Goal: Task Accomplishment & Management: Use online tool/utility

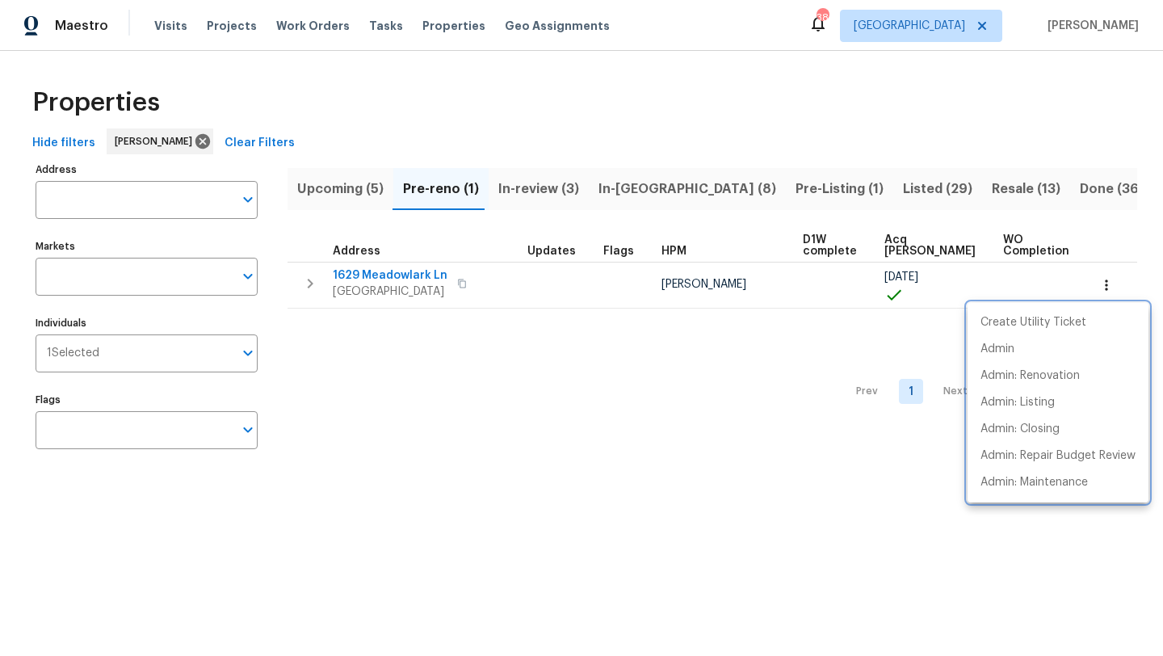
click at [625, 181] on div at bounding box center [581, 328] width 1163 height 656
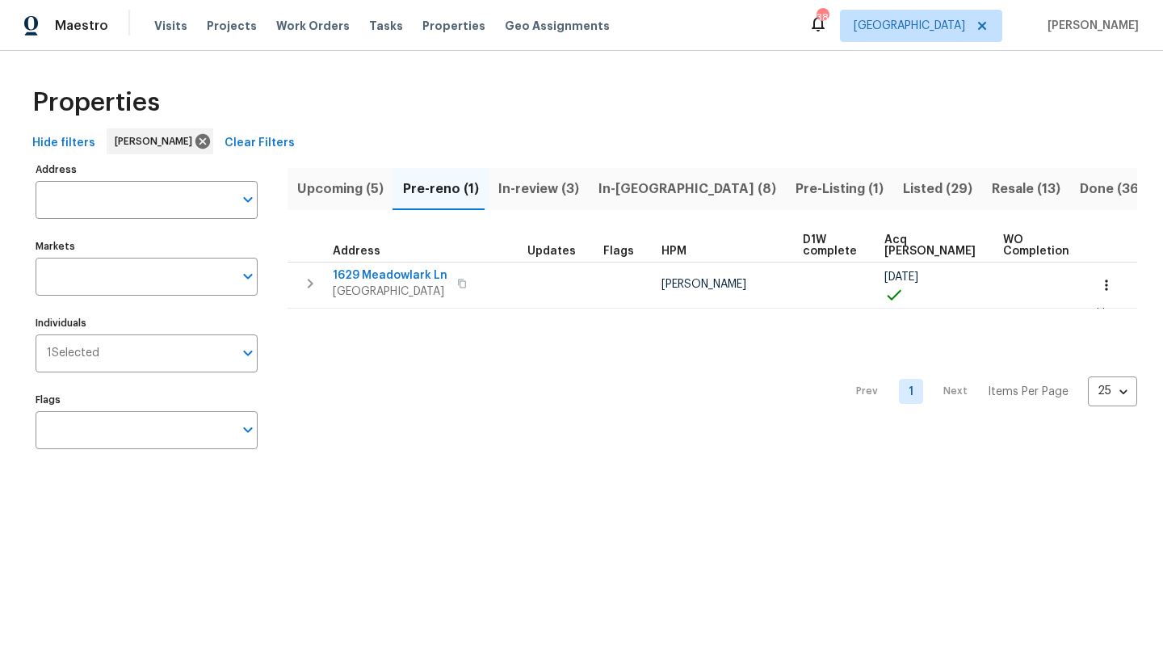
click at [626, 183] on span "In-reno (8)" at bounding box center [688, 189] width 178 height 23
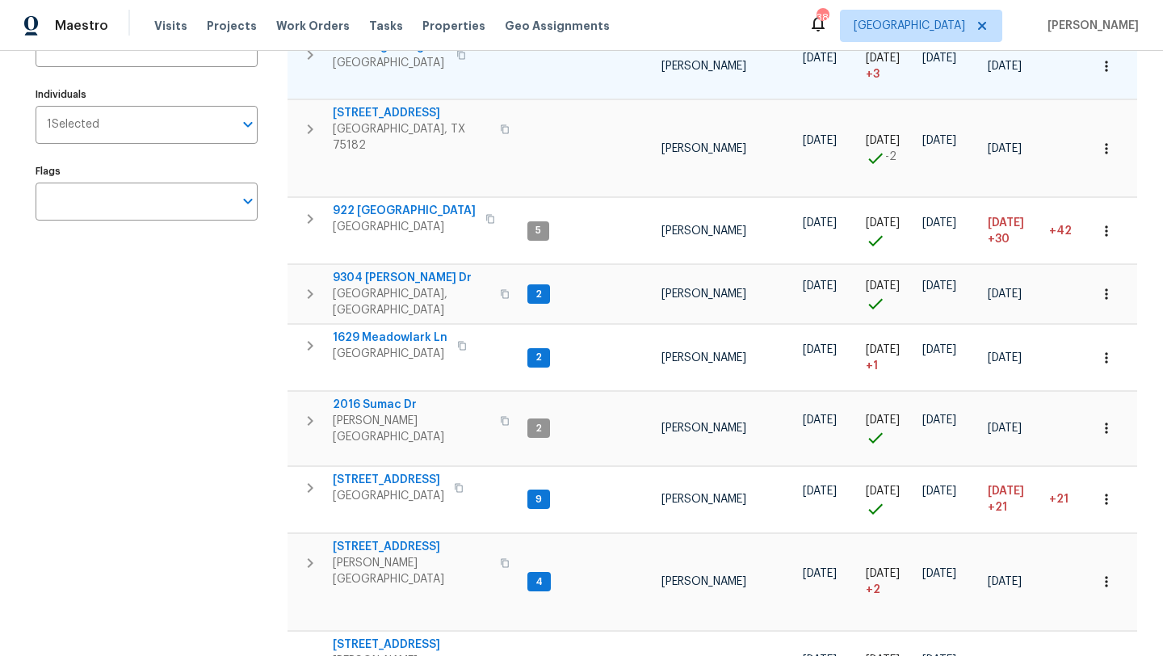
scroll to position [228, 0]
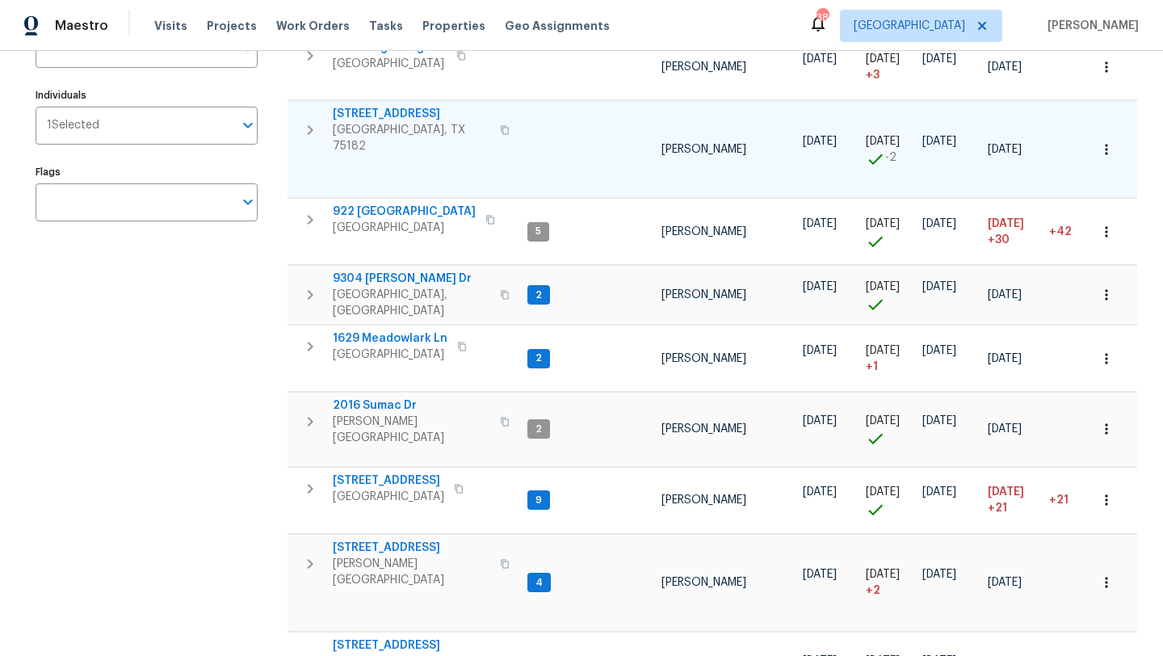
click at [408, 112] on span "209 Old Gate Ln" at bounding box center [412, 114] width 158 height 16
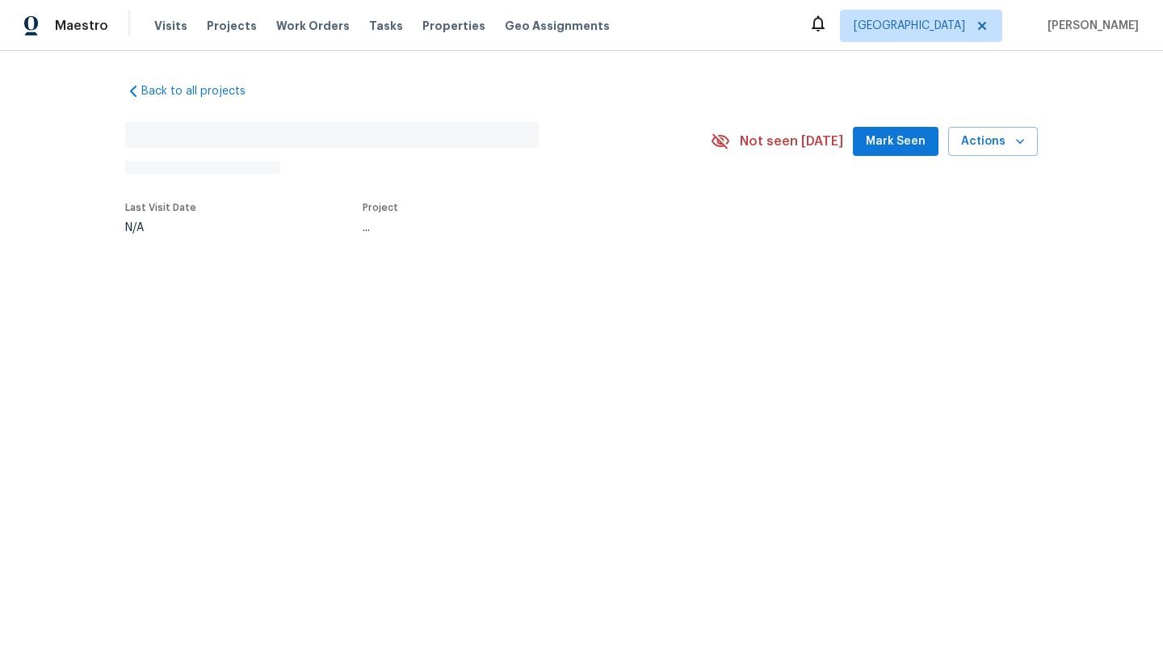
click at [321, 238] on div "Last Visit Date N/A Project ..." at bounding box center [399, 218] width 548 height 50
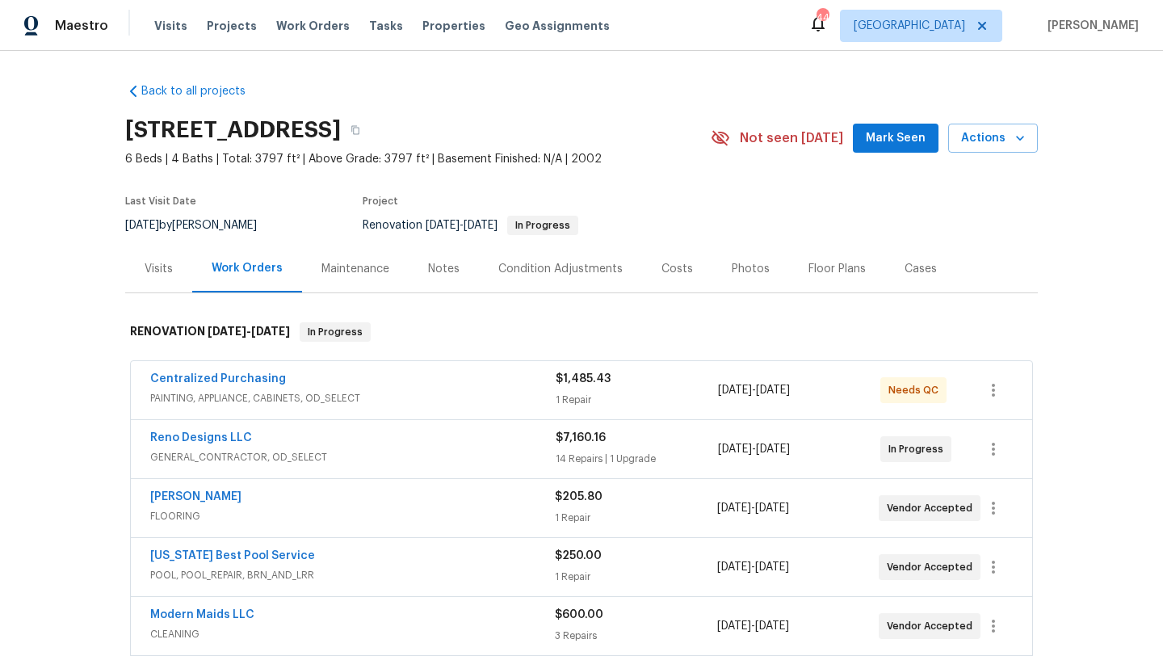
drag, startPoint x: 127, startPoint y: 131, endPoint x: 532, endPoint y: 140, distance: 405.6
click at [341, 138] on h2 "209 Old Gate Ln, Sunnyvale, TX 75182" at bounding box center [233, 130] width 216 height 16
copy h2 "209 Old Gate Ln, Sunnyvale, TX 75182"
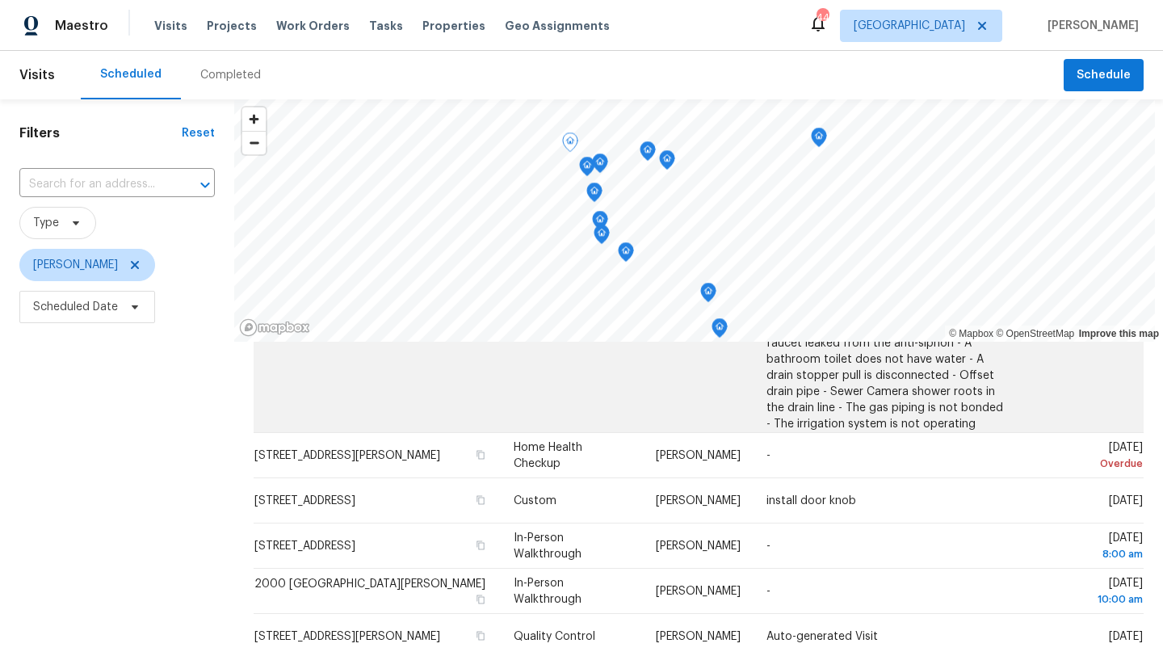
scroll to position [330, 0]
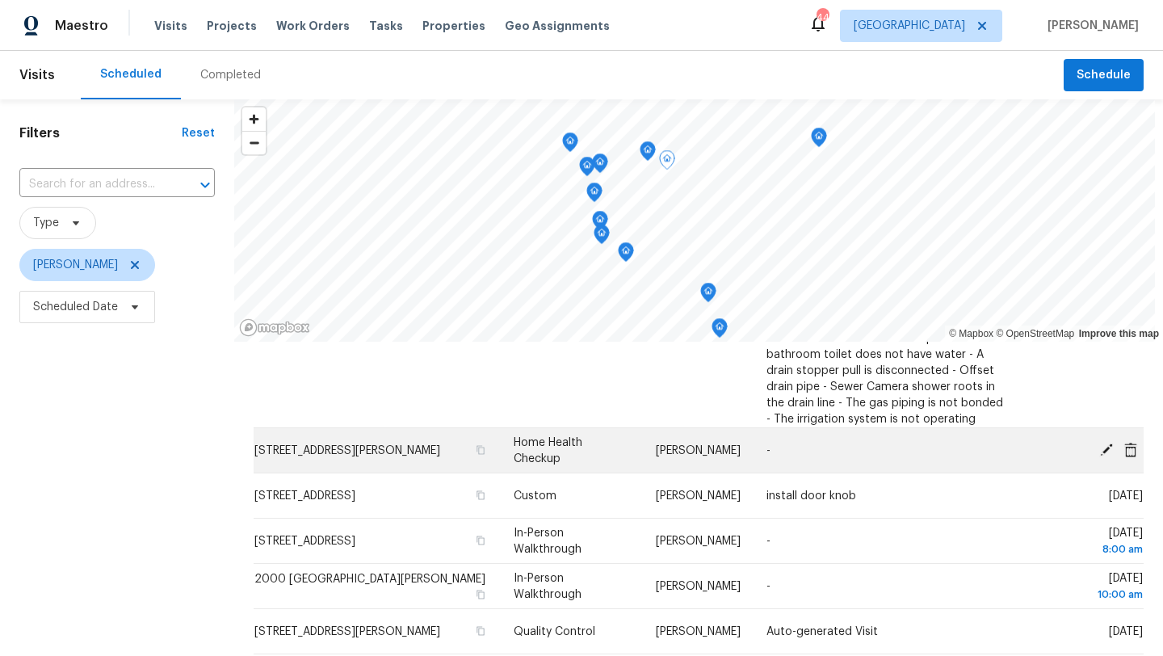
click at [1104, 442] on icon at bounding box center [1106, 449] width 15 height 15
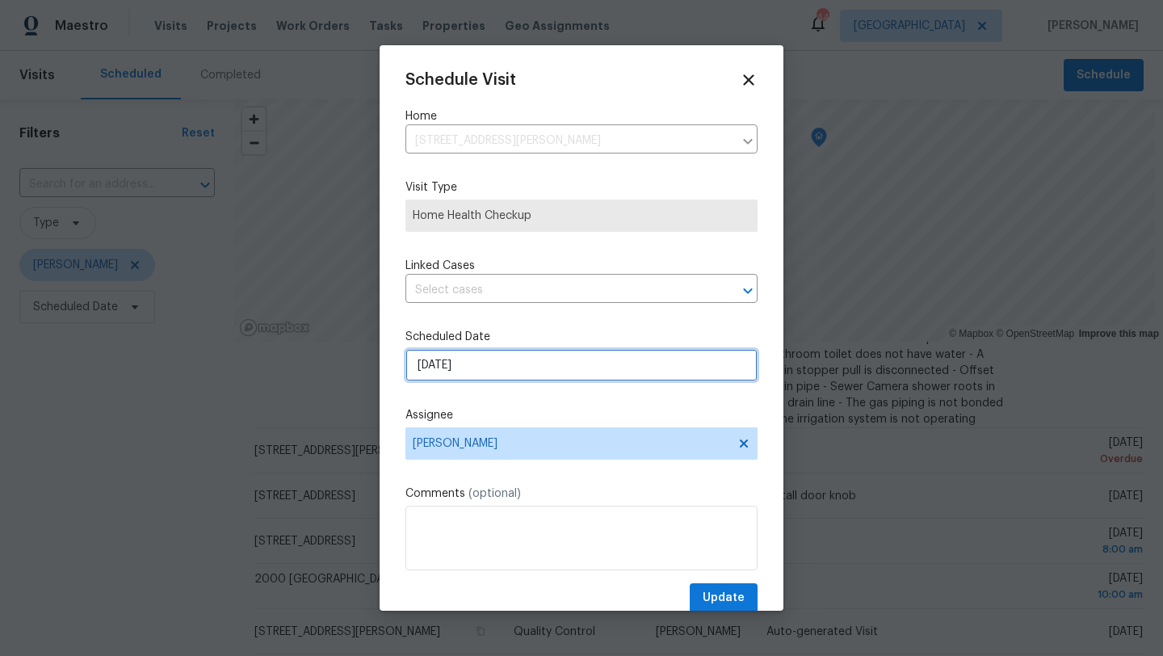
click at [541, 365] on input "9/30/2025" at bounding box center [581, 365] width 352 height 32
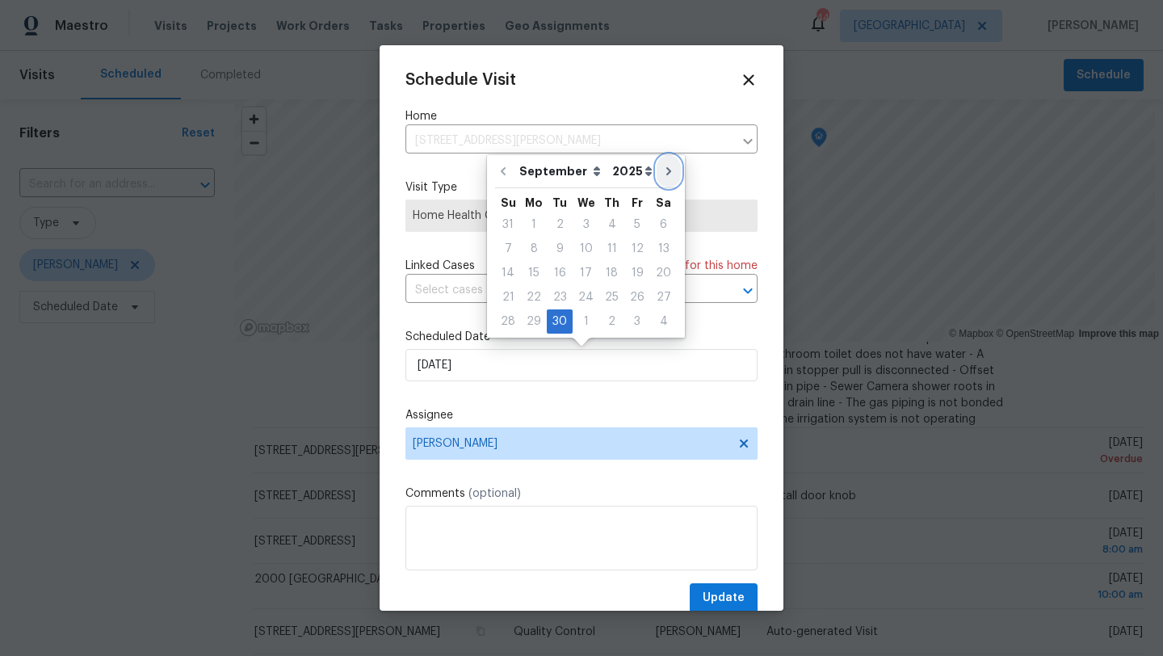
click at [662, 168] on icon "Go to next month" at bounding box center [668, 171] width 13 height 13
type input "10/30/2025"
select select "9"
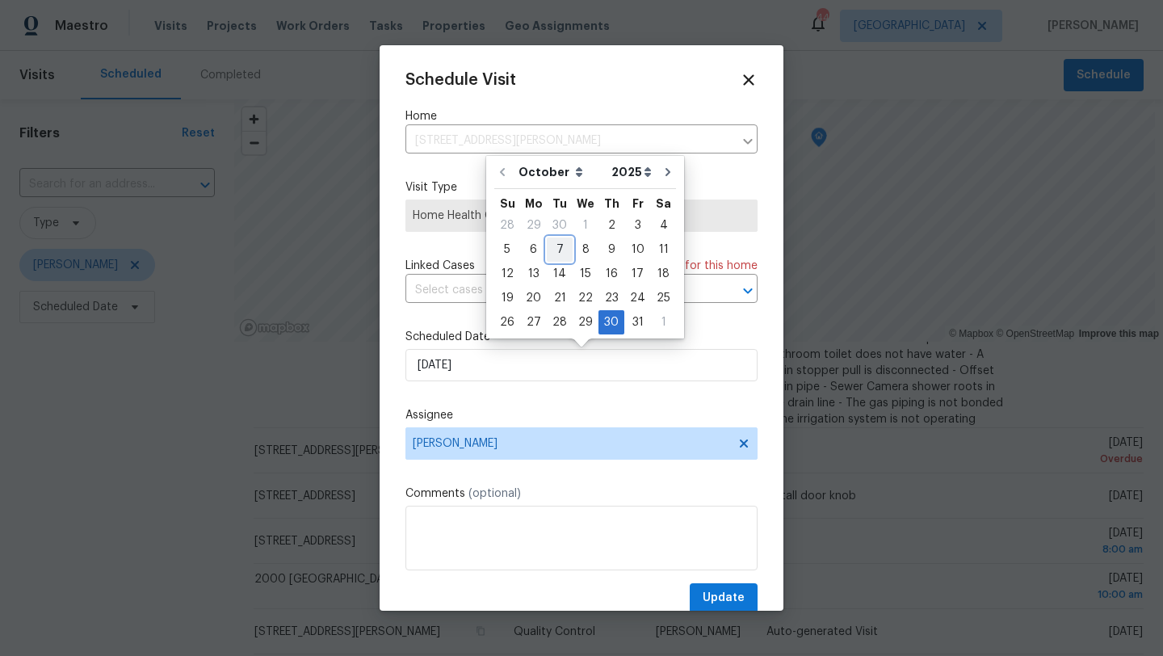
click at [555, 250] on div "7" at bounding box center [560, 249] width 26 height 23
type input "10/7/2025"
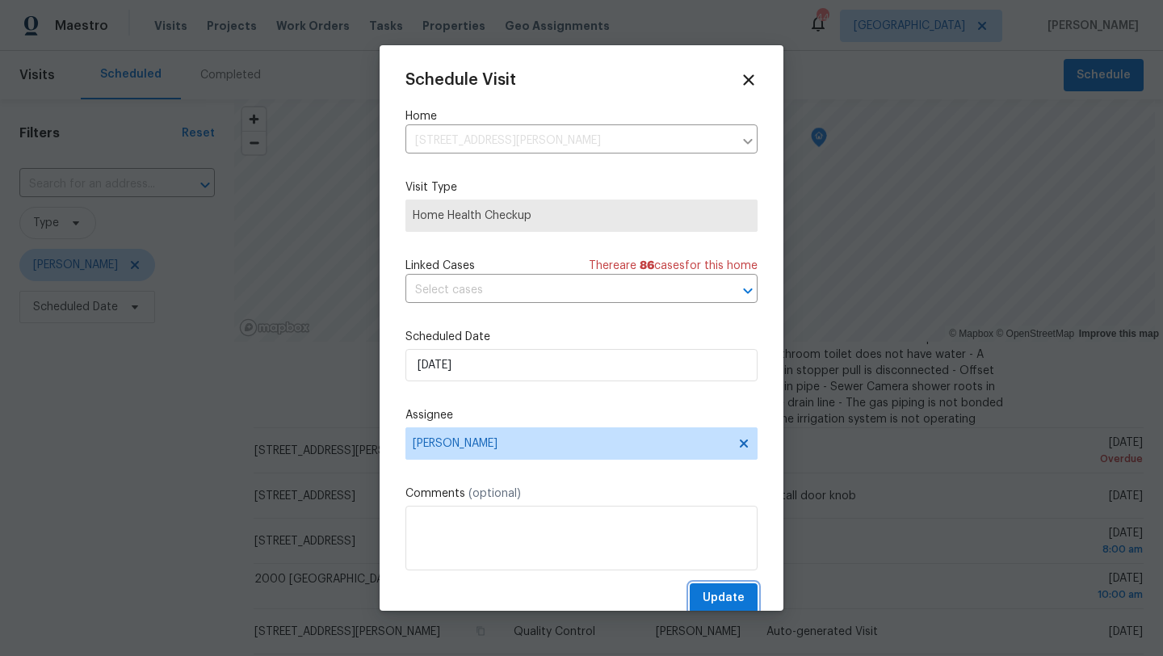
click at [708, 598] on span "Update" at bounding box center [724, 598] width 42 height 20
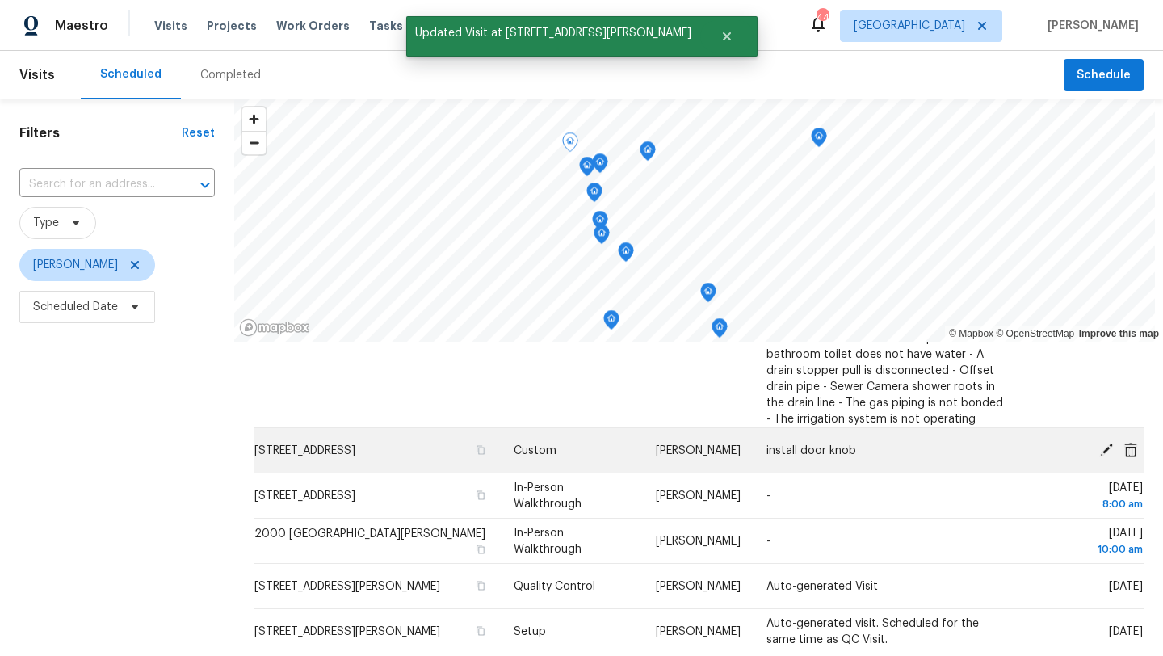
click at [1114, 428] on td "Thu, Oct 02" at bounding box center [1082, 450] width 123 height 45
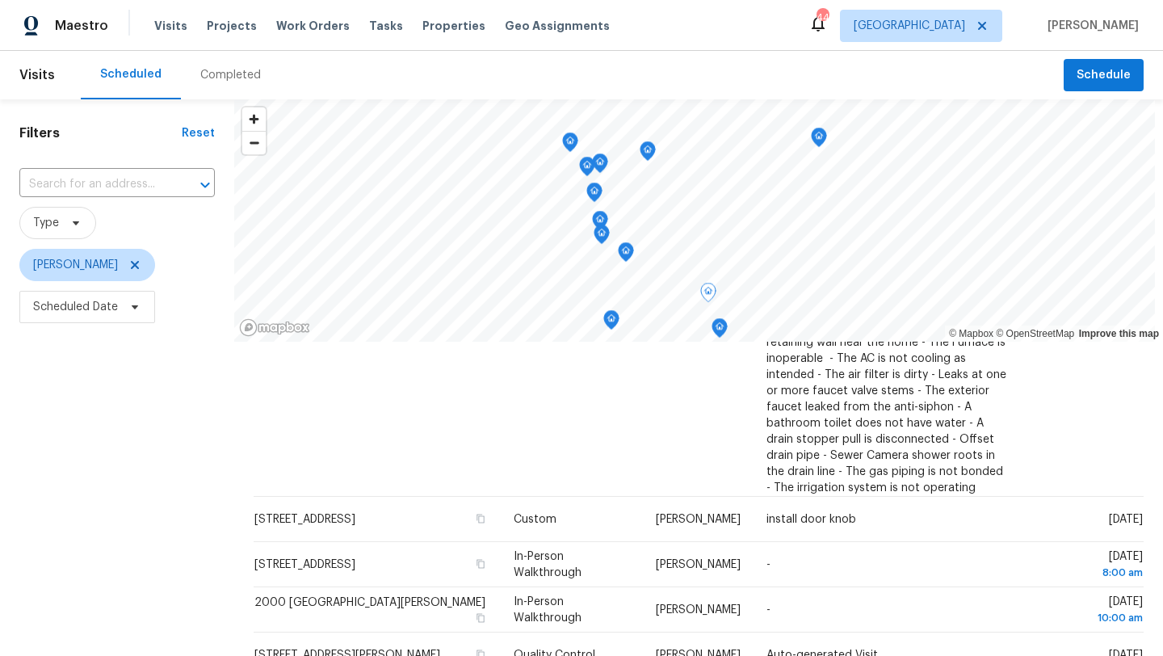
scroll to position [267, 0]
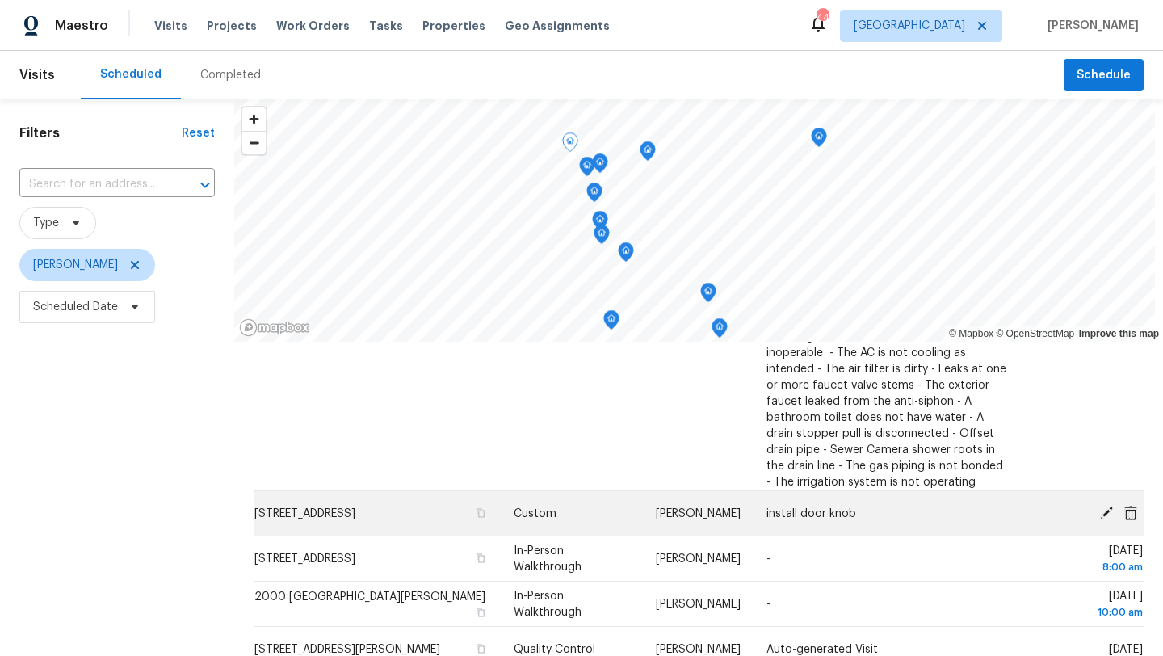
click at [1105, 506] on icon at bounding box center [1106, 512] width 13 height 13
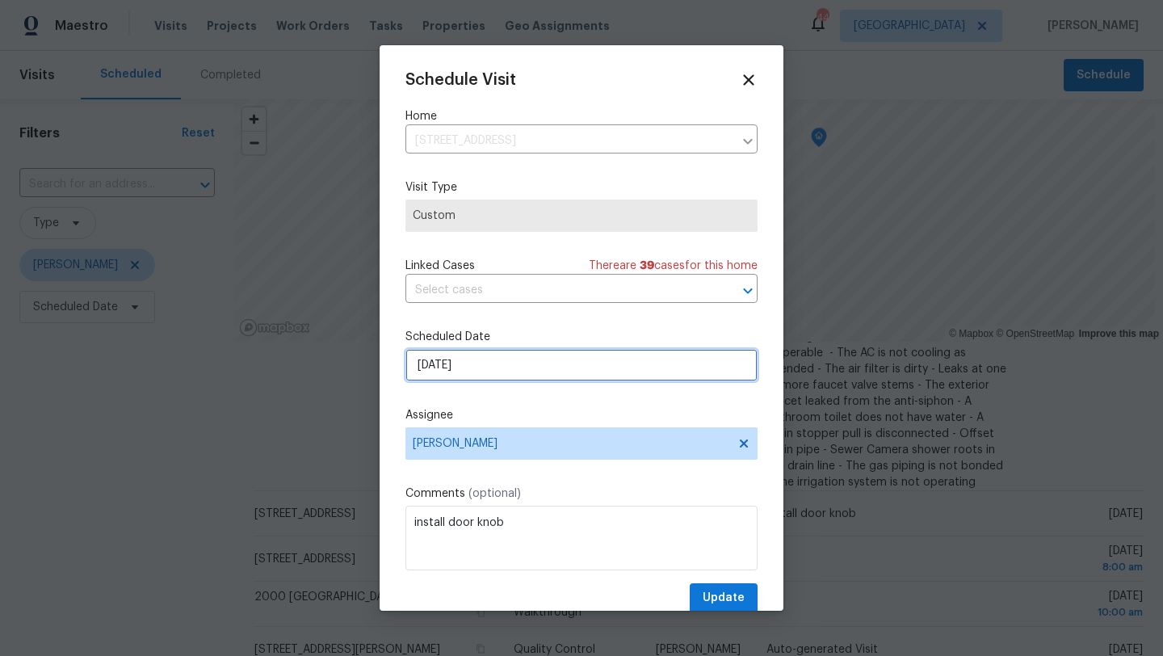
click at [519, 370] on input "10/2/2025" at bounding box center [581, 365] width 352 height 32
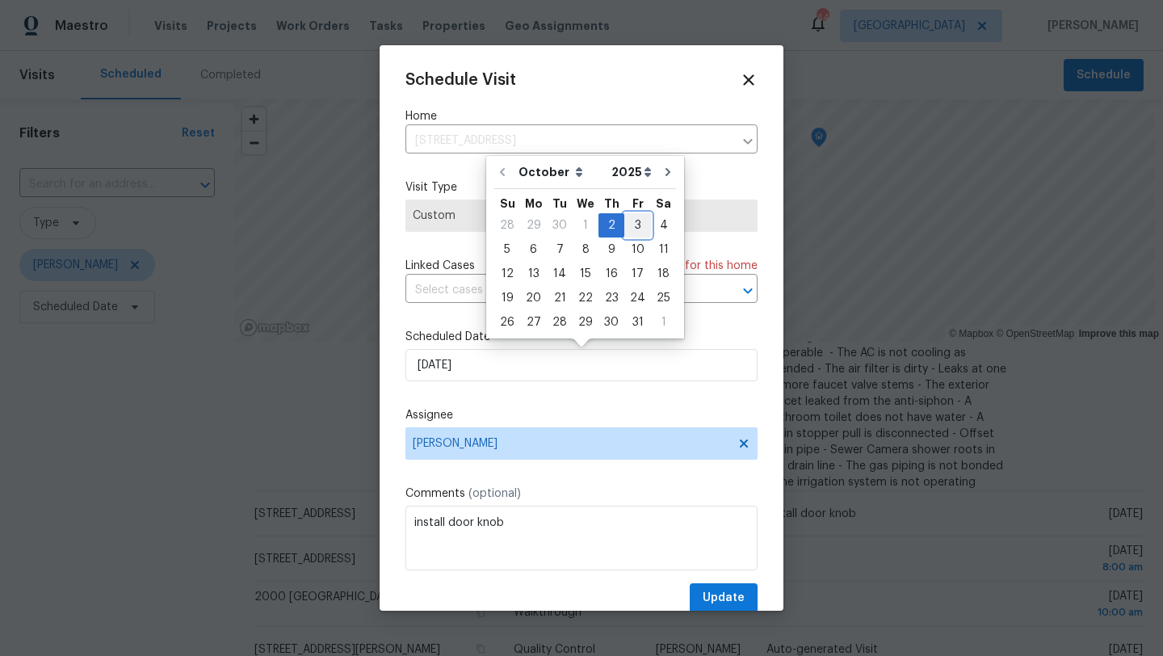
click at [636, 224] on div "3" at bounding box center [637, 225] width 27 height 23
type input "10/3/2025"
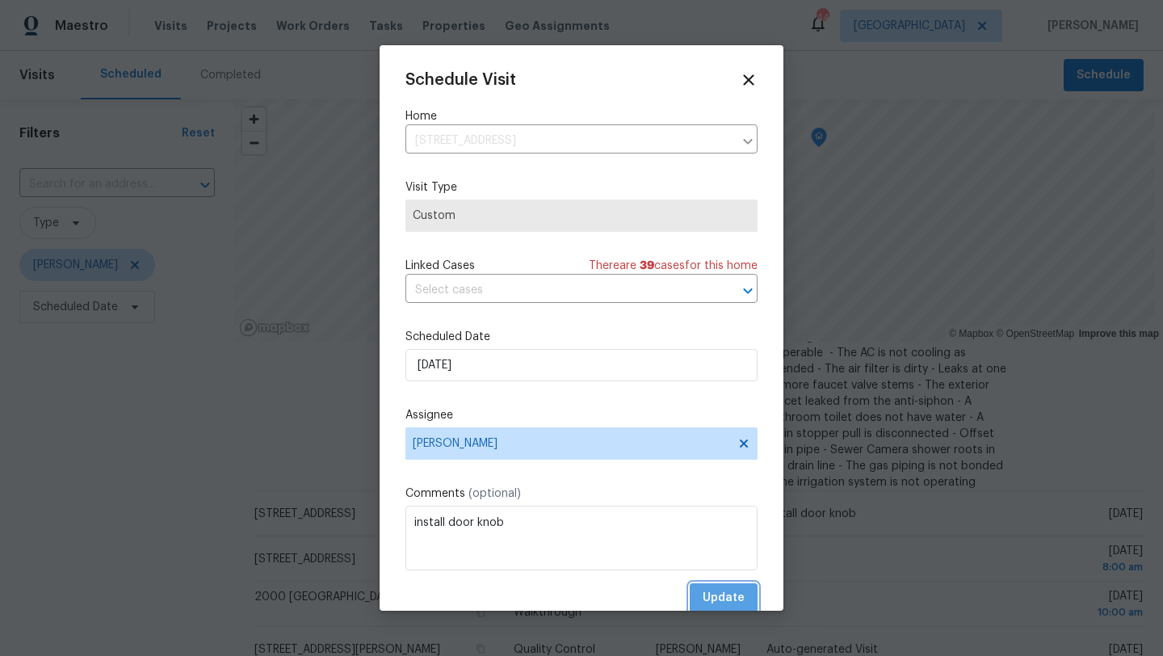
click at [736, 607] on span "Update" at bounding box center [724, 598] width 42 height 20
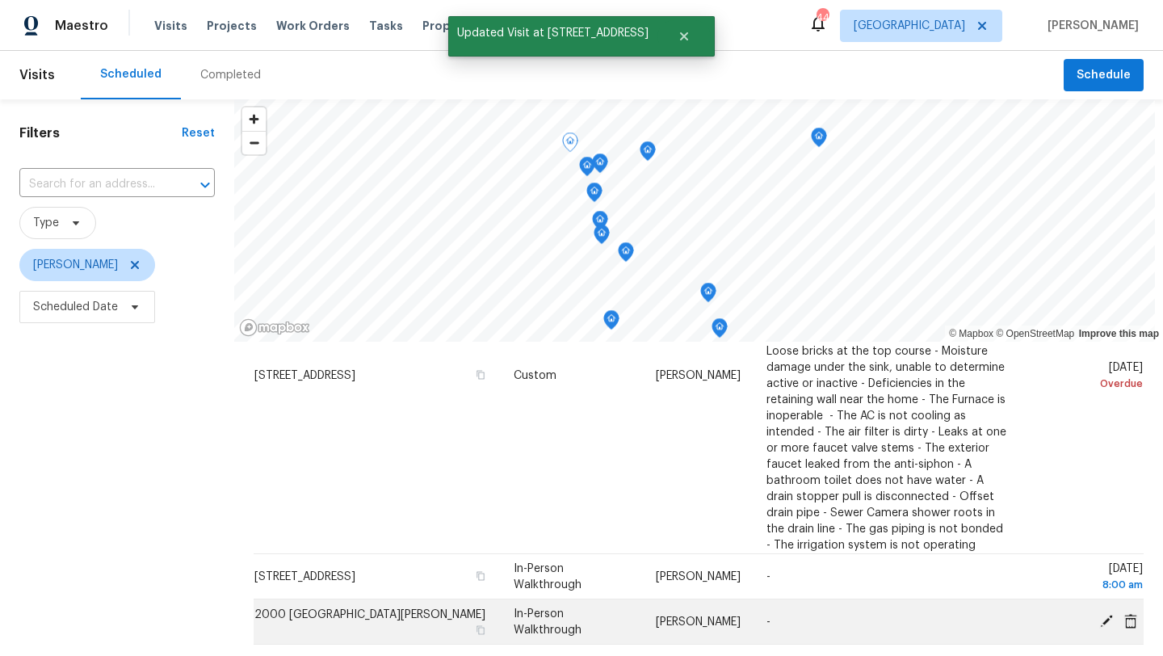
scroll to position [205, 0]
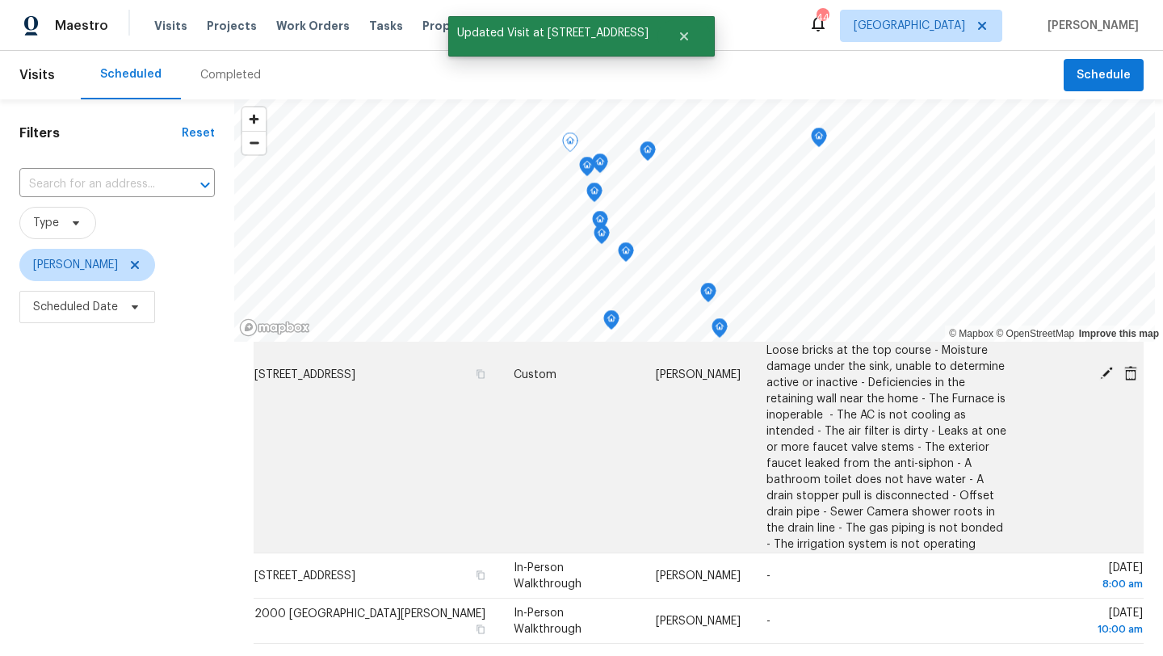
click at [1103, 366] on icon at bounding box center [1106, 373] width 15 height 15
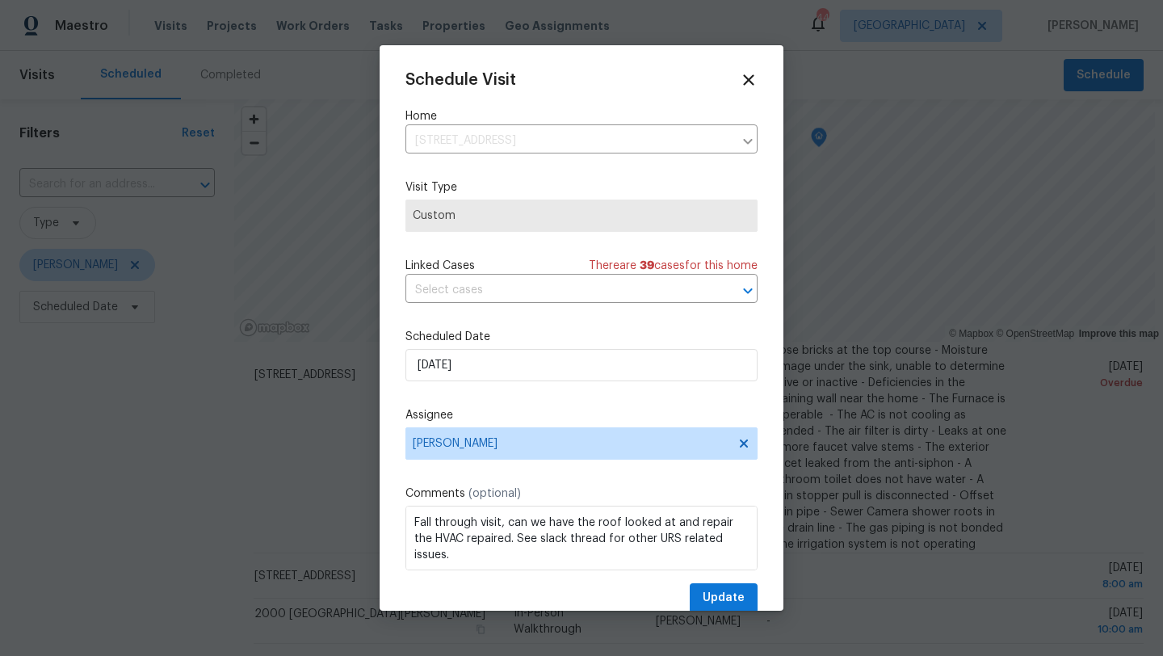
click at [590, 382] on div "Schedule Visit Home 3614 Queenswood Ln, Garland, TX 75040 ​ Visit Type Custom L…" at bounding box center [581, 342] width 352 height 542
click at [590, 367] on input "9/29/2025" at bounding box center [581, 365] width 352 height 32
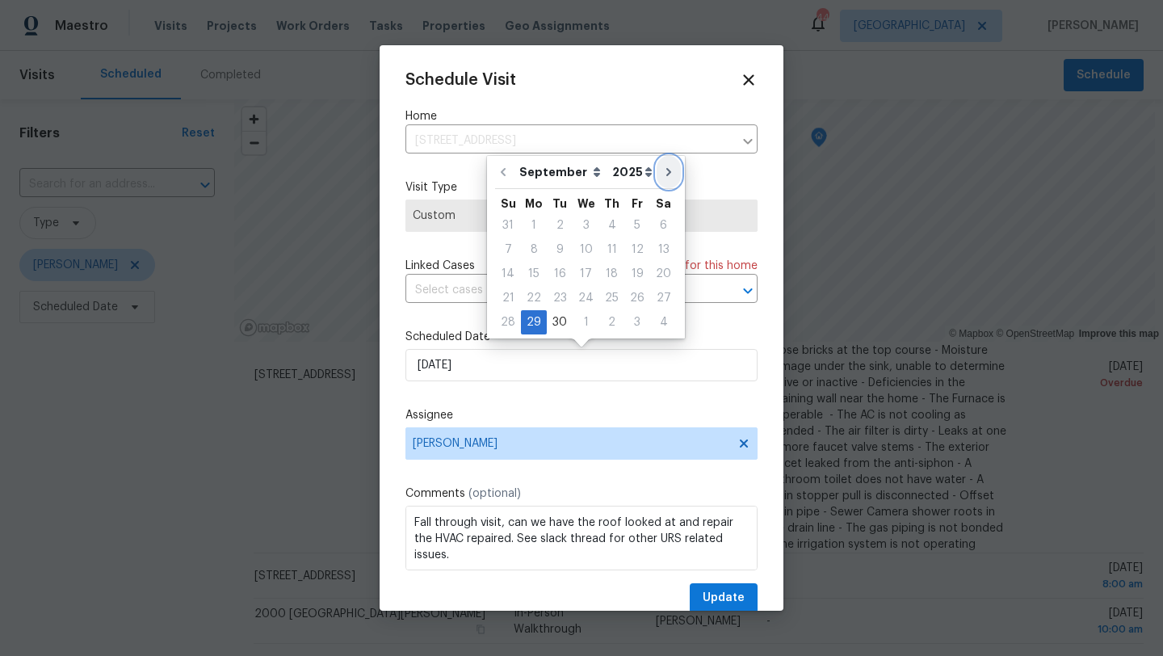
click at [666, 172] on icon "Go to next month" at bounding box center [668, 172] width 5 height 8
type input "10/29/2025"
select select "9"
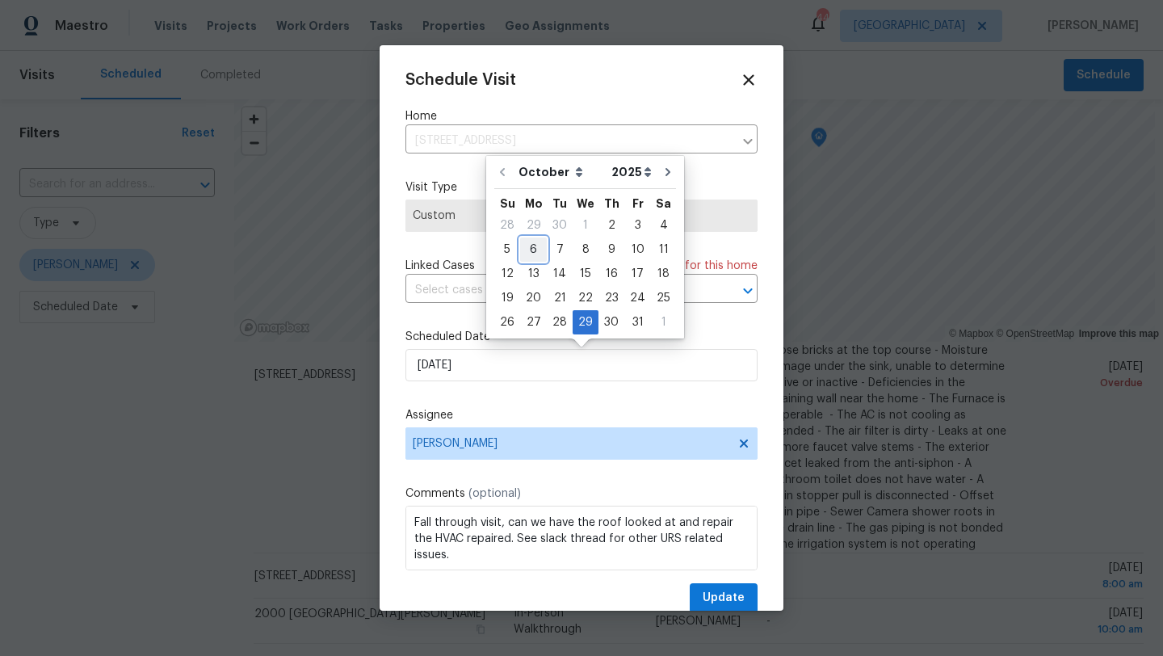
click at [531, 243] on div "6" at bounding box center [533, 249] width 27 height 23
type input "10/6/2025"
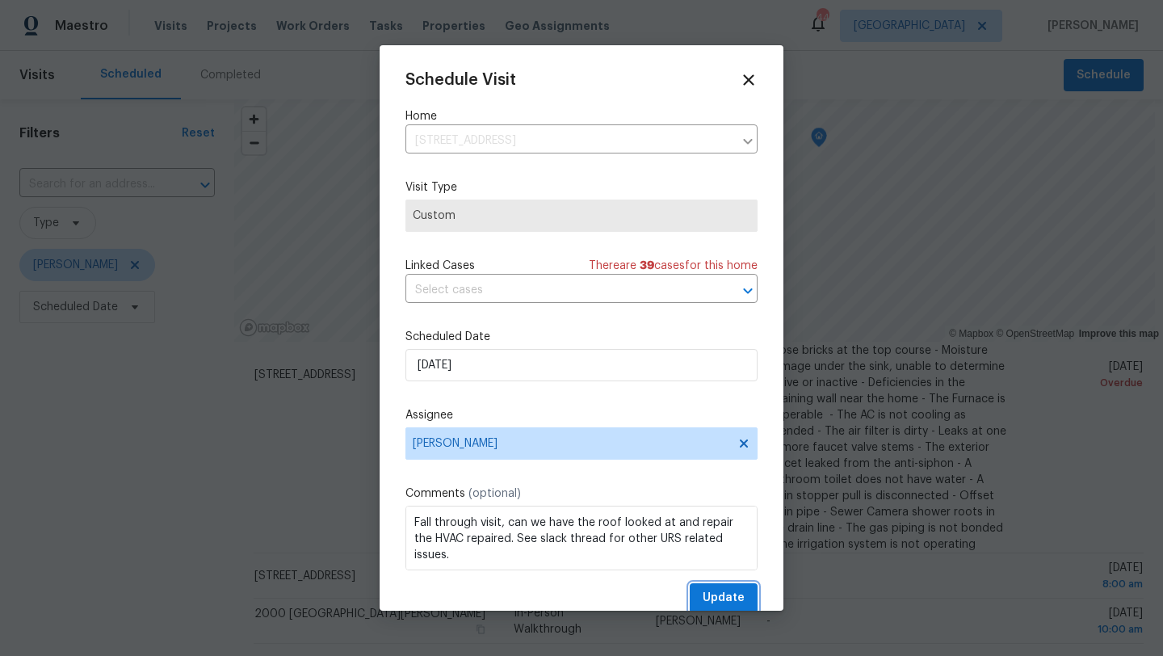
click at [704, 589] on button "Update" at bounding box center [724, 598] width 68 height 30
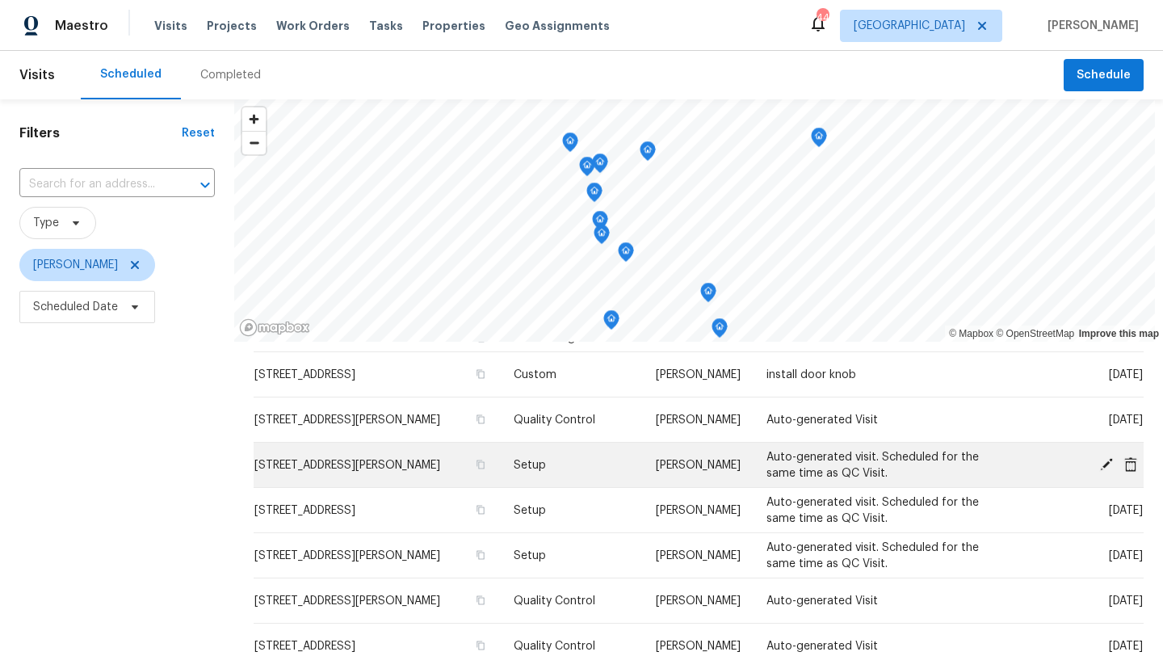
scroll to position [141, 0]
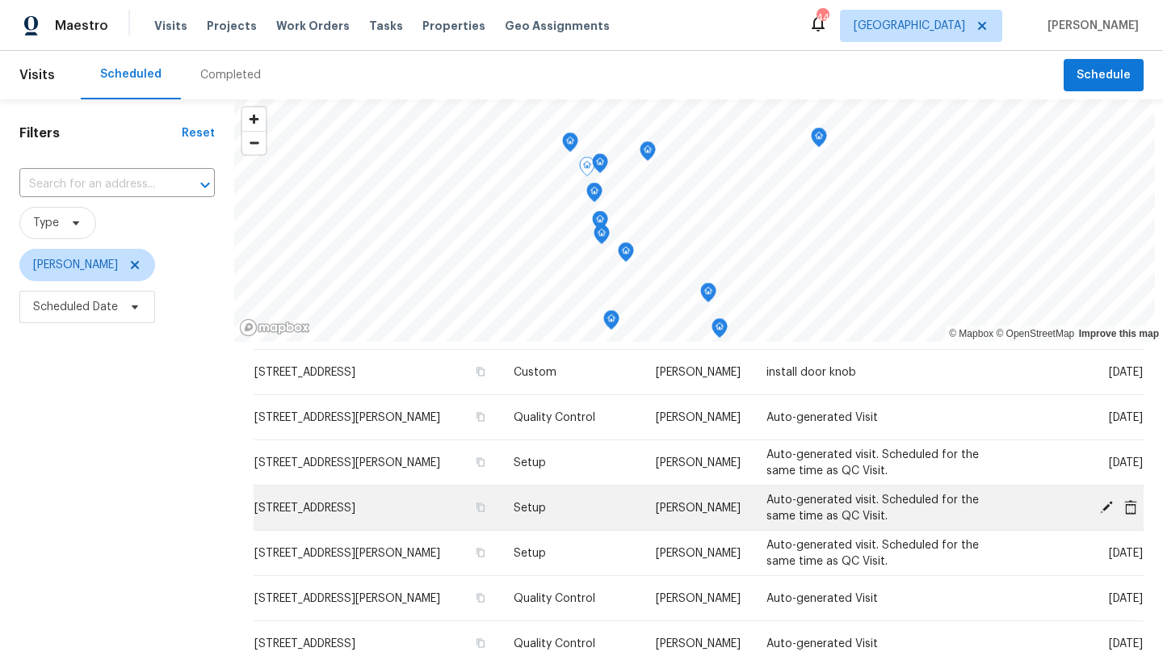
click at [1103, 499] on icon at bounding box center [1106, 506] width 15 height 15
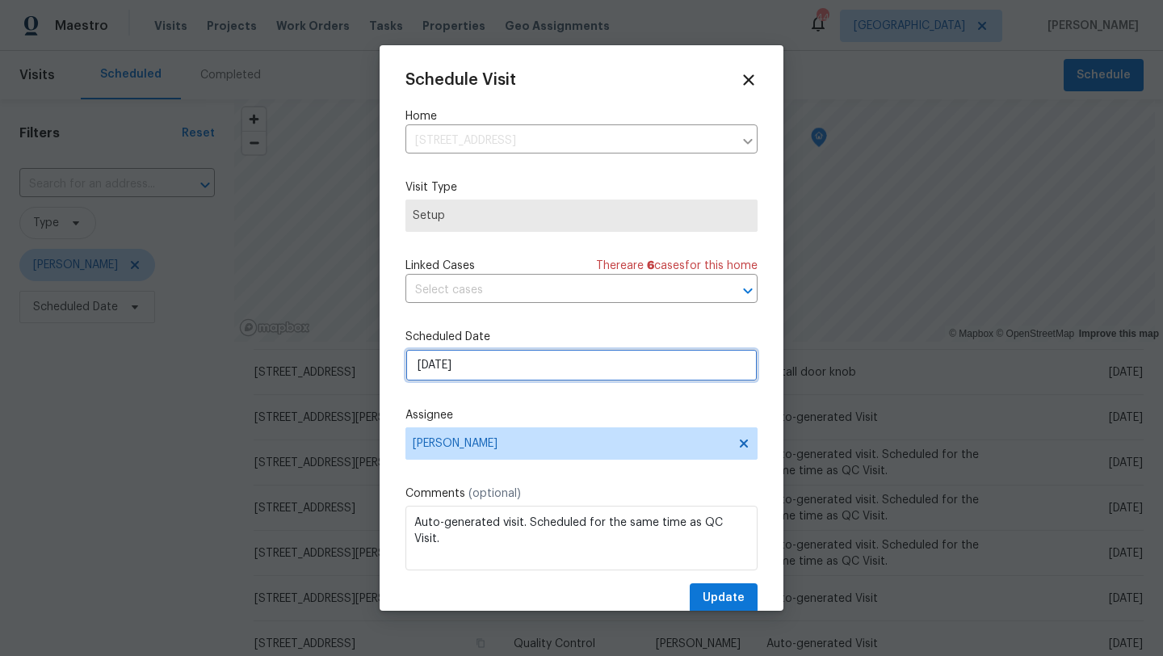
click at [553, 368] on input "[DATE]" at bounding box center [581, 365] width 352 height 32
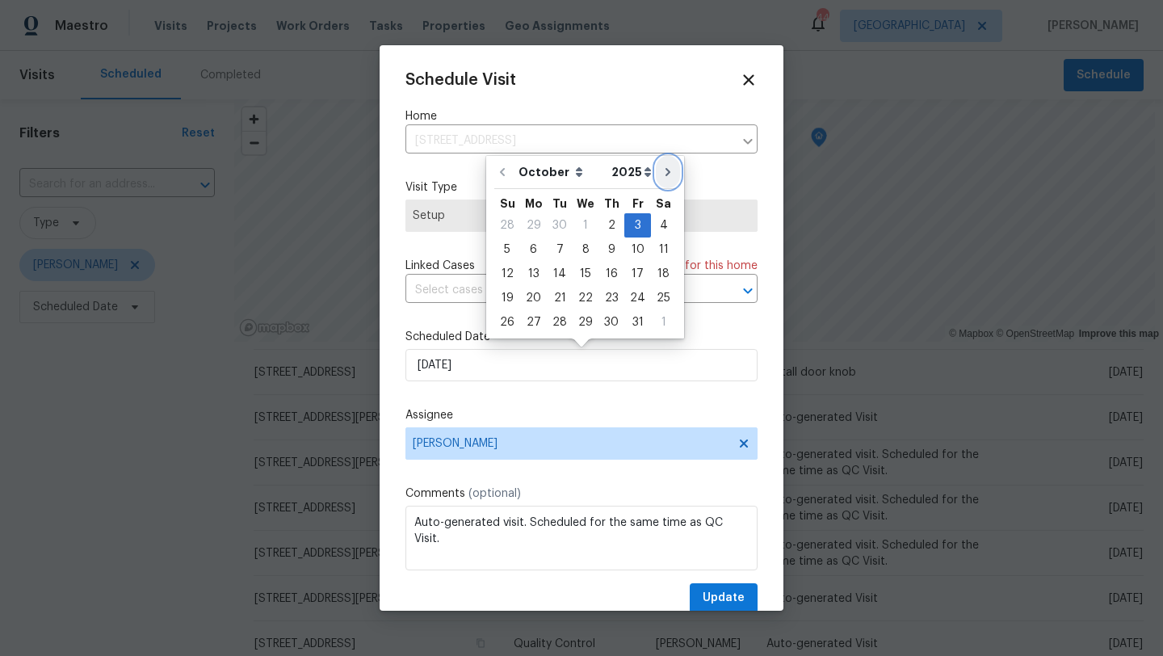
click at [665, 174] on icon "Go to next month" at bounding box center [668, 172] width 13 height 13
type input "11/3/2025"
select select "10"
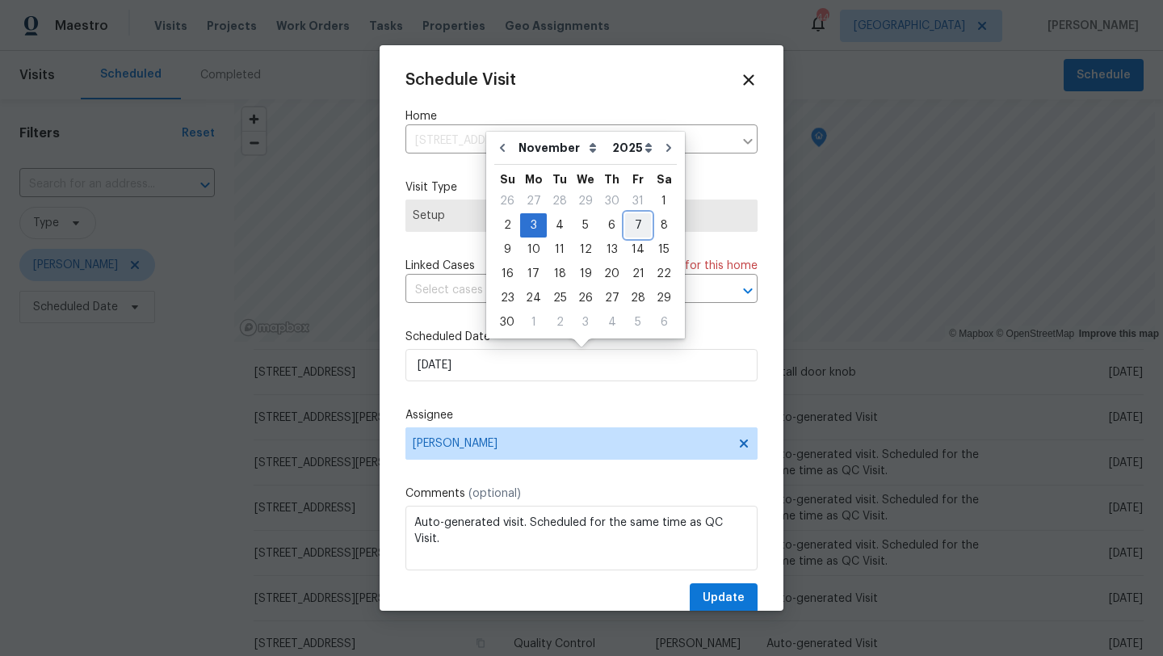
click at [635, 223] on div "7" at bounding box center [638, 225] width 26 height 23
type input "11/7/2025"
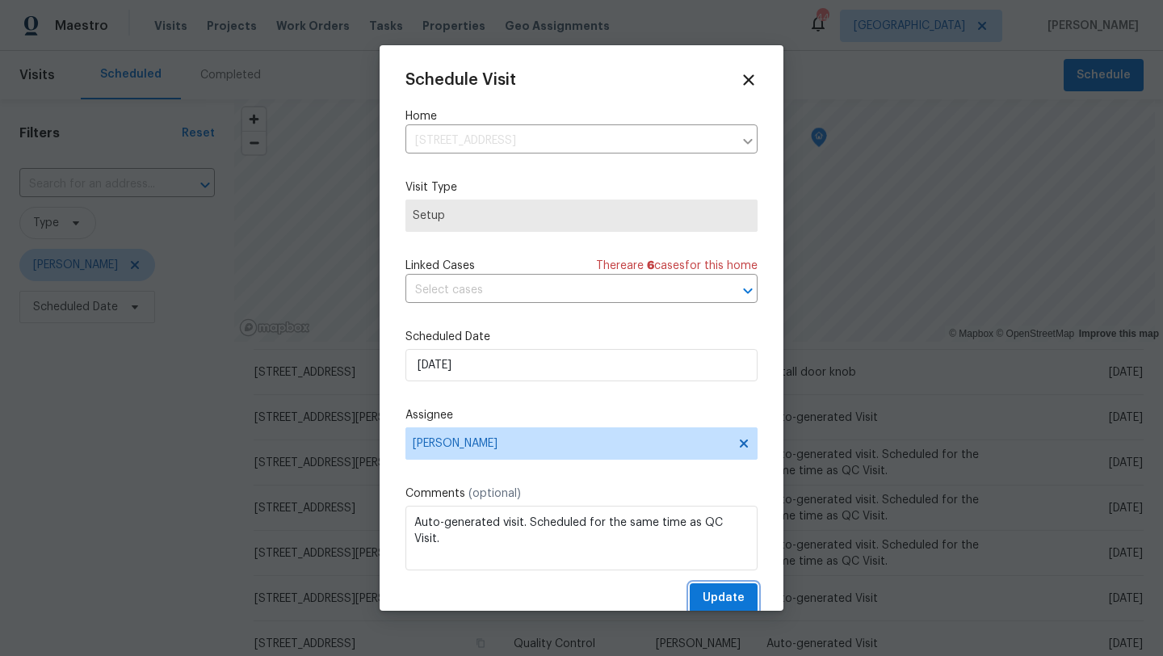
click at [715, 595] on span "Update" at bounding box center [724, 598] width 42 height 20
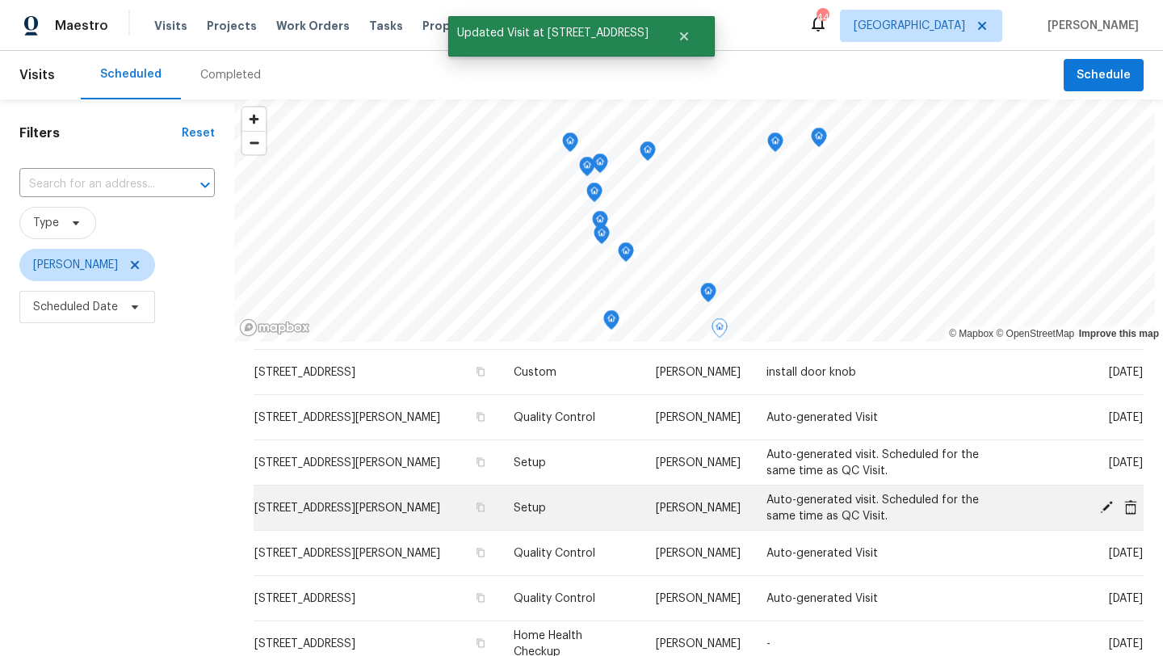
click at [1106, 500] on icon at bounding box center [1106, 506] width 13 height 13
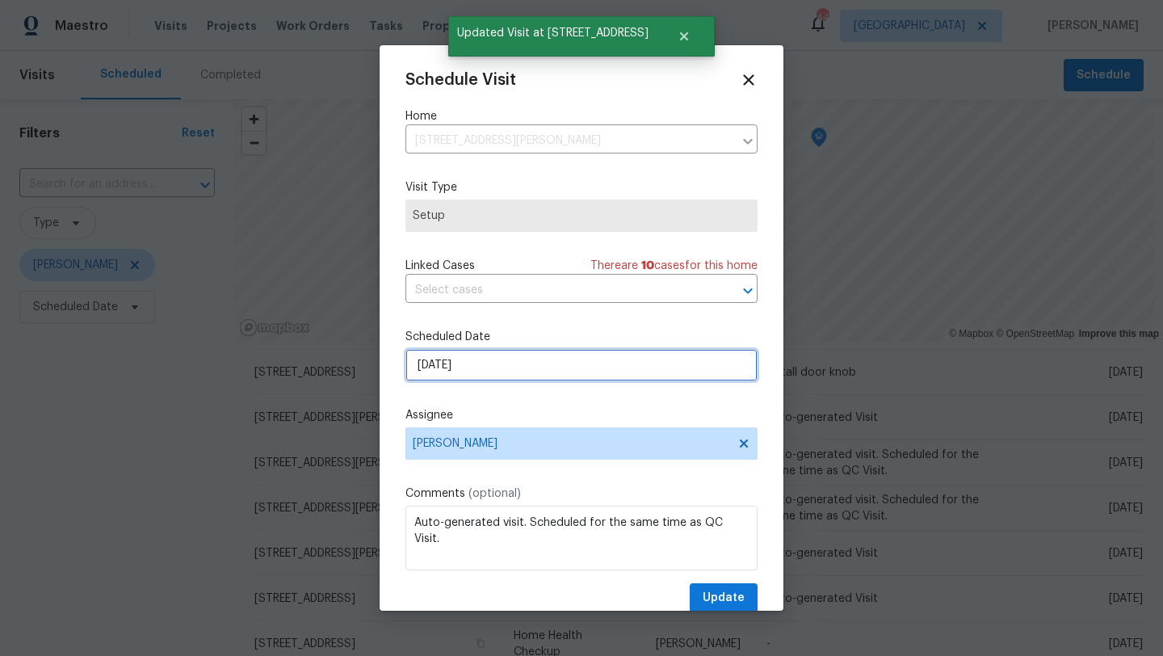
click at [559, 363] on input "[DATE]" at bounding box center [581, 365] width 352 height 32
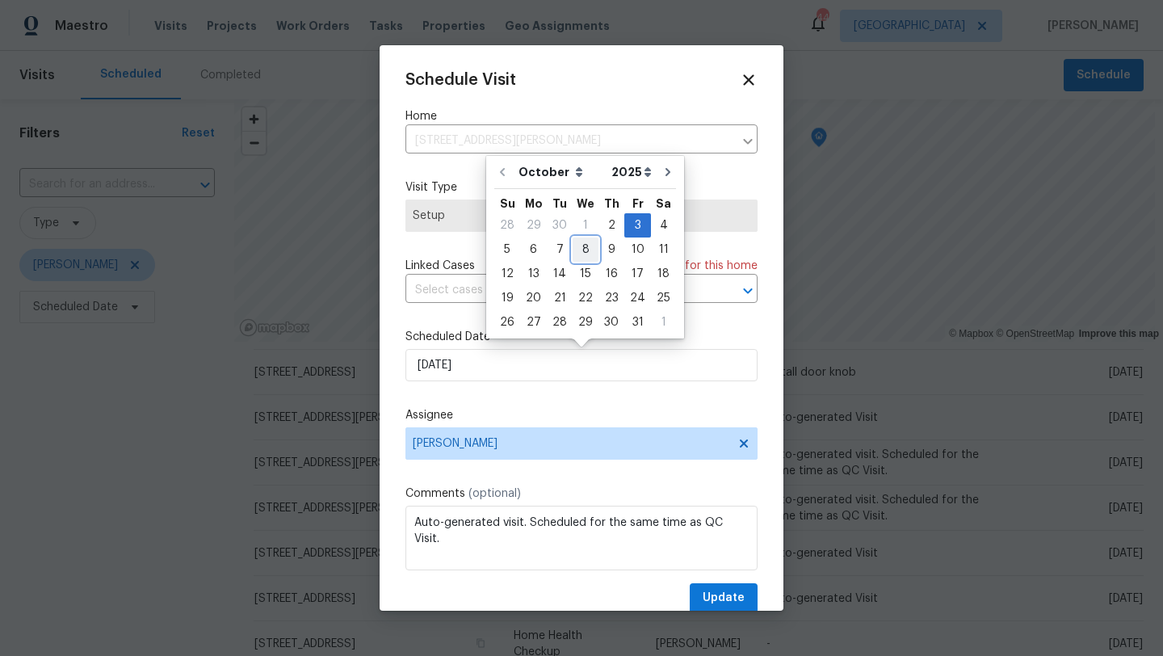
click at [585, 248] on div "8" at bounding box center [586, 249] width 26 height 23
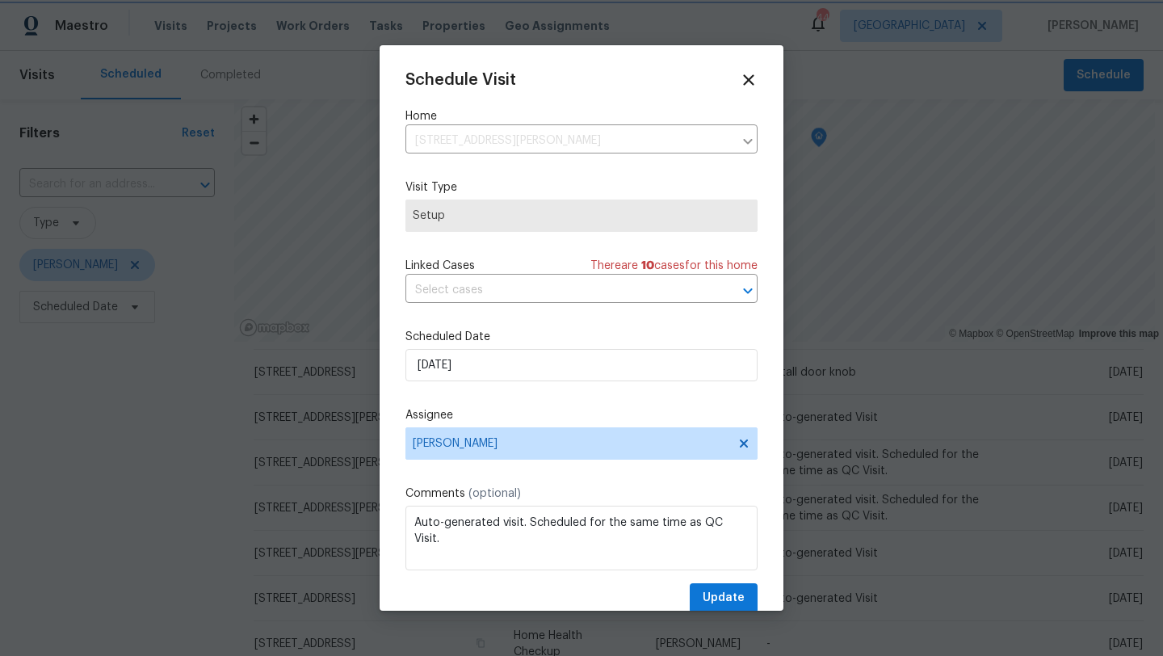
type input "10/8/2025"
click at [713, 597] on span "Update" at bounding box center [724, 598] width 42 height 20
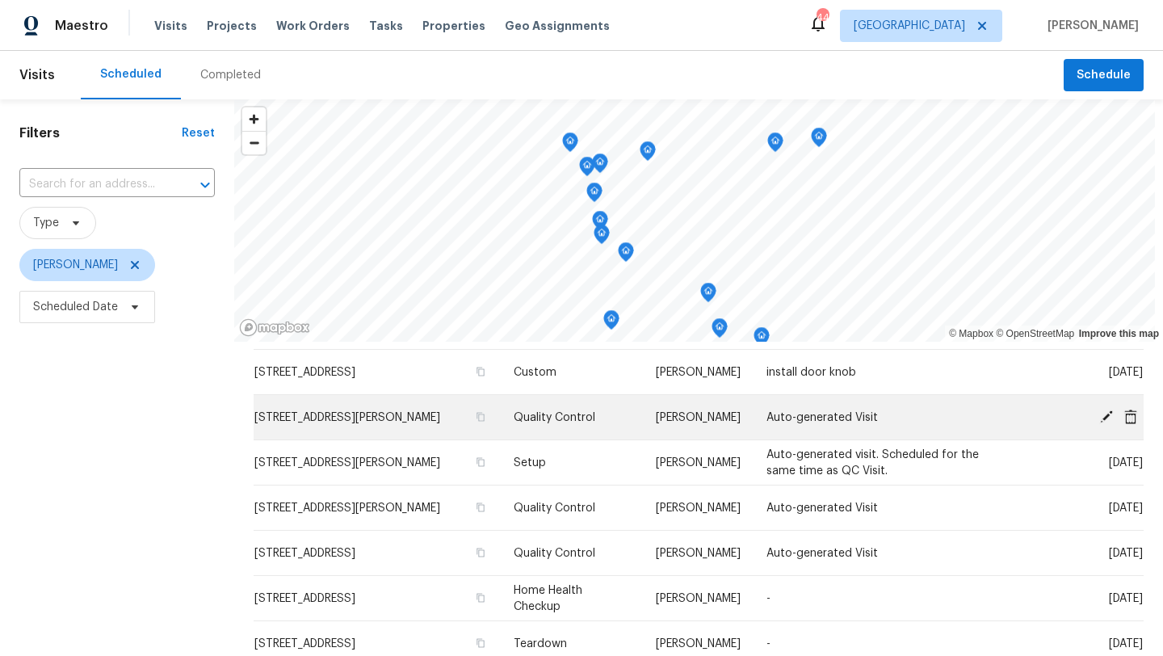
click at [1107, 410] on icon at bounding box center [1106, 416] width 13 height 13
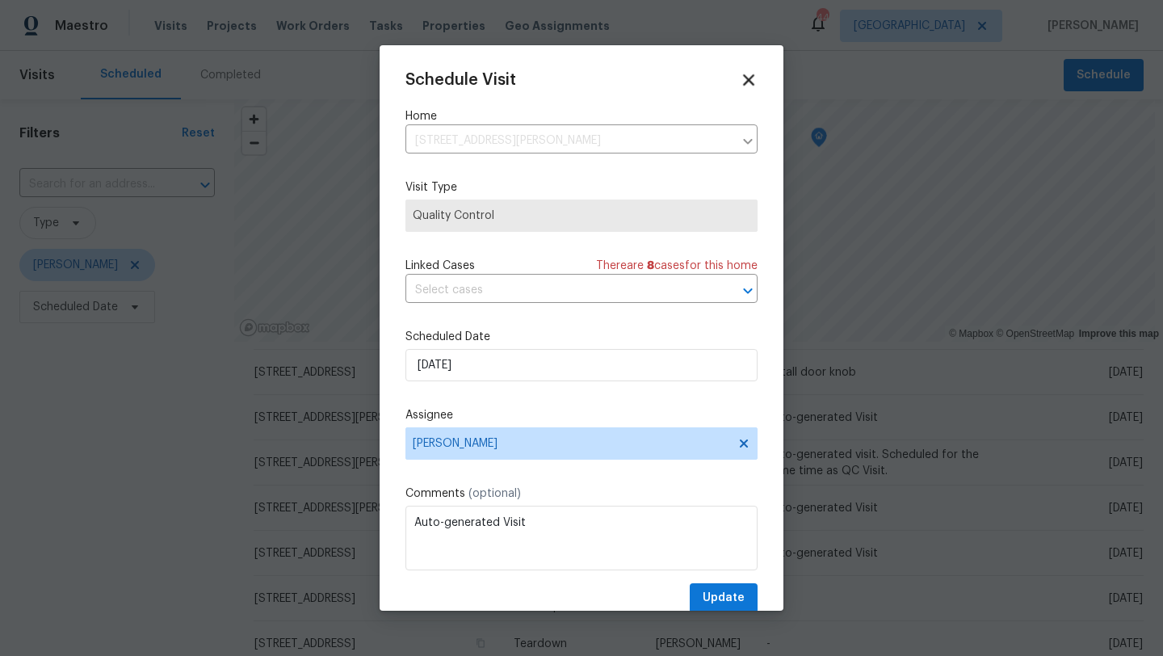
click at [746, 78] on icon at bounding box center [748, 79] width 11 height 11
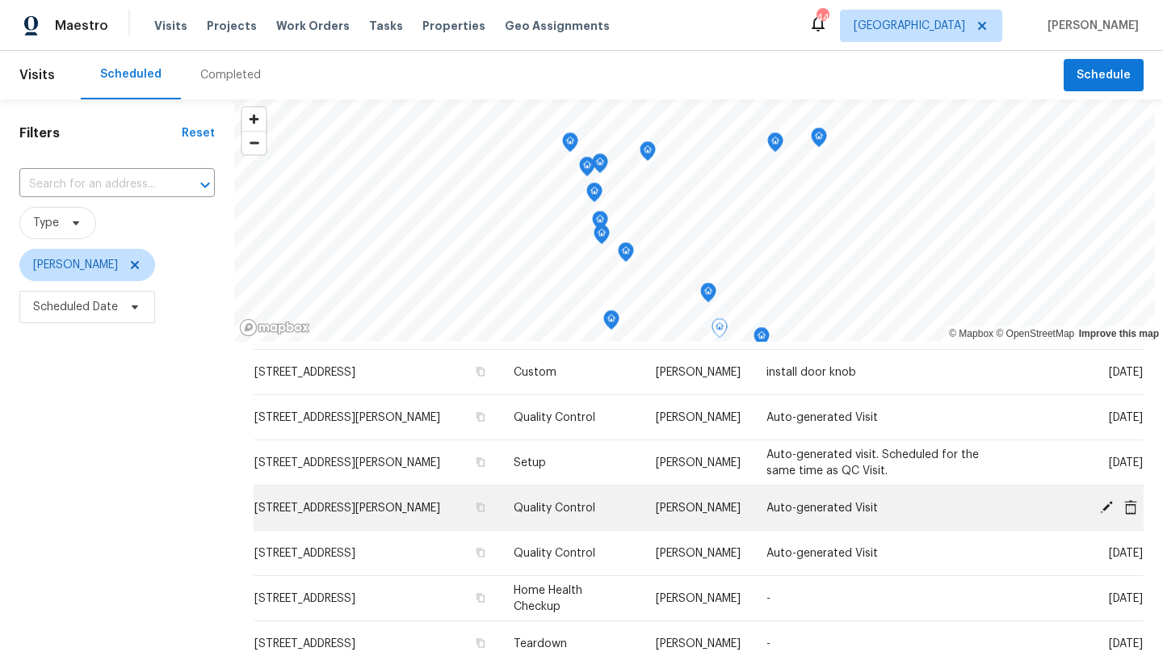
click at [1107, 500] on icon at bounding box center [1106, 506] width 13 height 13
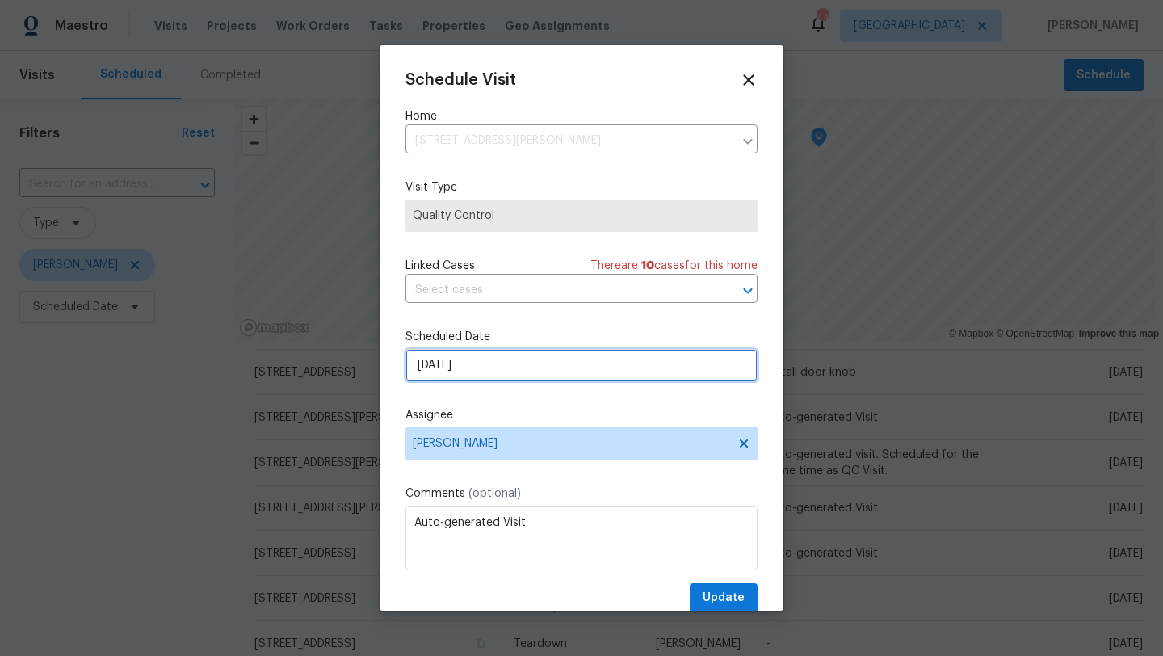
click at [505, 369] on input "[DATE]" at bounding box center [581, 365] width 352 height 32
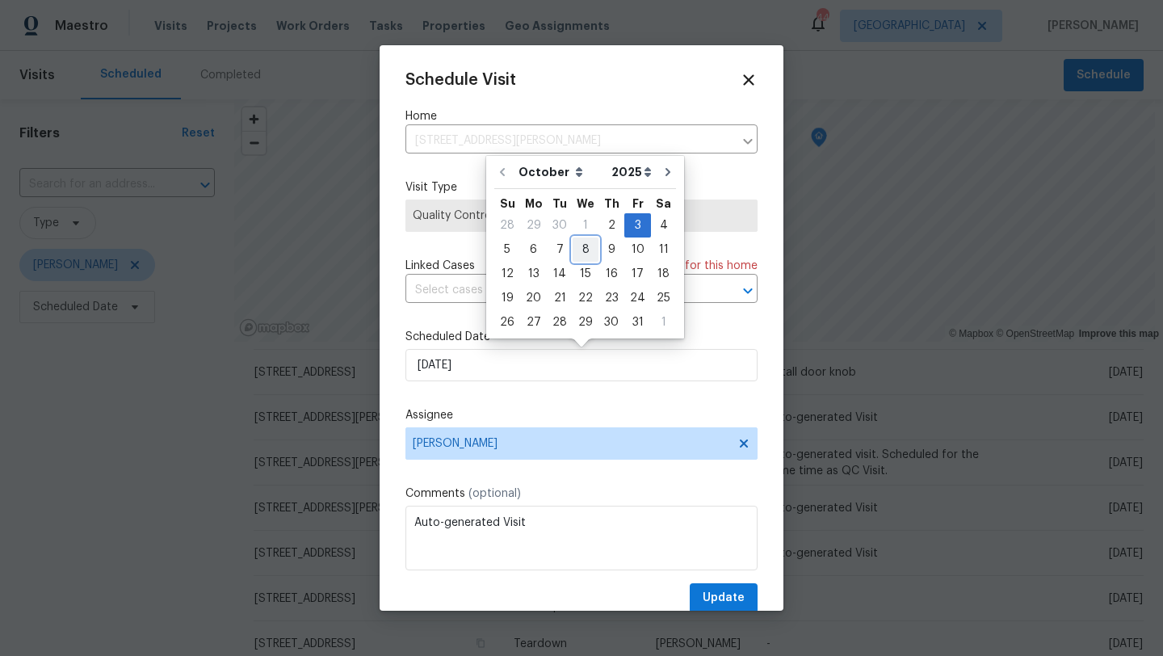
click at [579, 249] on div "8" at bounding box center [586, 249] width 26 height 23
type input "10/8/2025"
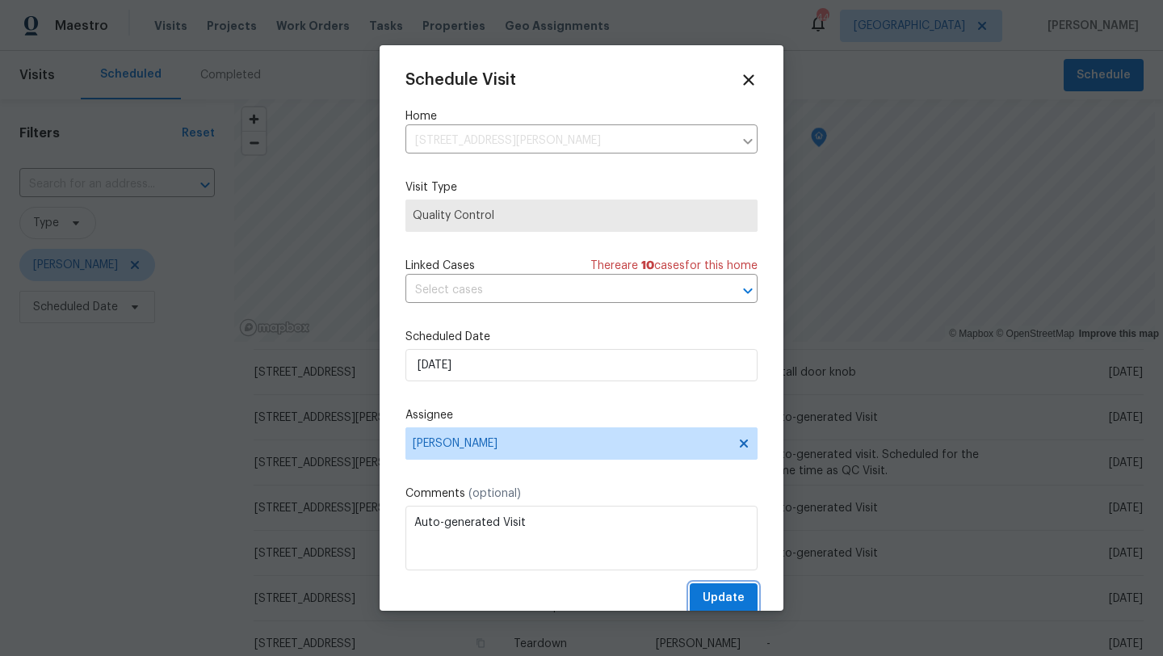
click at [710, 594] on span "Update" at bounding box center [724, 598] width 42 height 20
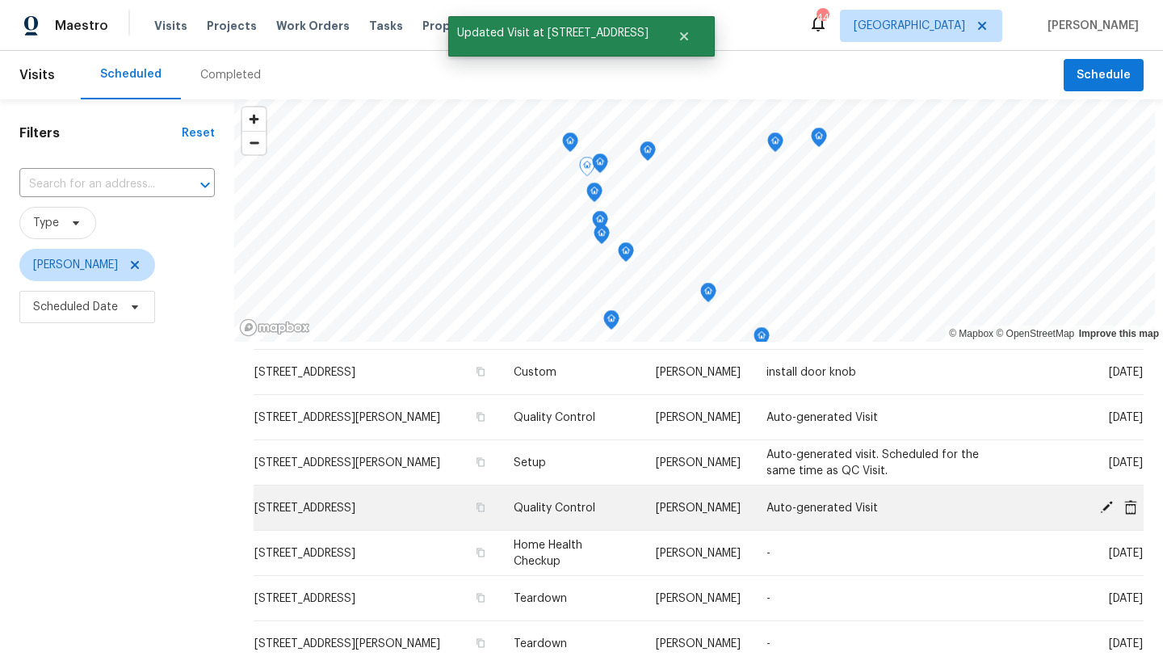
click at [1107, 499] on icon at bounding box center [1106, 506] width 15 height 15
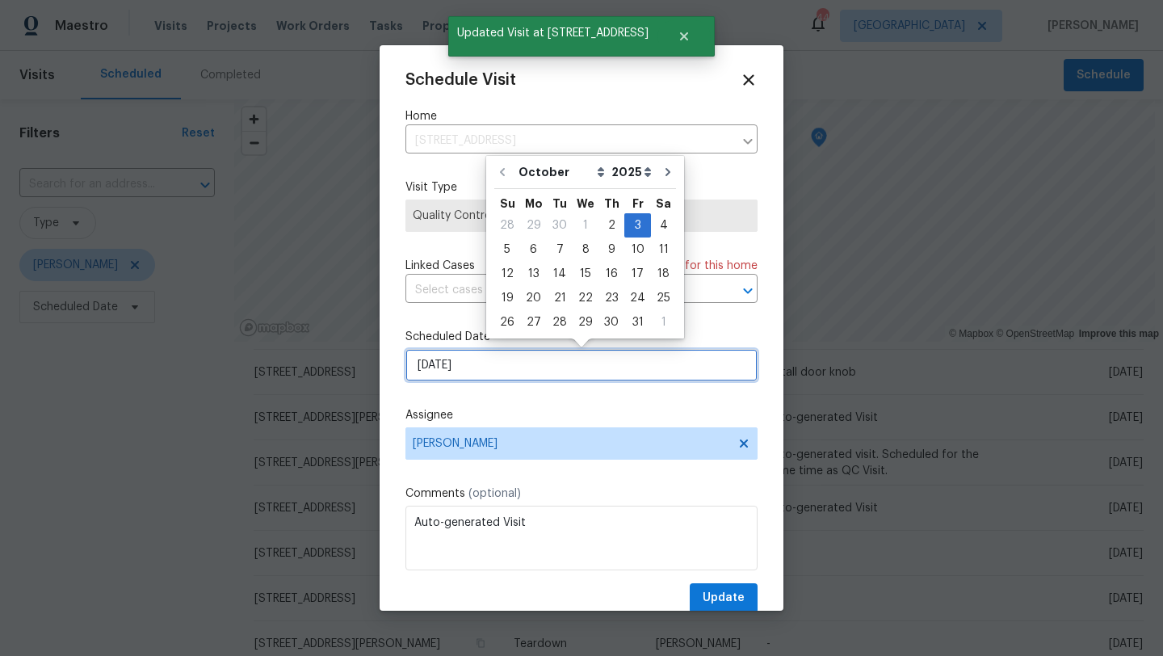
click at [544, 361] on input "[DATE]" at bounding box center [581, 365] width 352 height 32
click at [632, 247] on div "10" at bounding box center [637, 249] width 27 height 23
type input "10/10/2025"
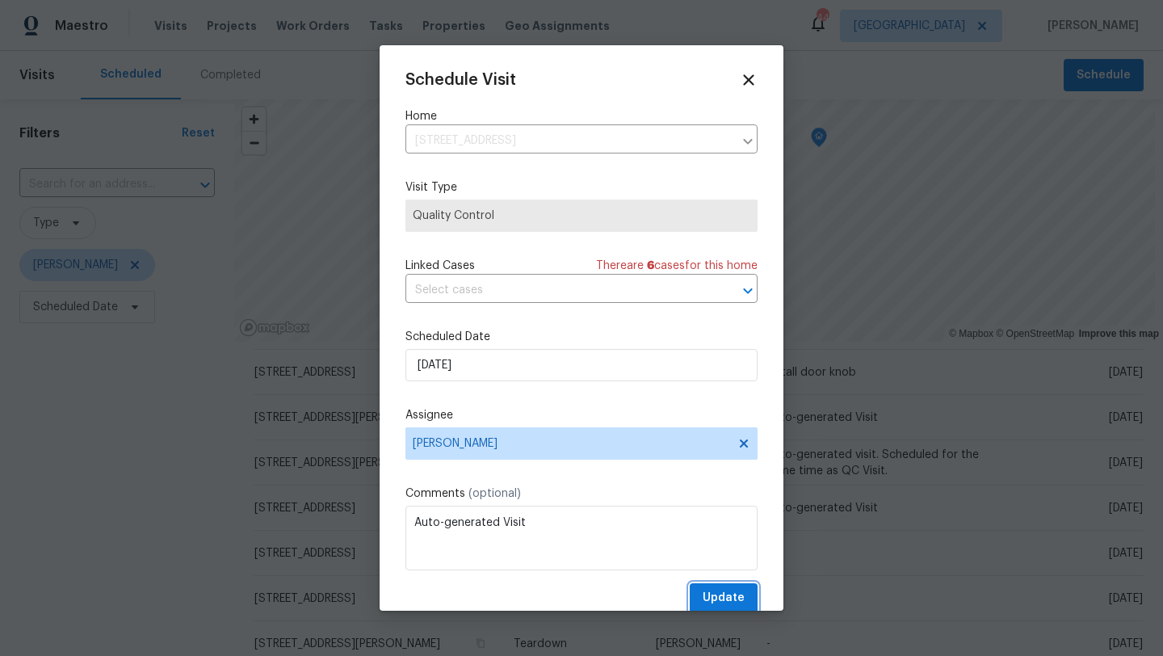
click at [709, 588] on button "Update" at bounding box center [724, 598] width 68 height 30
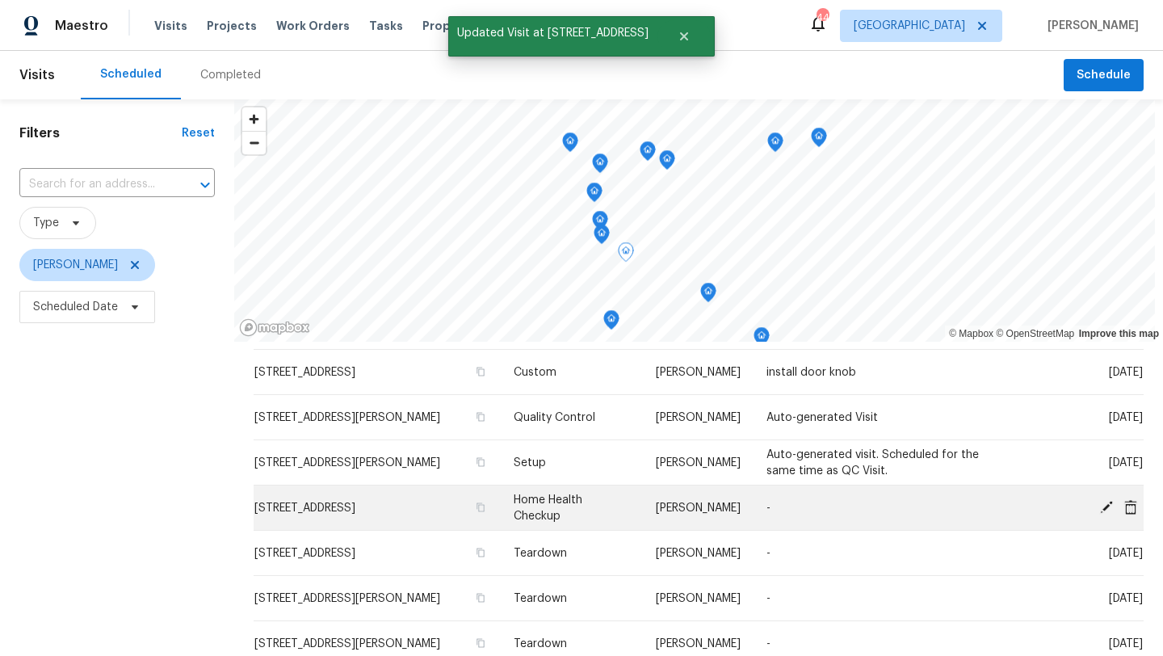
click at [1107, 500] on icon at bounding box center [1106, 506] width 13 height 13
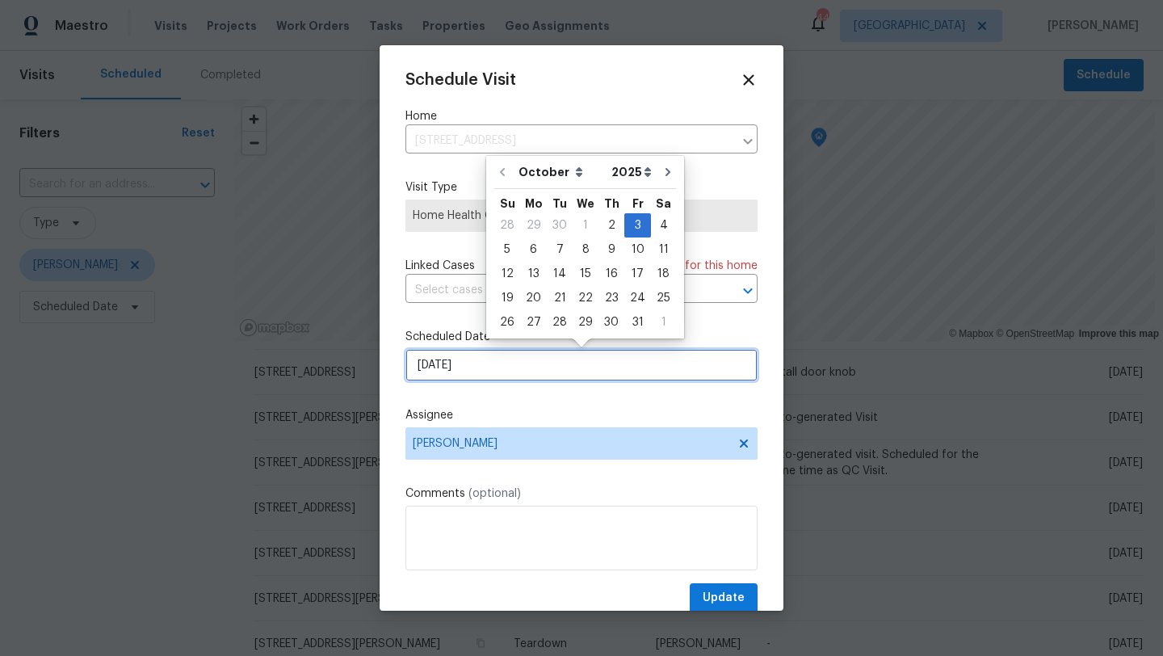
click at [558, 371] on input "[DATE]" at bounding box center [581, 365] width 352 height 32
click at [586, 246] on div "8" at bounding box center [586, 249] width 26 height 23
type input "10/8/2025"
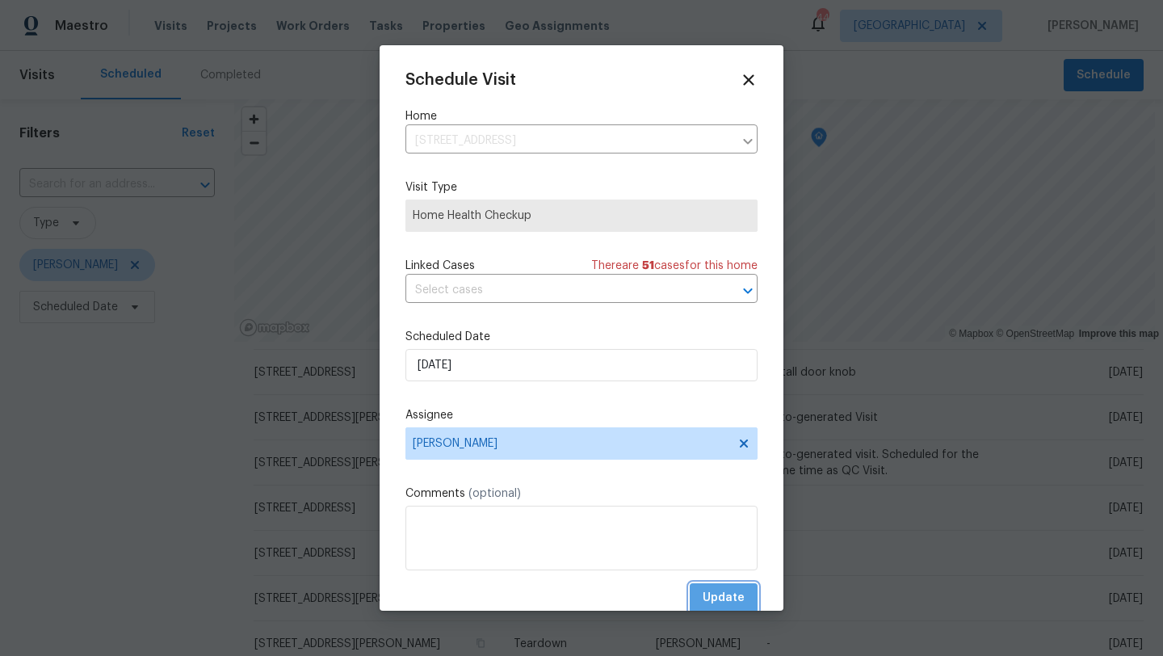
click at [726, 602] on span "Update" at bounding box center [724, 598] width 42 height 20
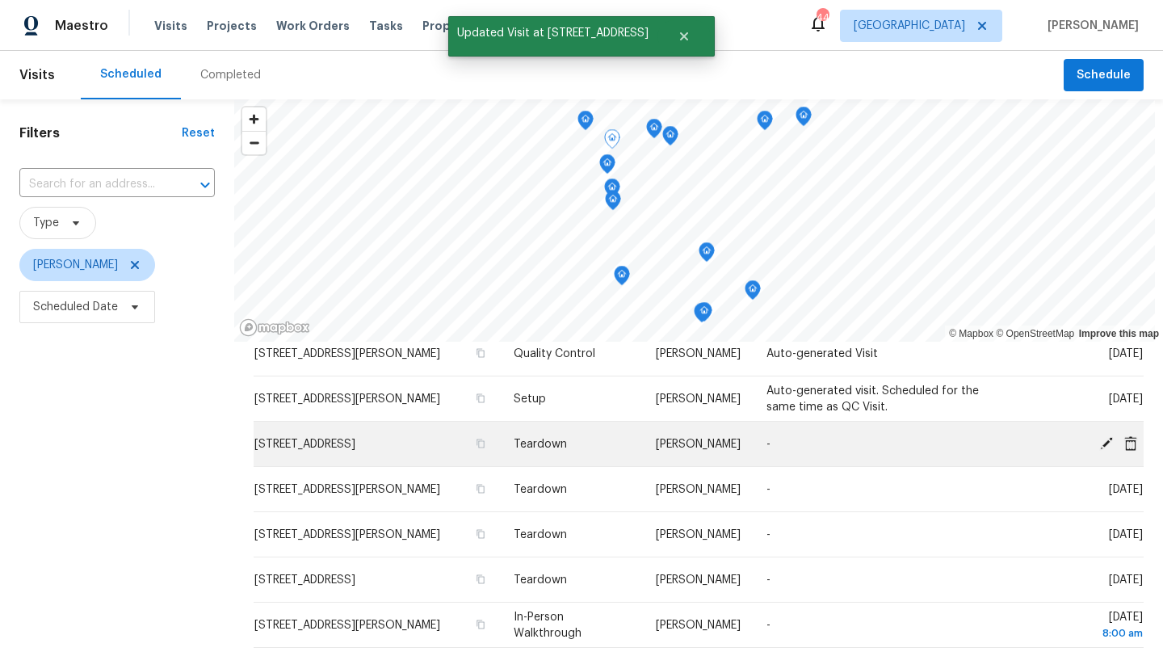
scroll to position [214, 0]
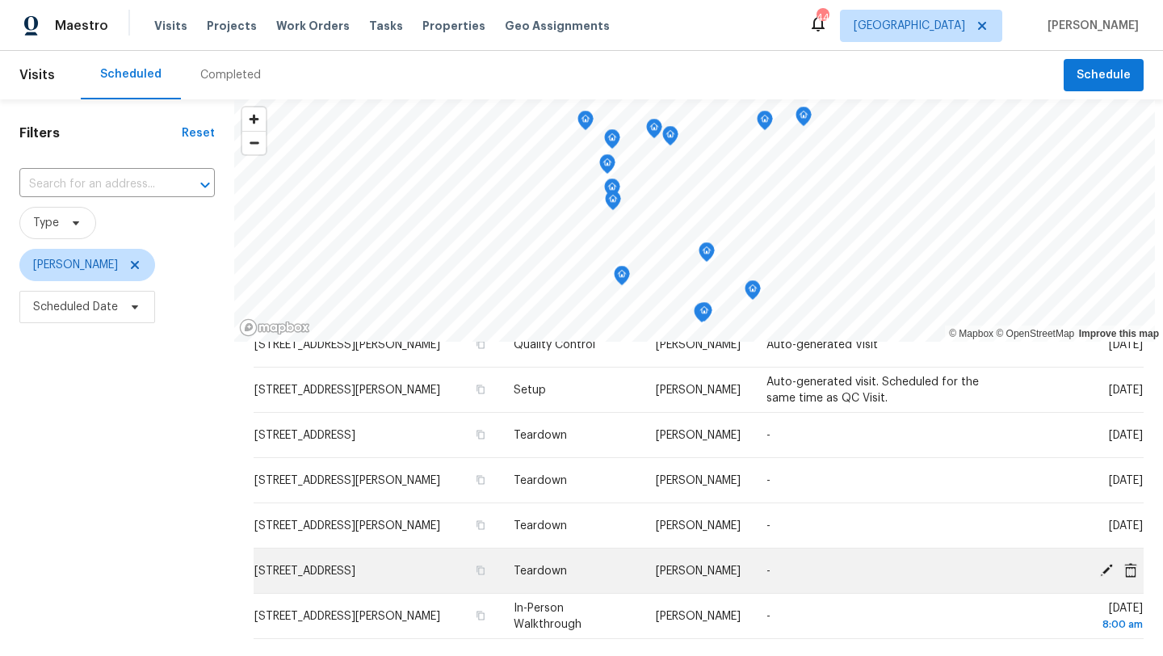
click at [1103, 562] on icon at bounding box center [1106, 569] width 15 height 15
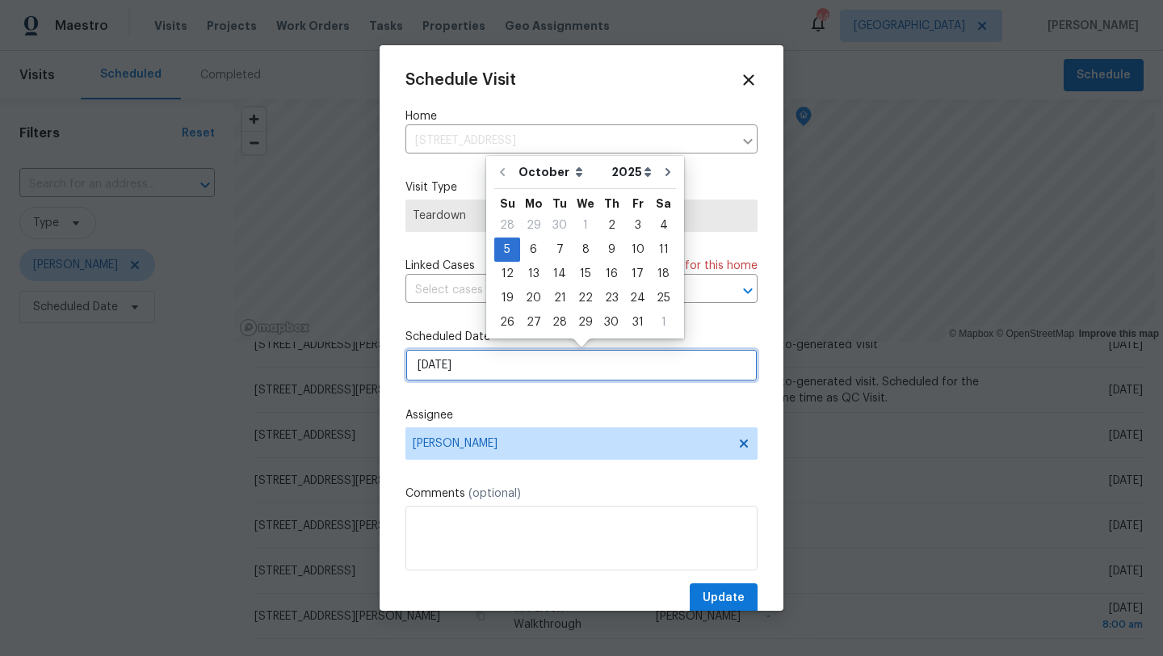
click at [573, 366] on input "10/5/2025" at bounding box center [581, 365] width 352 height 32
click at [584, 250] on div "8" at bounding box center [586, 249] width 26 height 23
type input "10/8/2025"
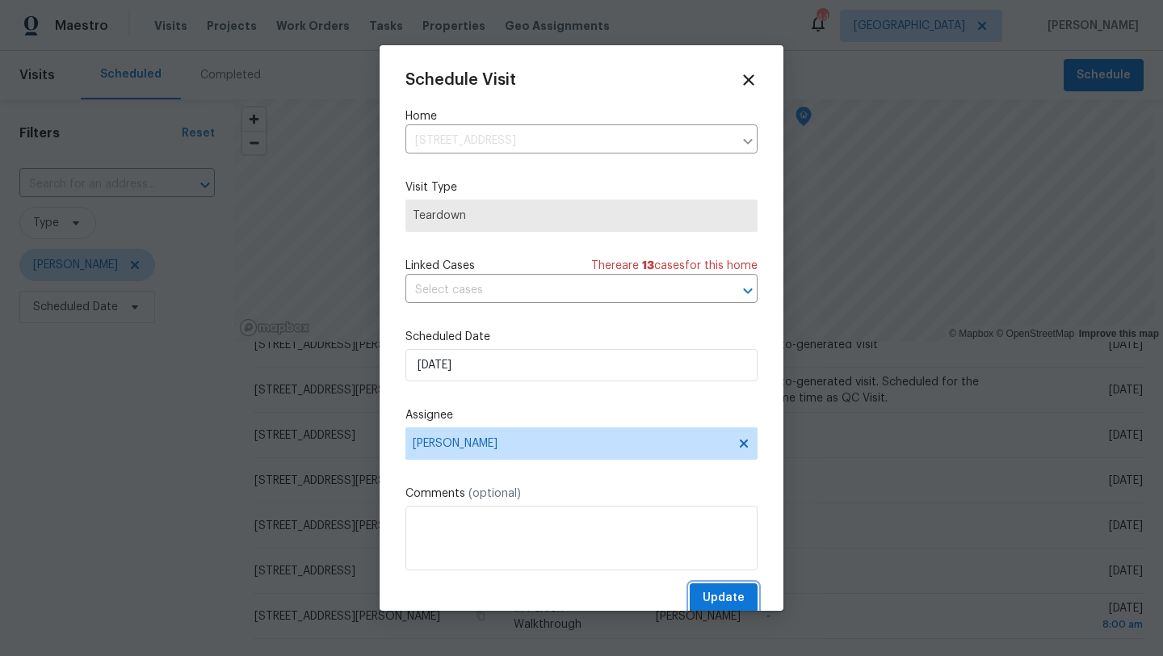
click at [710, 595] on span "Update" at bounding box center [724, 598] width 42 height 20
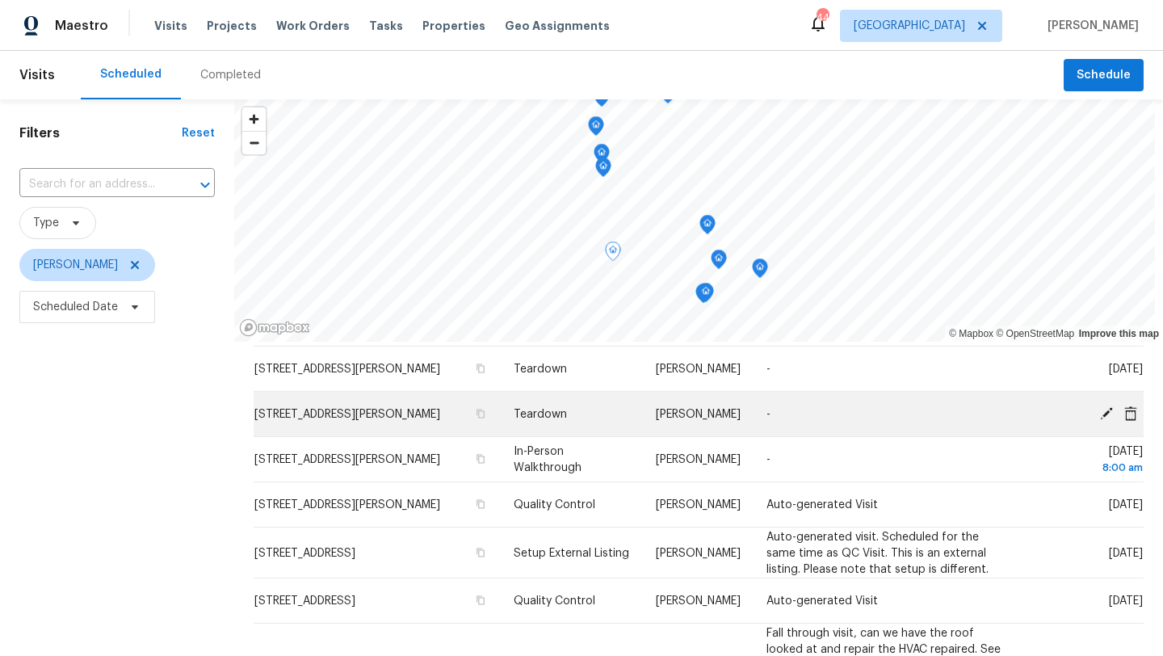
scroll to position [0, 0]
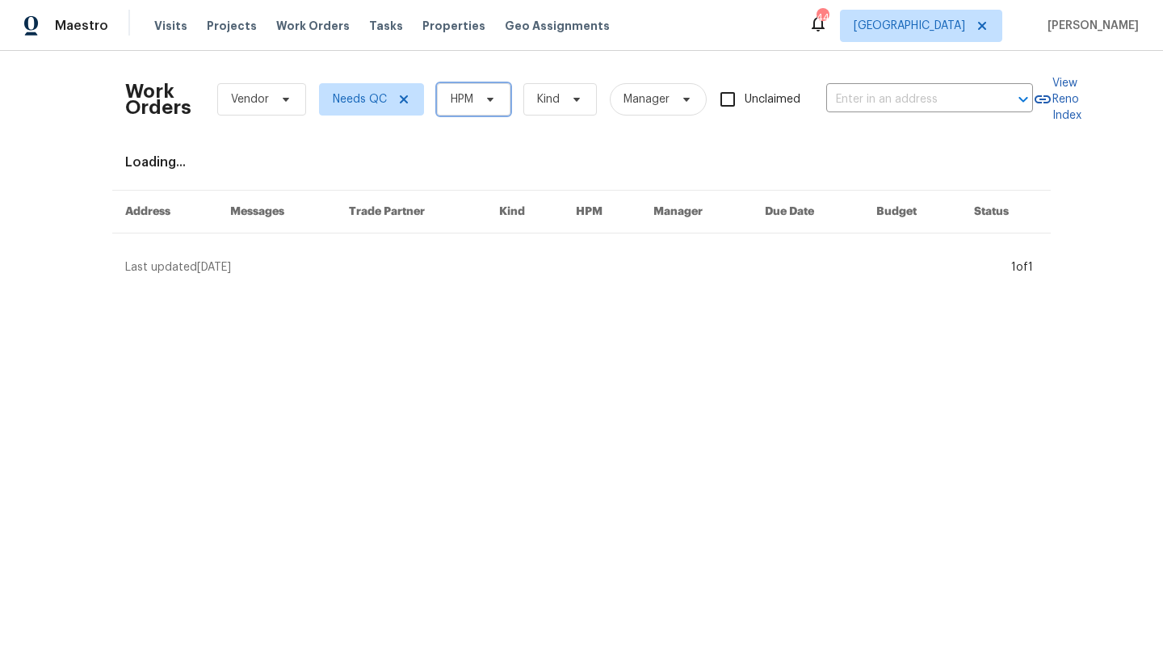
click at [501, 104] on span "HPM" at bounding box center [474, 99] width 74 height 32
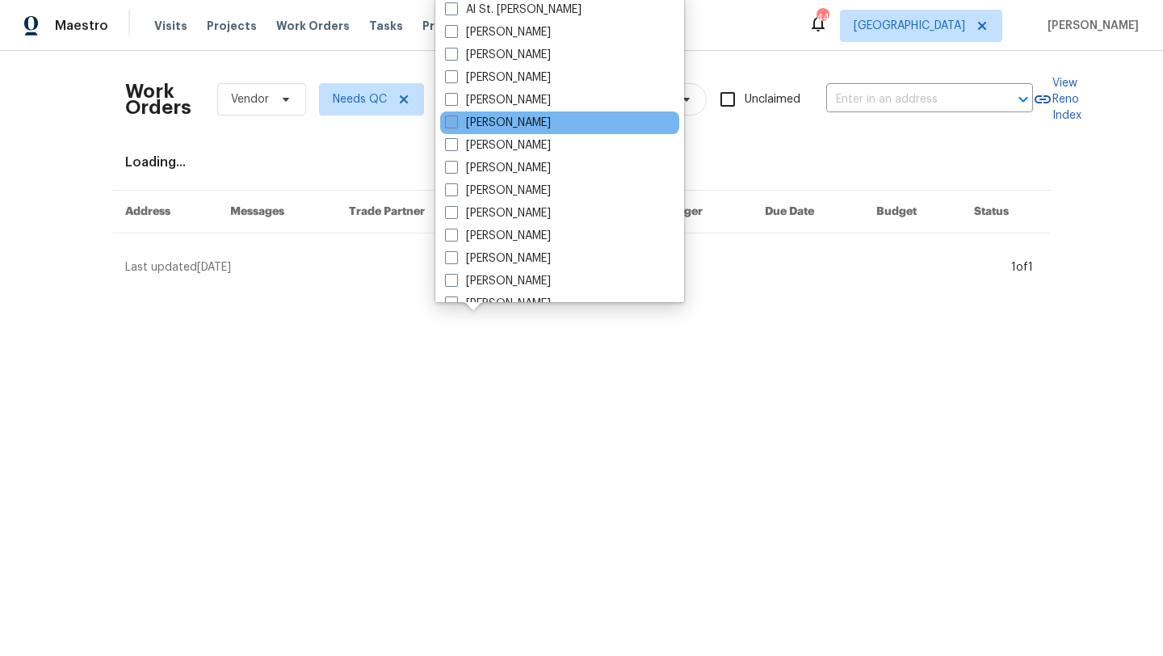
click at [502, 121] on label "[PERSON_NAME]" at bounding box center [498, 123] width 106 height 16
click at [456, 121] on input "[PERSON_NAME]" at bounding box center [450, 120] width 11 height 11
checkbox input "true"
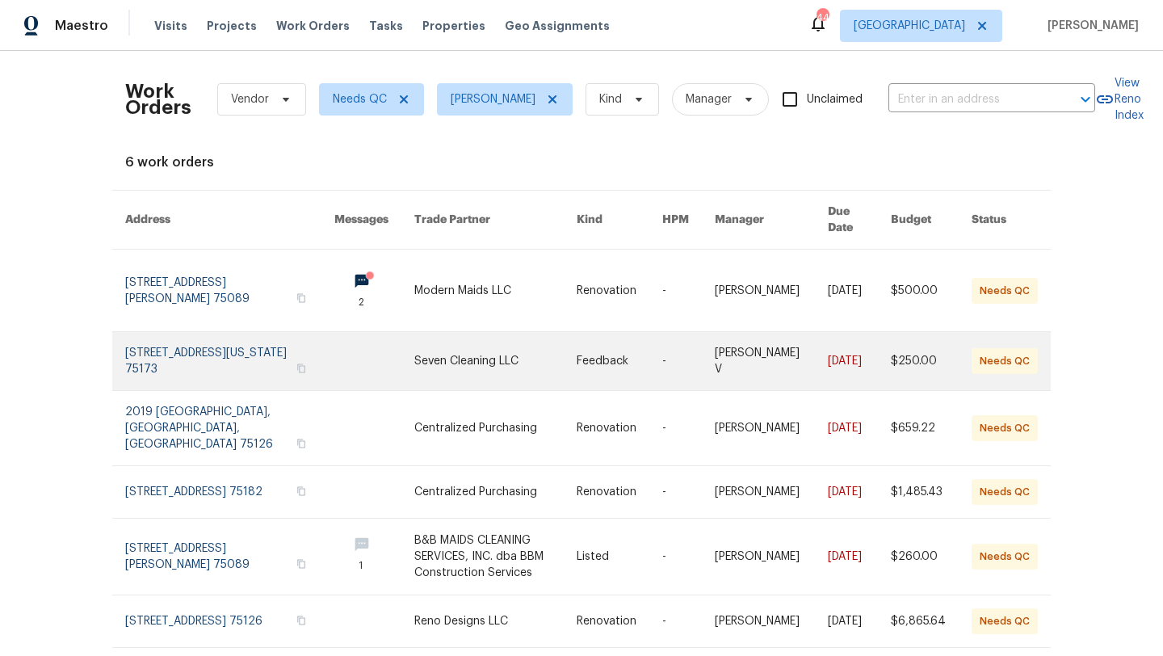
click at [463, 339] on link at bounding box center [495, 361] width 162 height 58
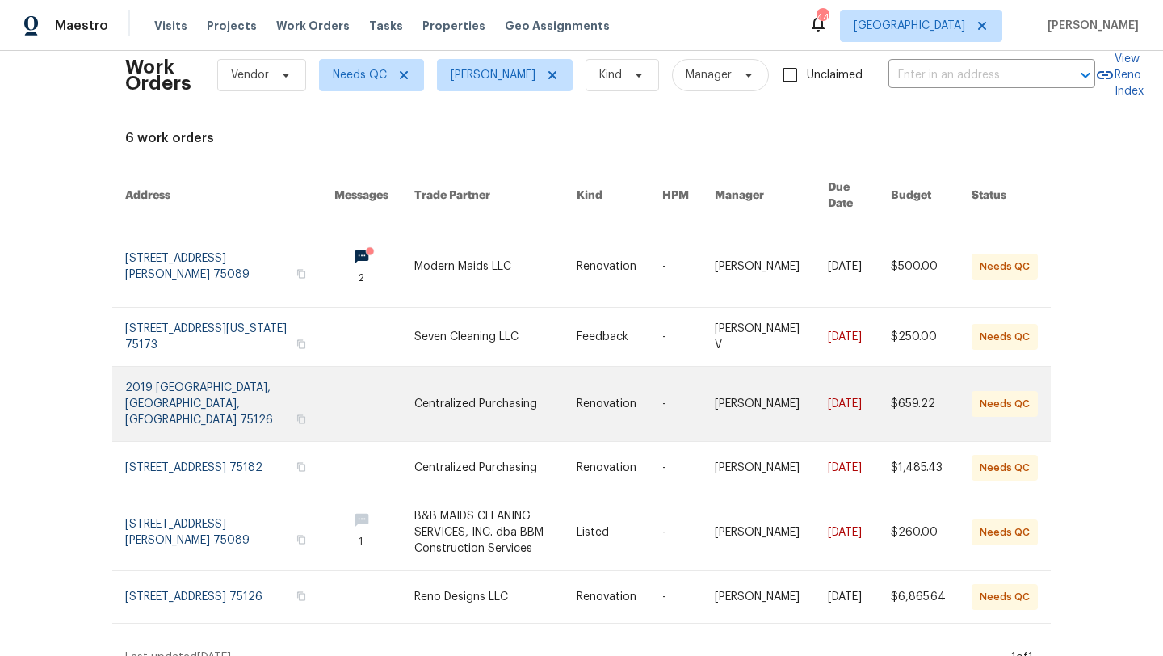
scroll to position [27, 0]
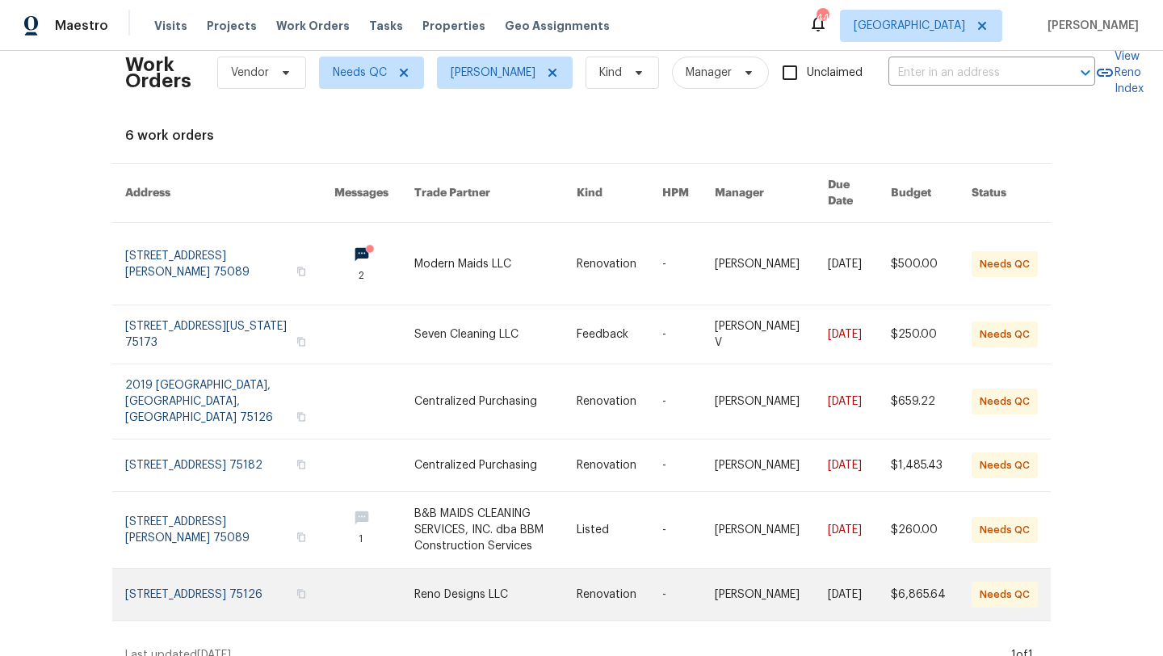
click at [450, 569] on link at bounding box center [495, 595] width 162 height 52
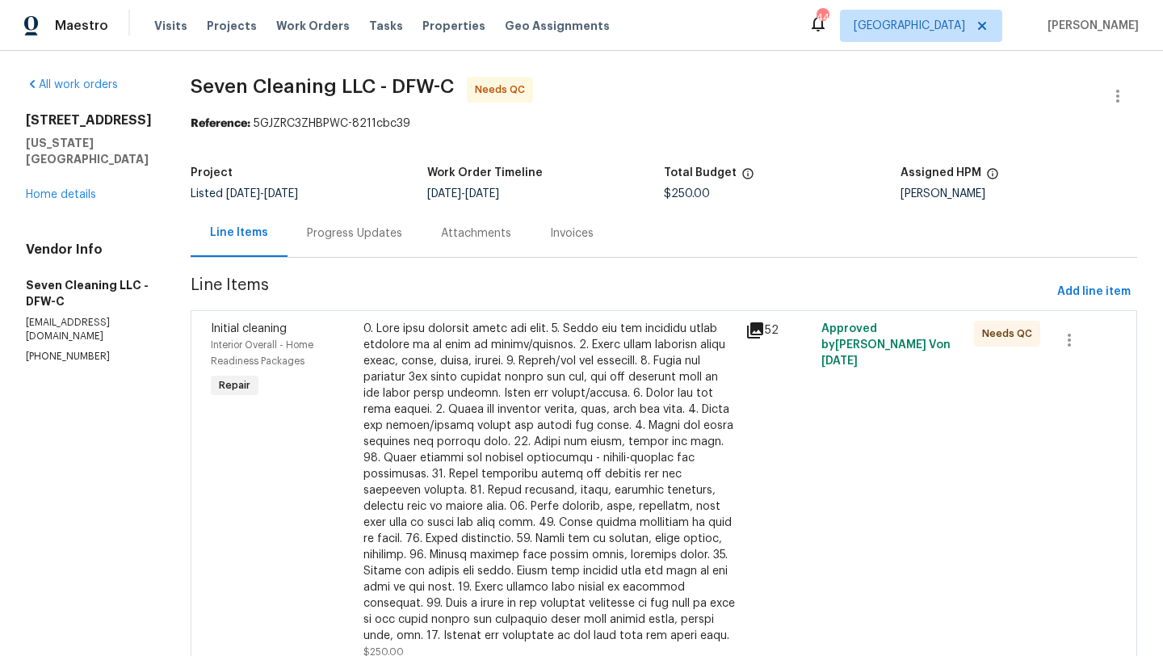
click at [573, 405] on div at bounding box center [549, 482] width 372 height 323
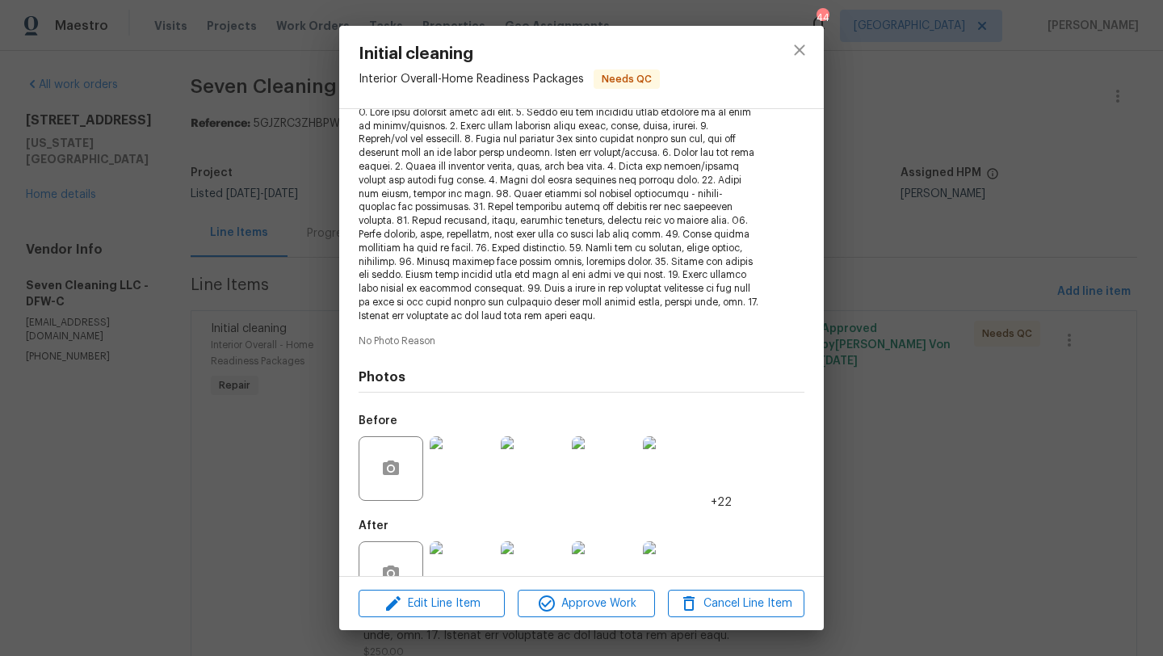
scroll to position [237, 0]
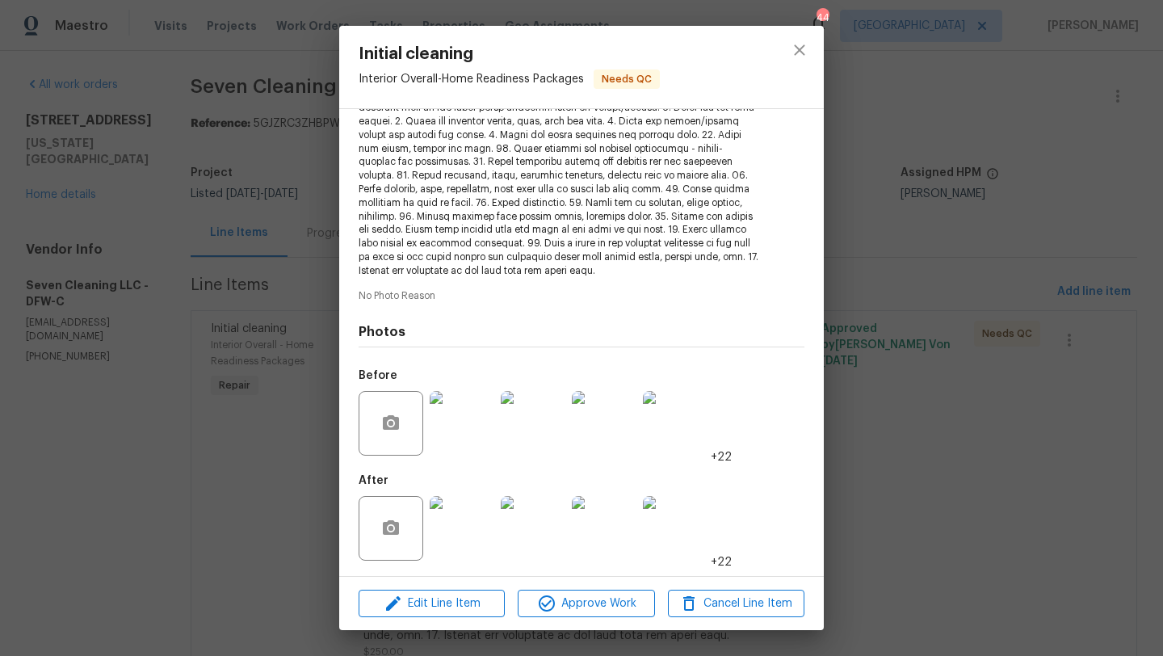
click at [489, 499] on img at bounding box center [462, 528] width 65 height 65
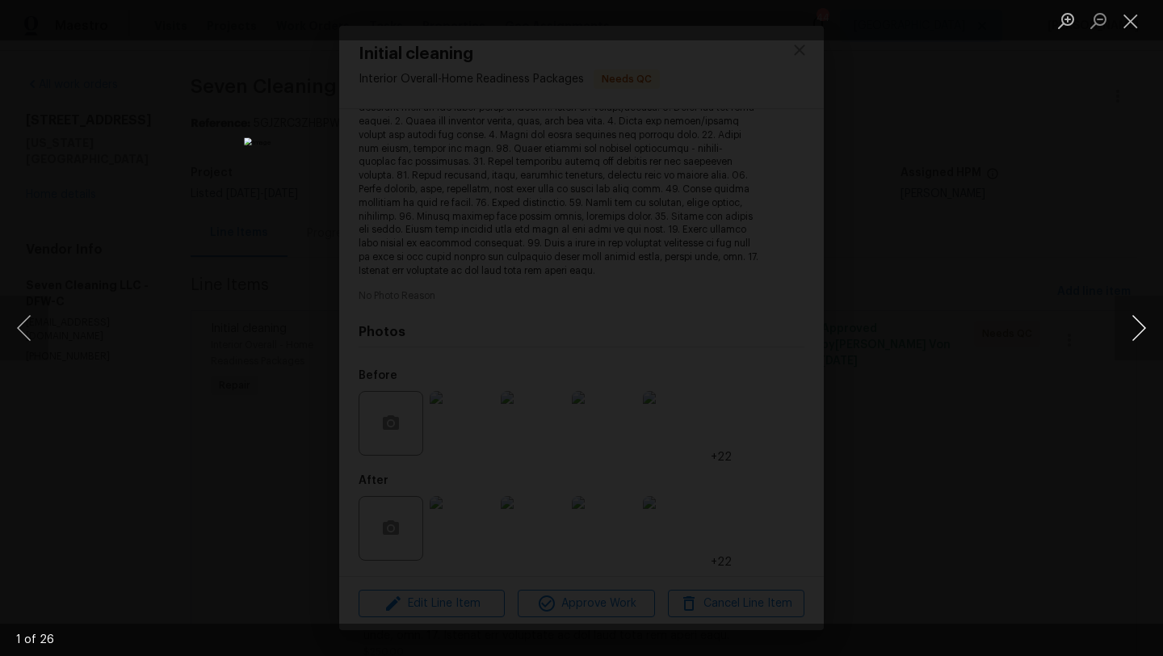
click at [1144, 322] on button "Next image" at bounding box center [1139, 328] width 48 height 65
click at [1143, 322] on button "Next image" at bounding box center [1139, 328] width 48 height 65
click at [1131, 20] on button "Close lightbox" at bounding box center [1131, 20] width 32 height 28
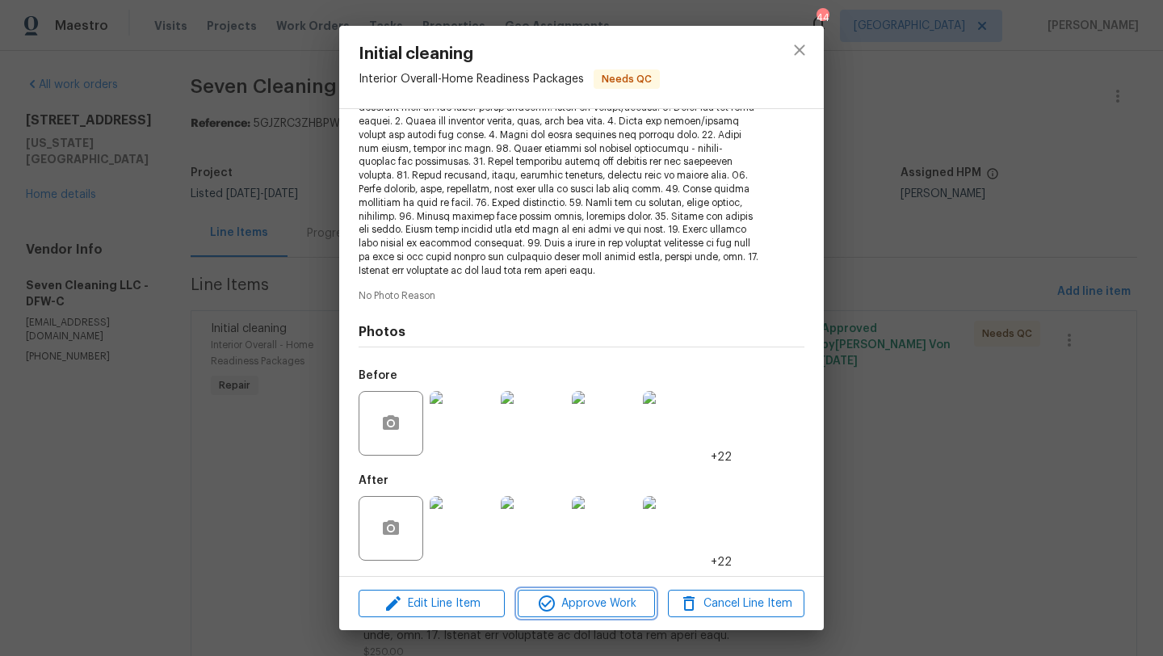
click at [571, 599] on span "Approve Work" at bounding box center [586, 604] width 127 height 20
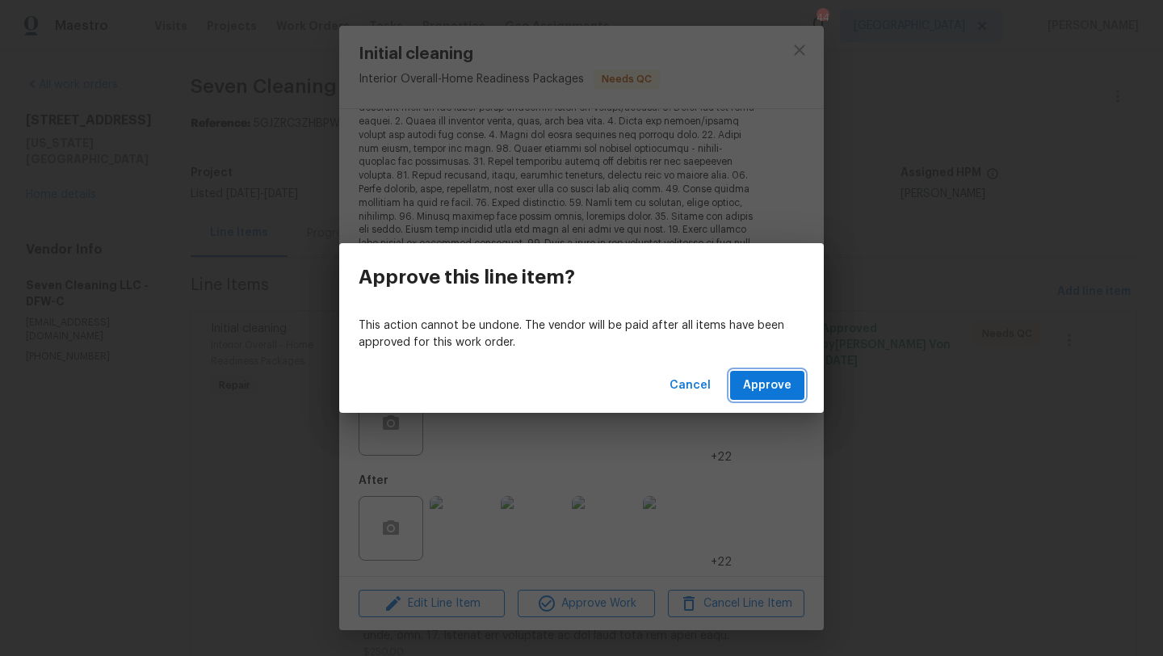
click at [761, 383] on span "Approve" at bounding box center [767, 386] width 48 height 20
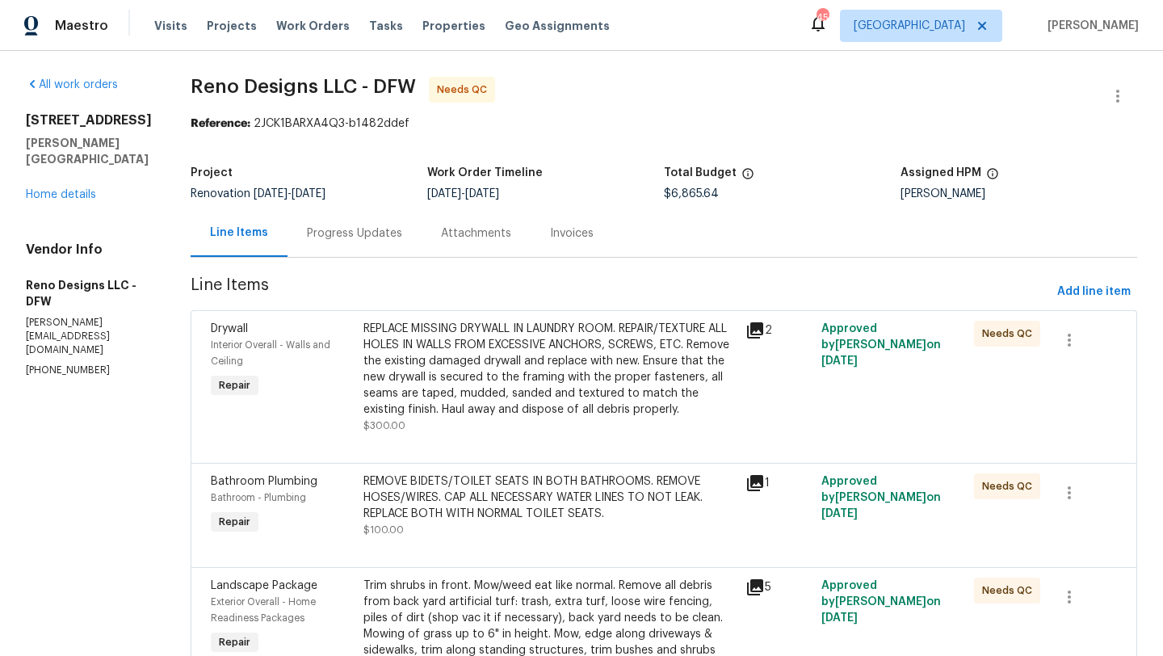
click at [442, 348] on div "REPLACE MISSING DRYWALL IN LAUNDRY ROOM. REPAIR/TEXTURE ALL HOLES IN WALLS FROM…" at bounding box center [549, 369] width 372 height 97
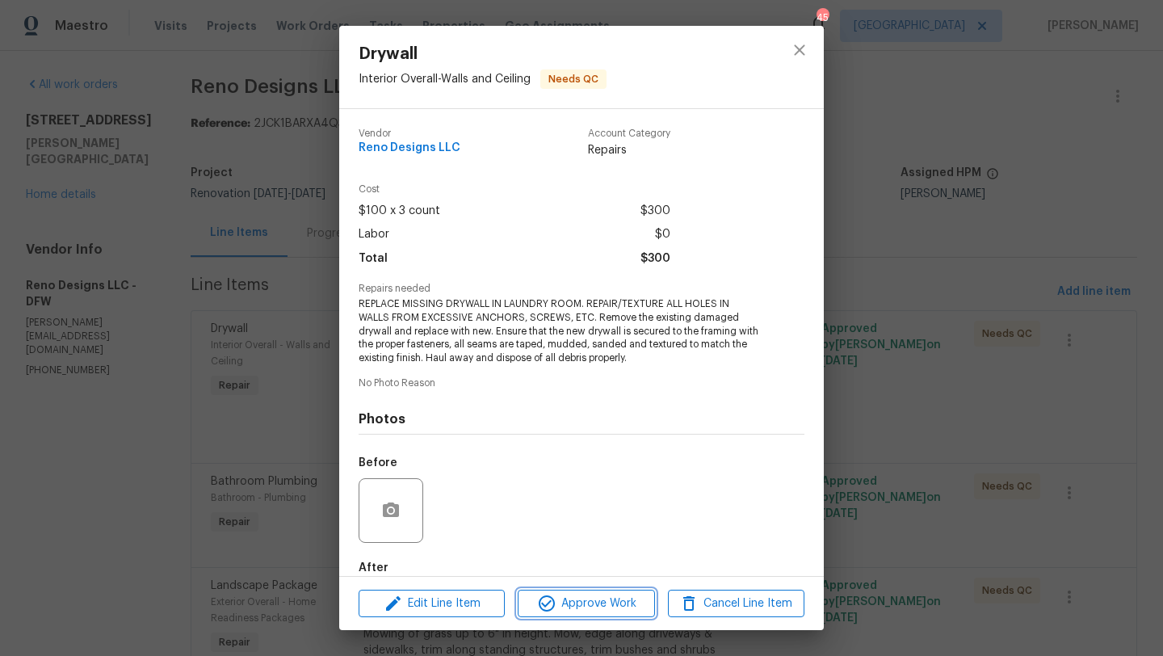
click at [580, 594] on span "Approve Work" at bounding box center [586, 604] width 127 height 20
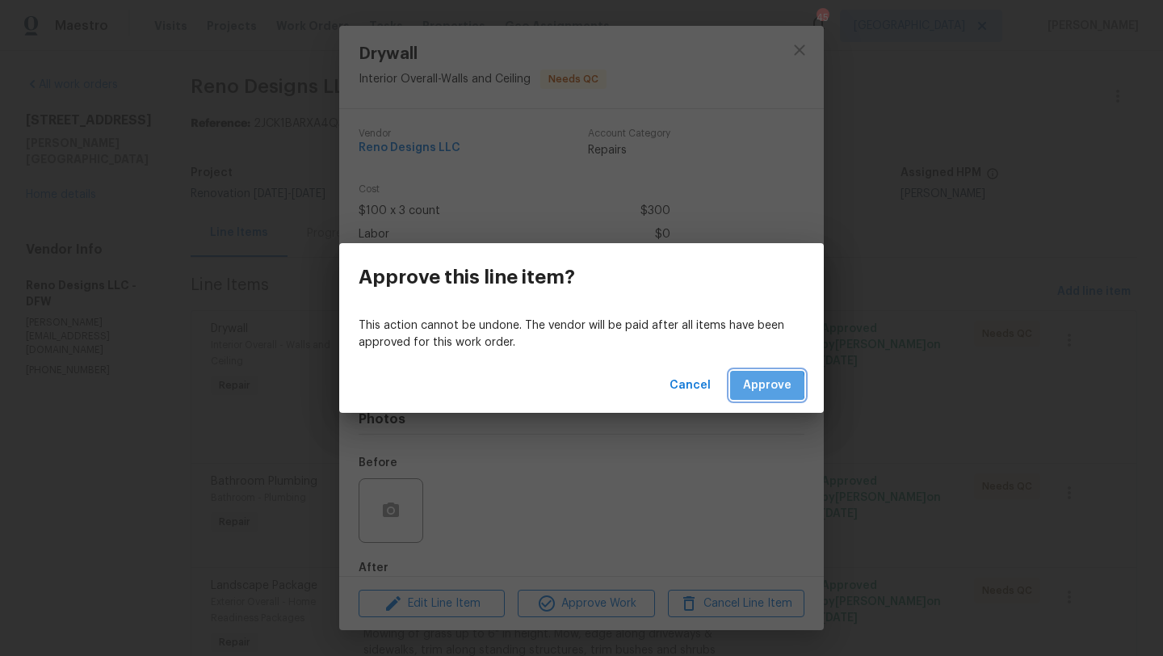
click at [756, 386] on span "Approve" at bounding box center [767, 386] width 48 height 20
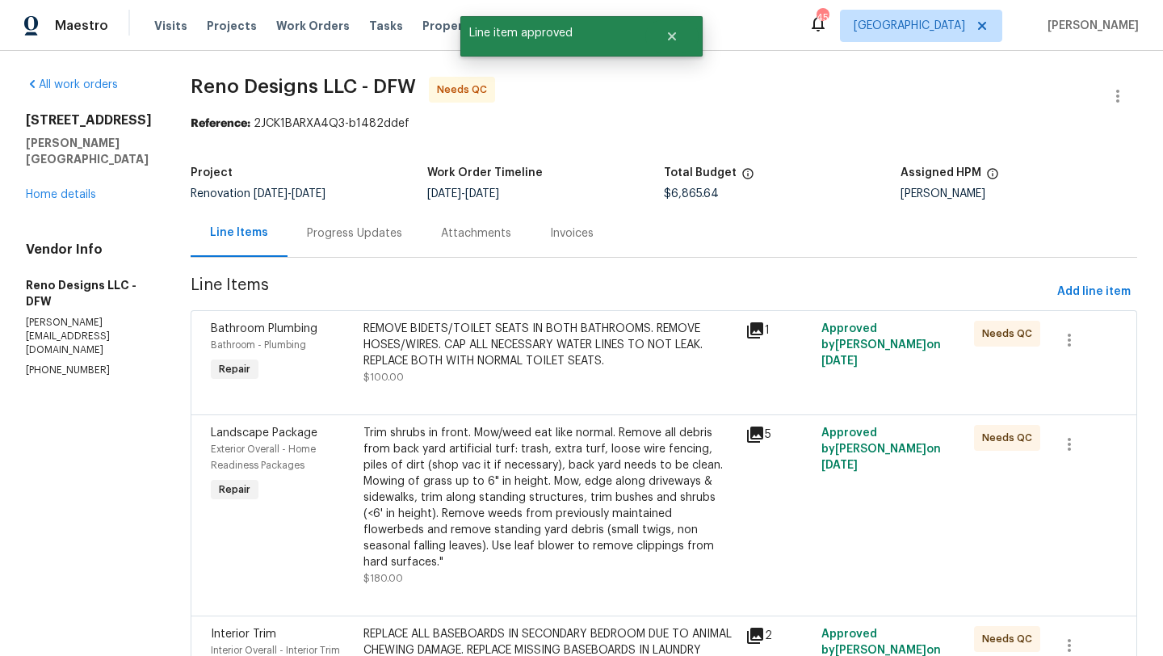
click at [613, 361] on div "REMOVE BIDETS/TOILET SEATS IN BOTH BATHROOMS. REMOVE HOSES/WIRES. CAP ALL NECES…" at bounding box center [549, 345] width 372 height 48
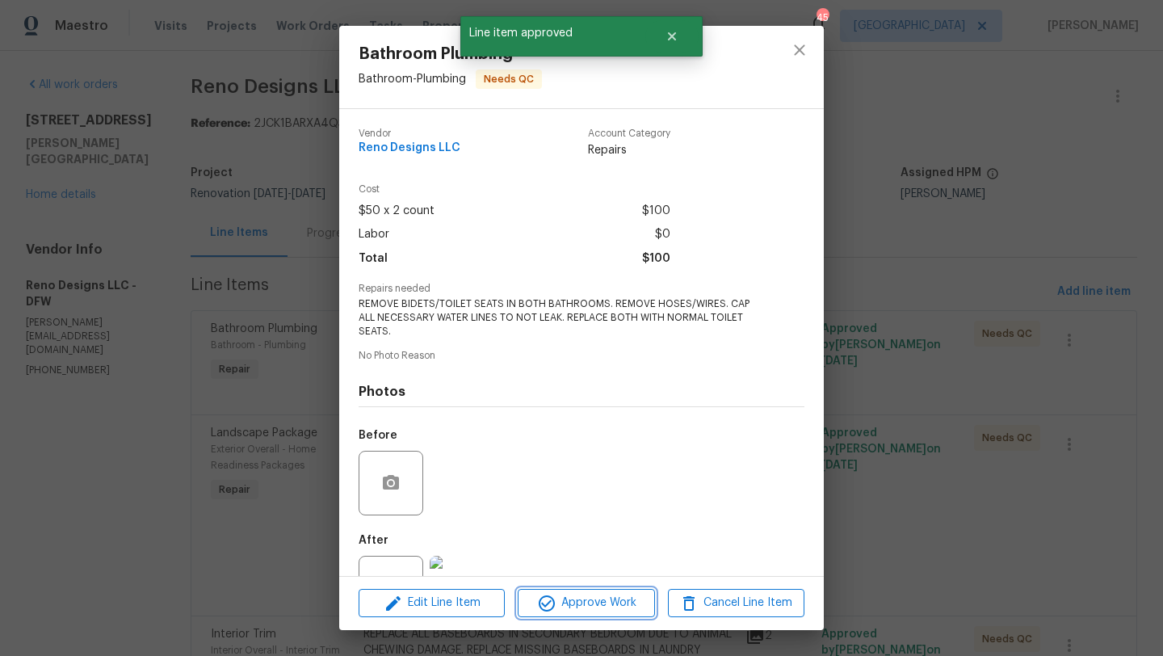
click at [612, 594] on span "Approve Work" at bounding box center [586, 603] width 127 height 20
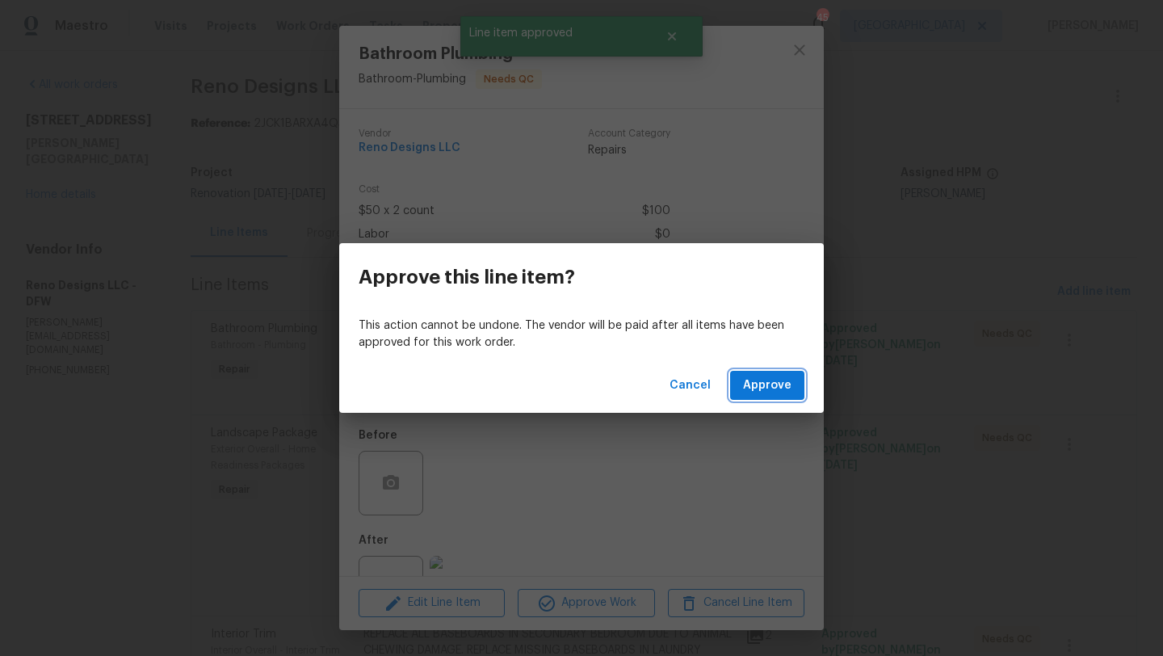
click at [778, 373] on button "Approve" at bounding box center [767, 386] width 74 height 30
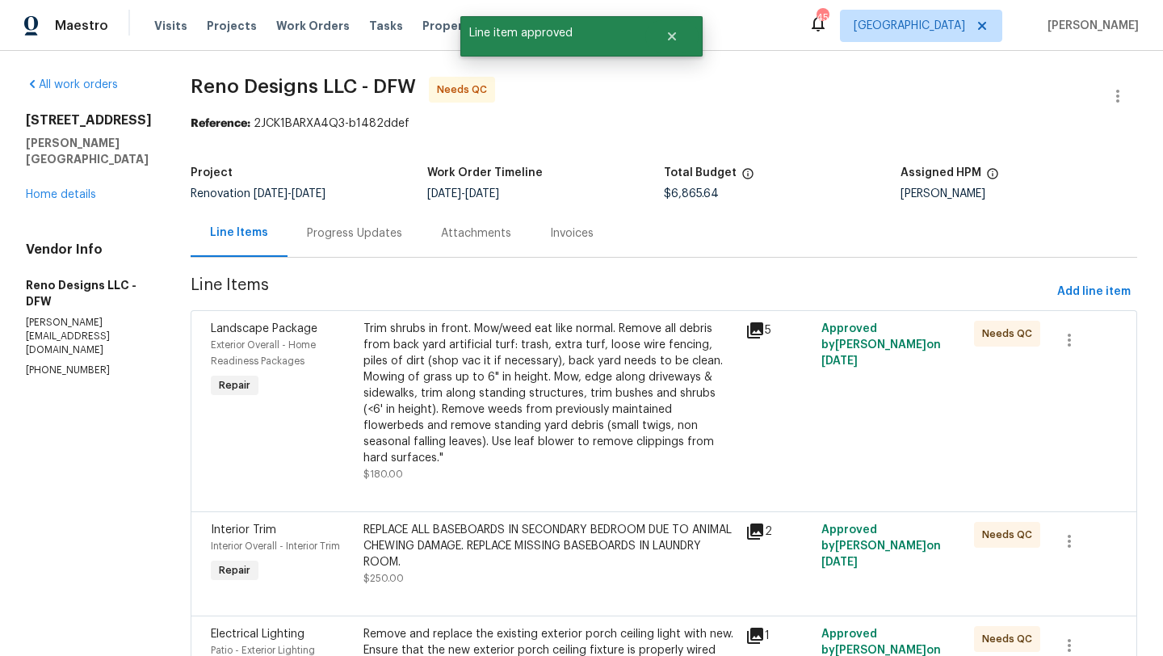
click at [510, 384] on div "Trim shrubs in front. Mow/weed eat like normal. Remove all debris from back yar…" at bounding box center [549, 393] width 372 height 145
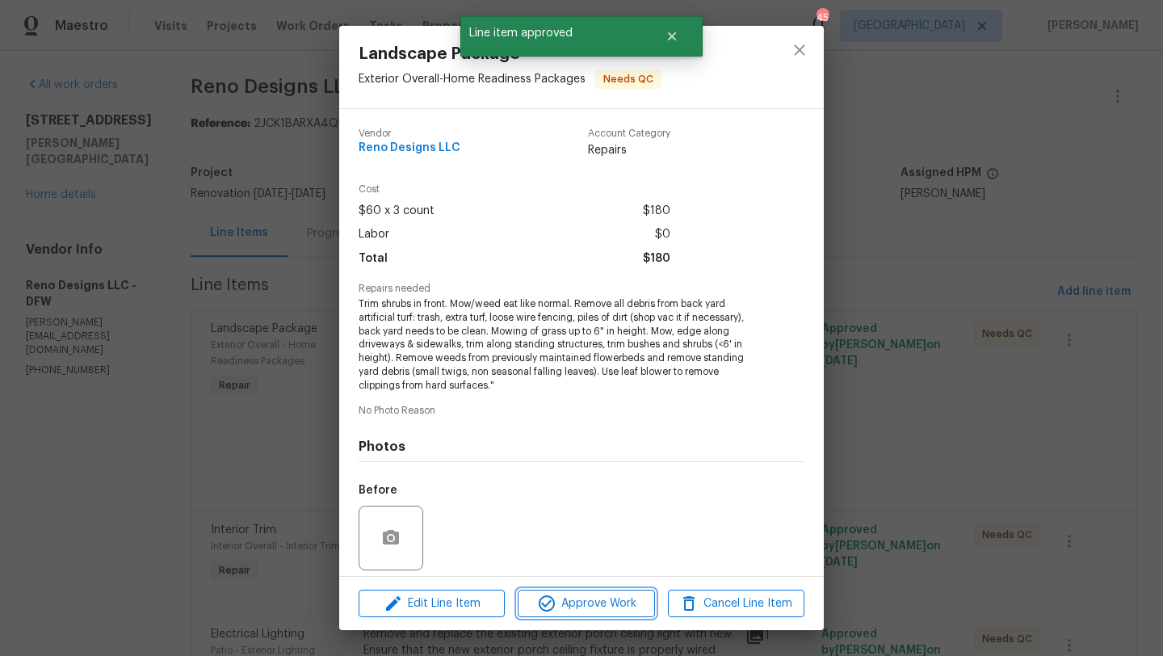
click at [558, 594] on span "Approve Work" at bounding box center [586, 604] width 127 height 20
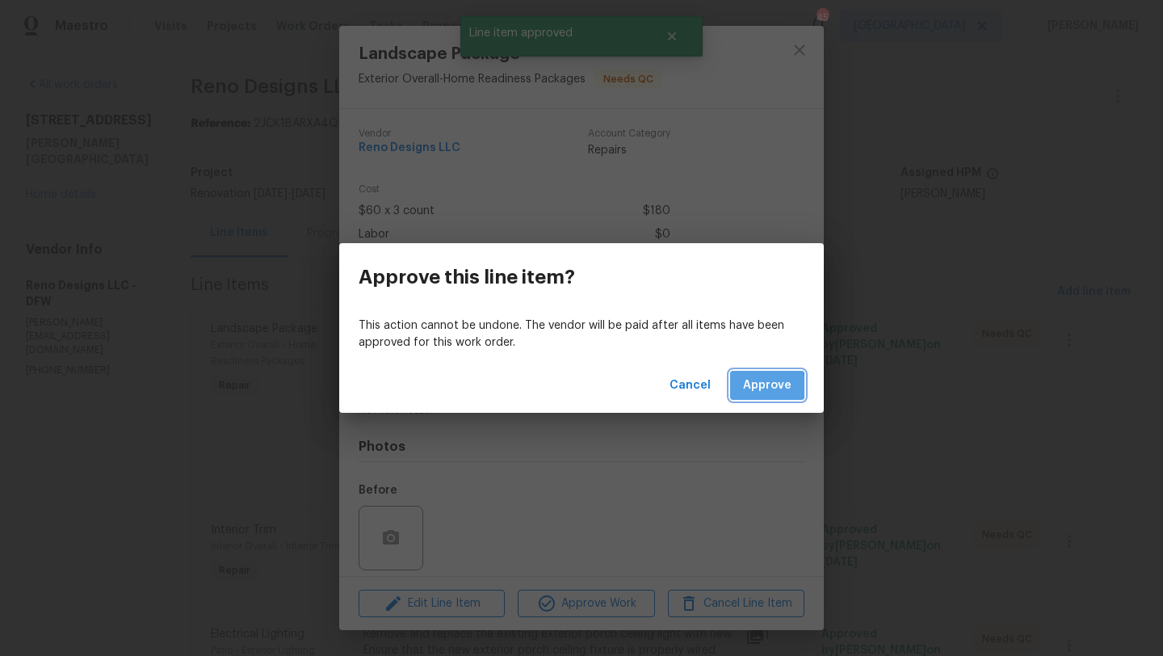
click at [758, 386] on span "Approve" at bounding box center [767, 386] width 48 height 20
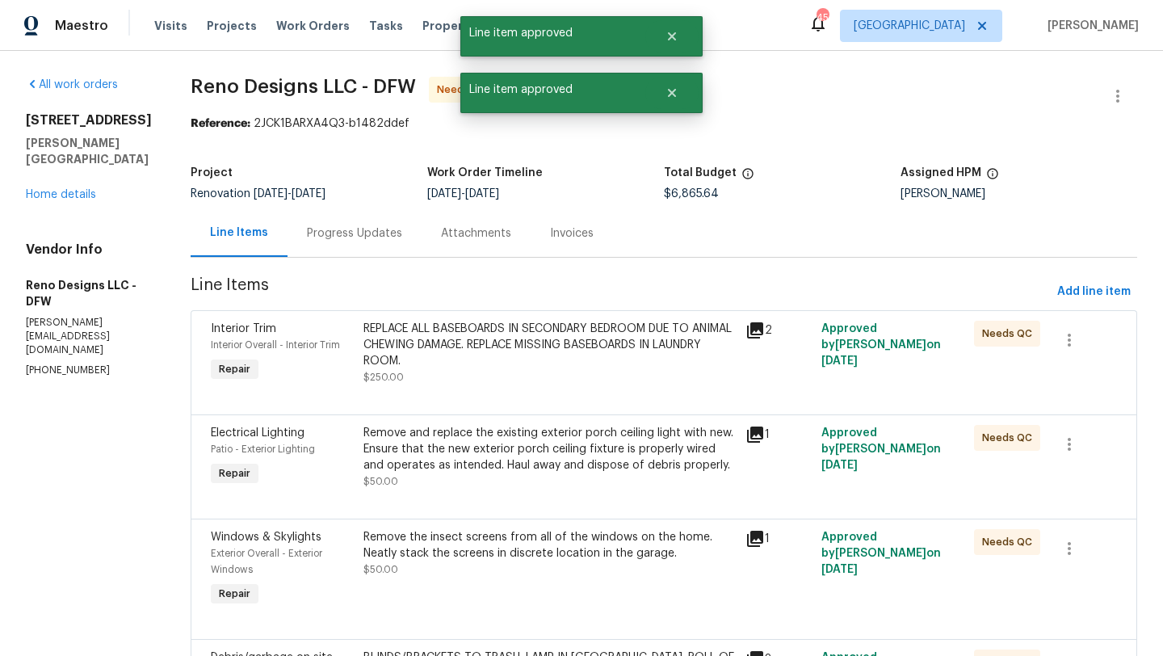
click at [568, 374] on div "REPLACE ALL BASEBOARDS IN SECONDARY BEDROOM DUE TO ANIMAL CHEWING DAMAGE. REPLA…" at bounding box center [549, 353] width 372 height 65
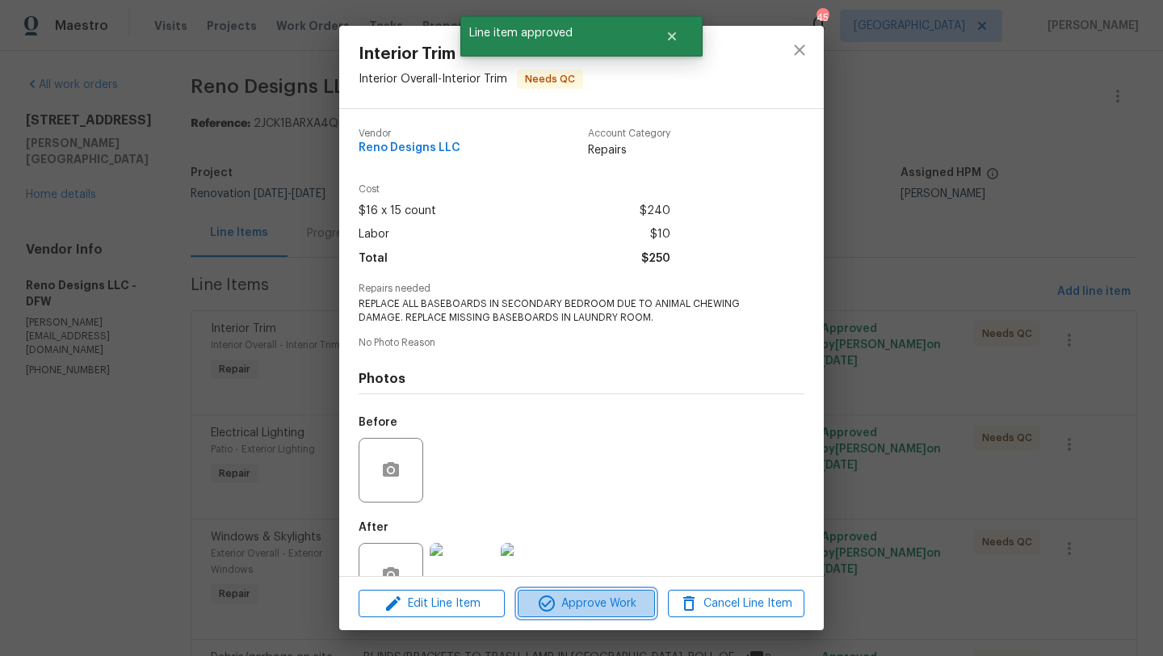
click at [615, 598] on span "Approve Work" at bounding box center [586, 604] width 127 height 20
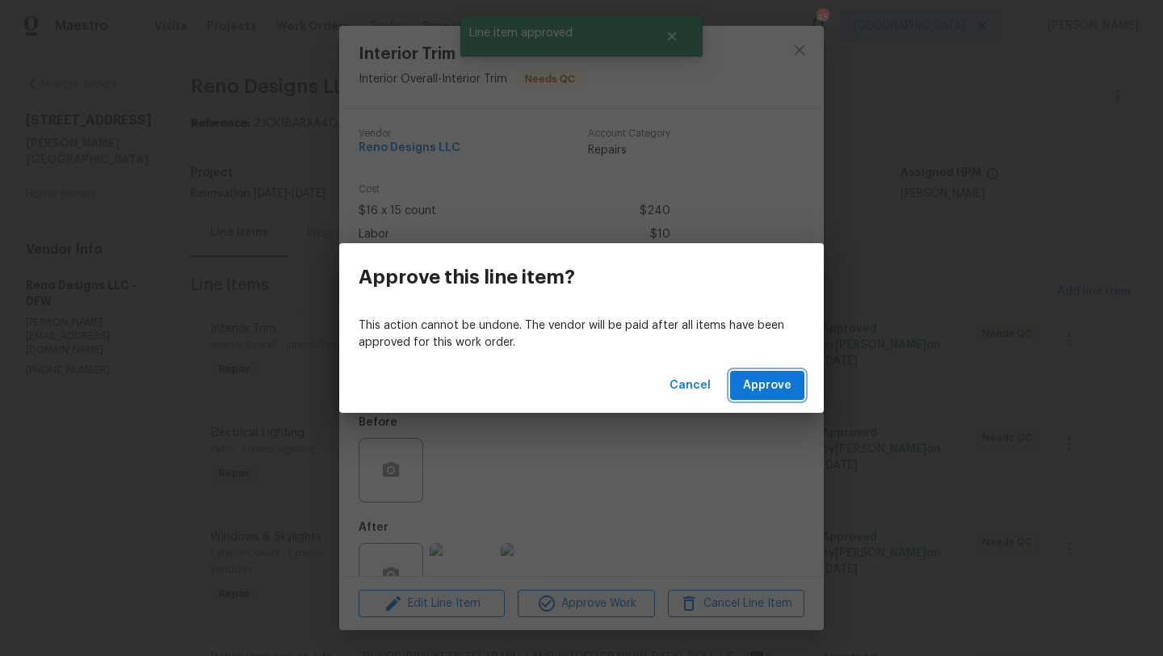
click at [765, 383] on span "Approve" at bounding box center [767, 386] width 48 height 20
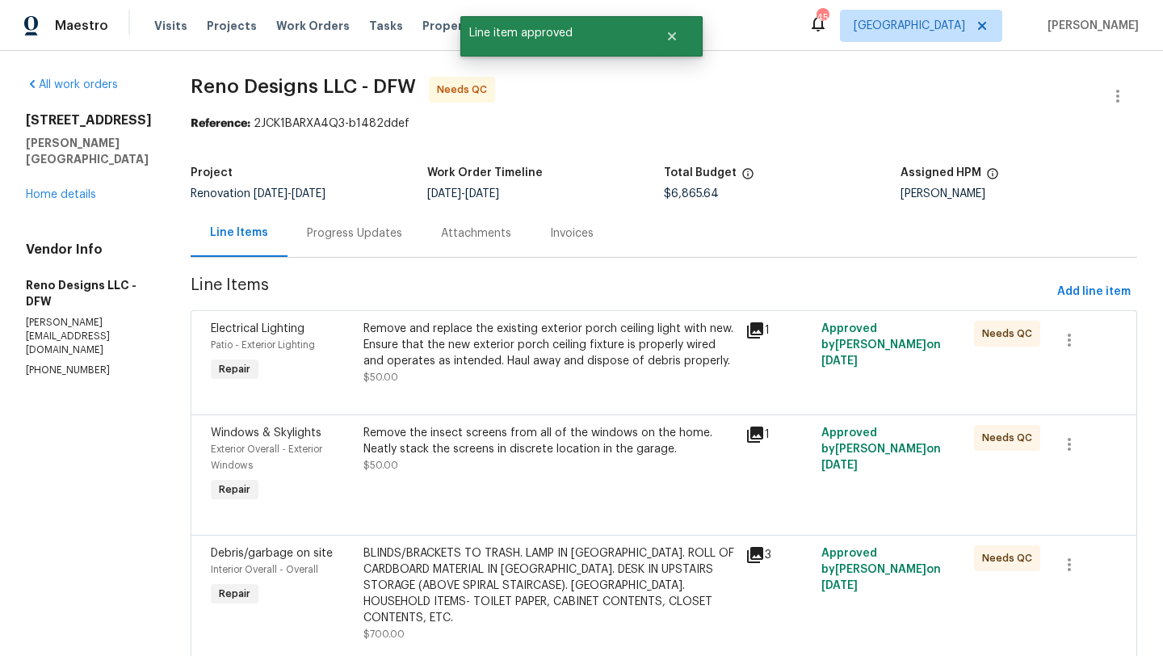
click at [519, 363] on div "Remove and replace the existing exterior porch ceiling light with new. Ensure t…" at bounding box center [549, 345] width 372 height 48
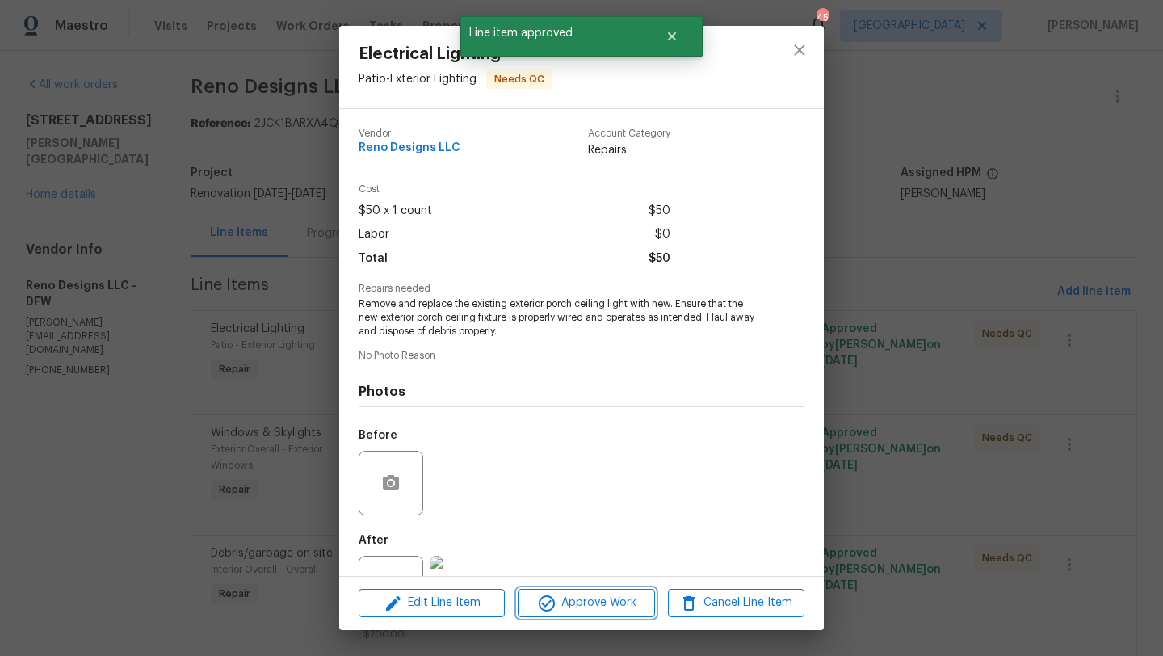
click at [574, 611] on span "Approve Work" at bounding box center [586, 603] width 127 height 20
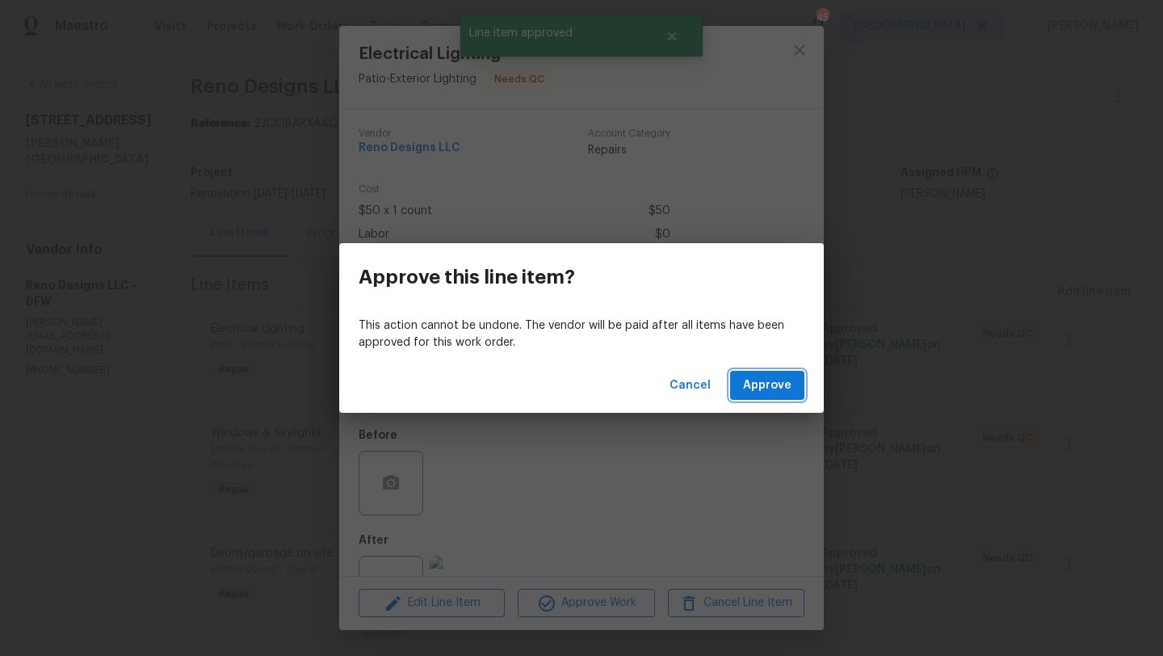
click at [751, 384] on span "Approve" at bounding box center [767, 386] width 48 height 20
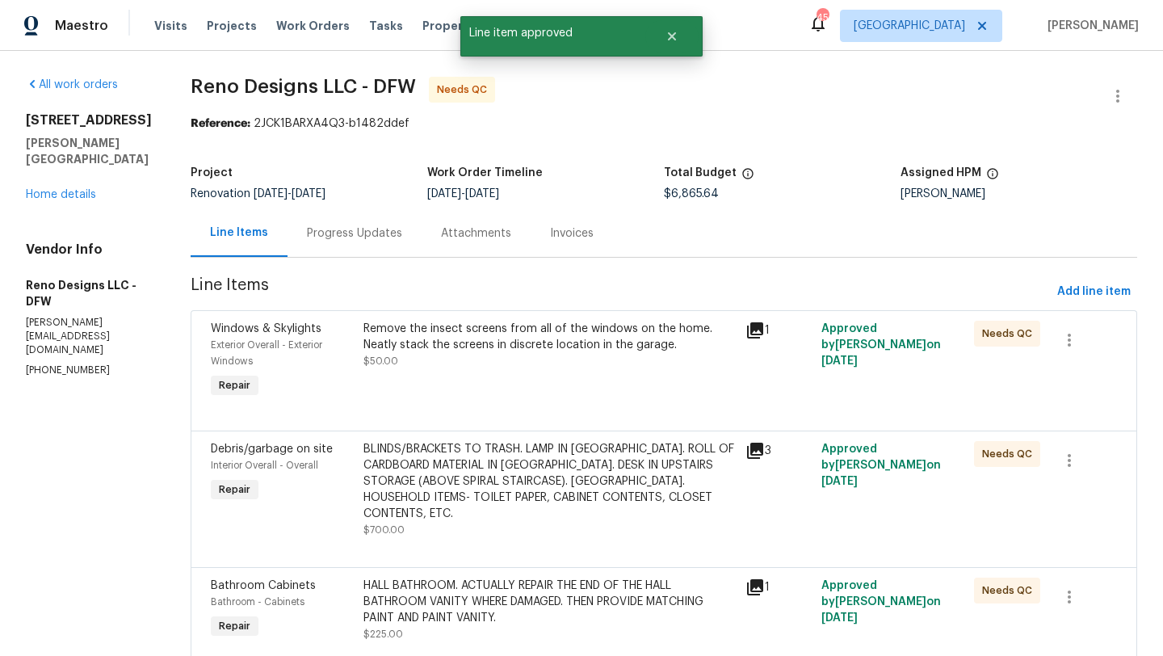
click at [531, 355] on div "Remove the insect screens from all of the windows on the home. Neatly stack the…" at bounding box center [549, 345] width 372 height 48
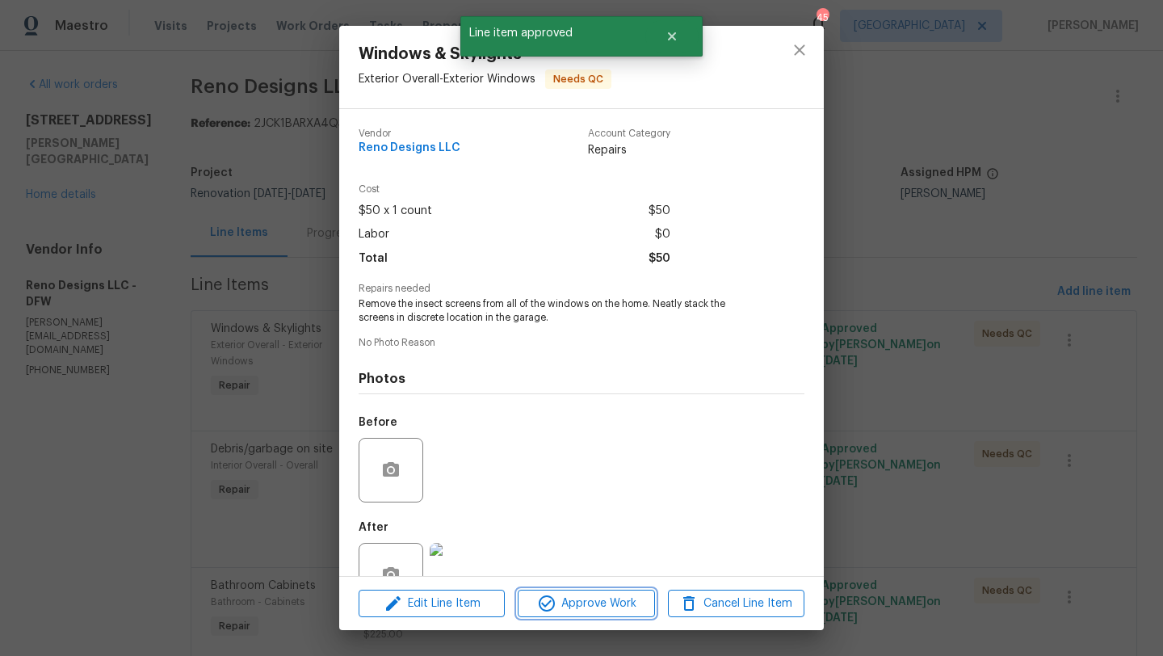
click at [578, 594] on span "Approve Work" at bounding box center [586, 604] width 127 height 20
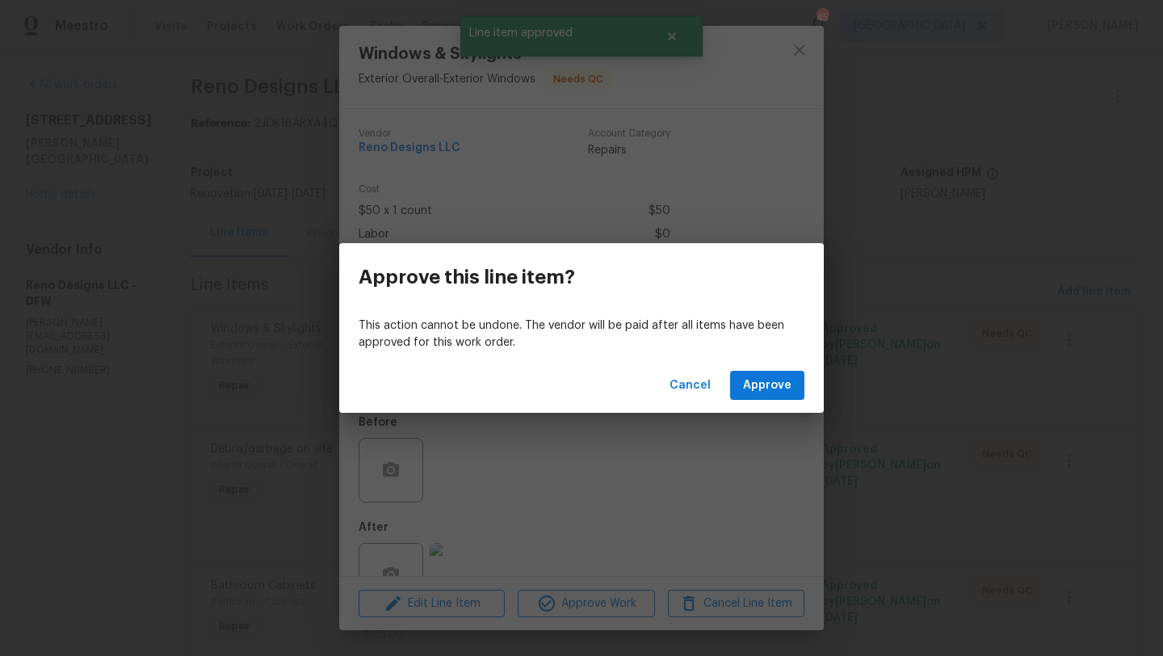
click at [774, 359] on div "Cancel Approve" at bounding box center [581, 386] width 485 height 56
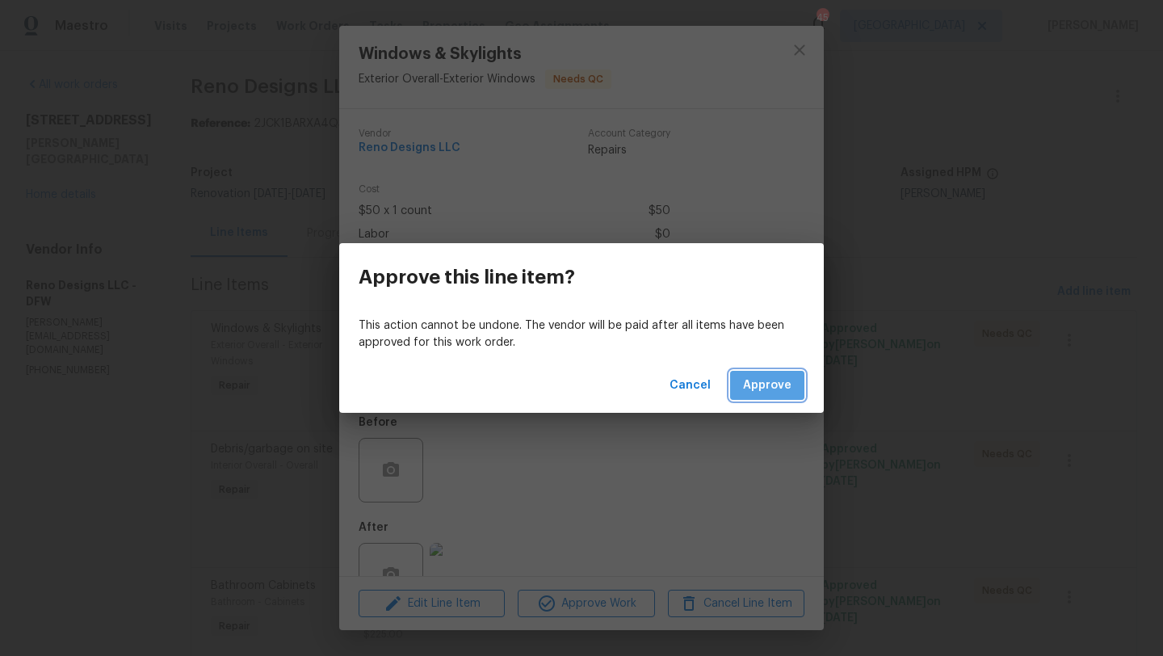
click at [769, 379] on span "Approve" at bounding box center [767, 386] width 48 height 20
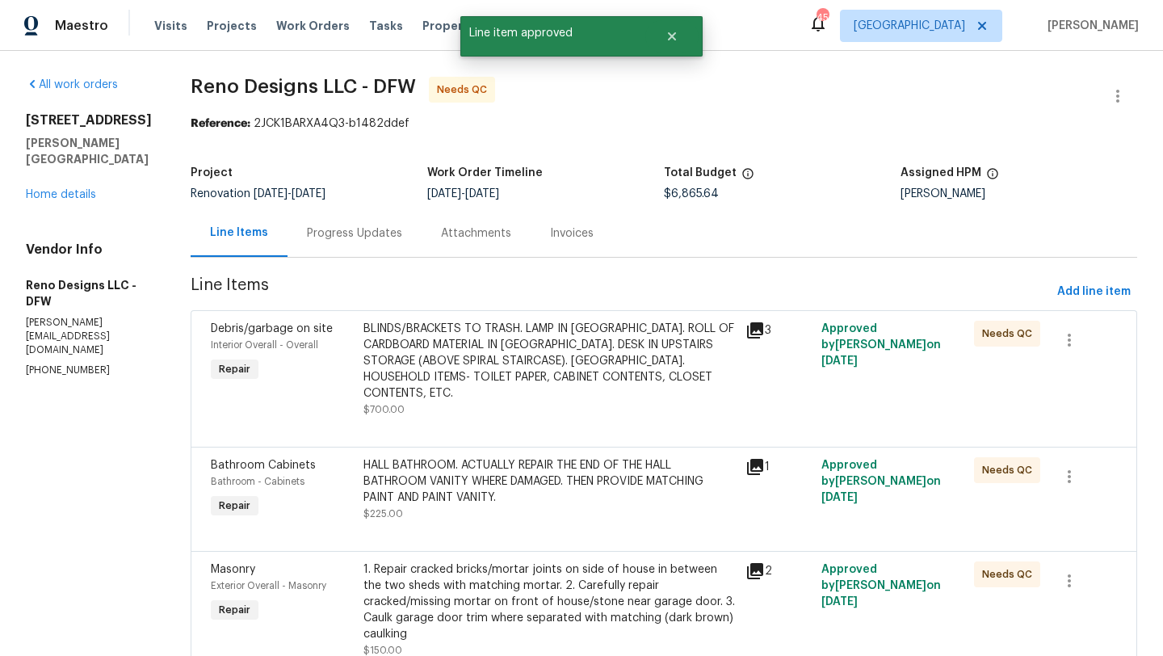
click at [606, 363] on div "BLINDS/BRACKETS TO TRASH. LAMP IN [GEOGRAPHIC_DATA]. ROLL OF CARDBOARD MATERIAL…" at bounding box center [549, 361] width 372 height 81
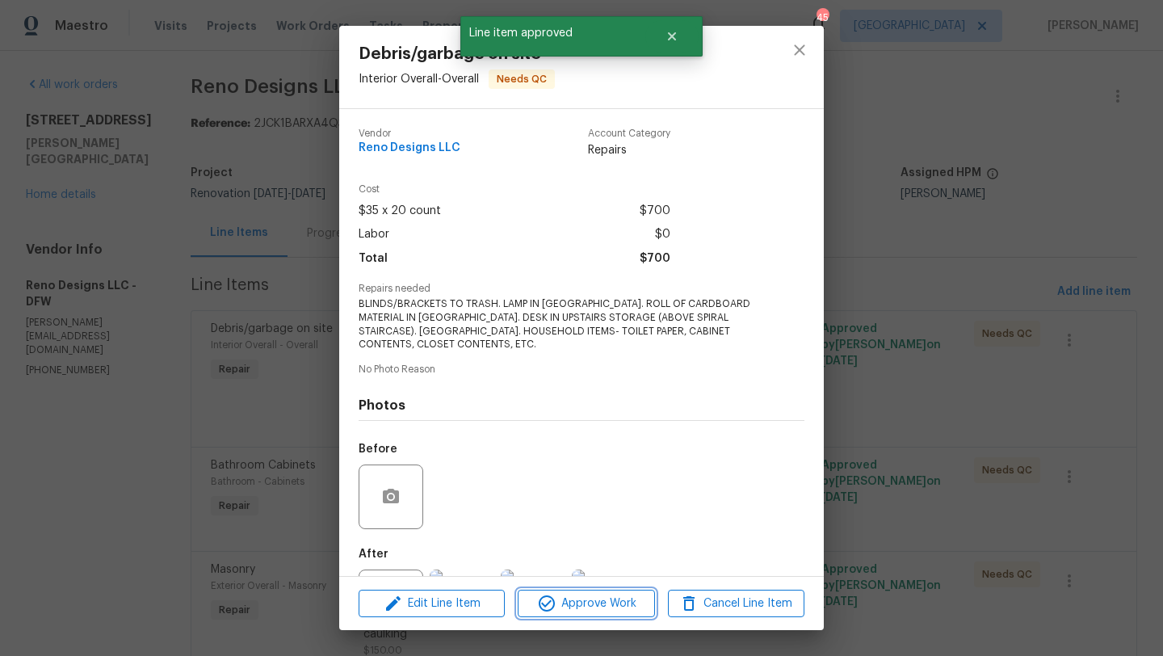
click at [607, 590] on button "Approve Work" at bounding box center [586, 604] width 137 height 28
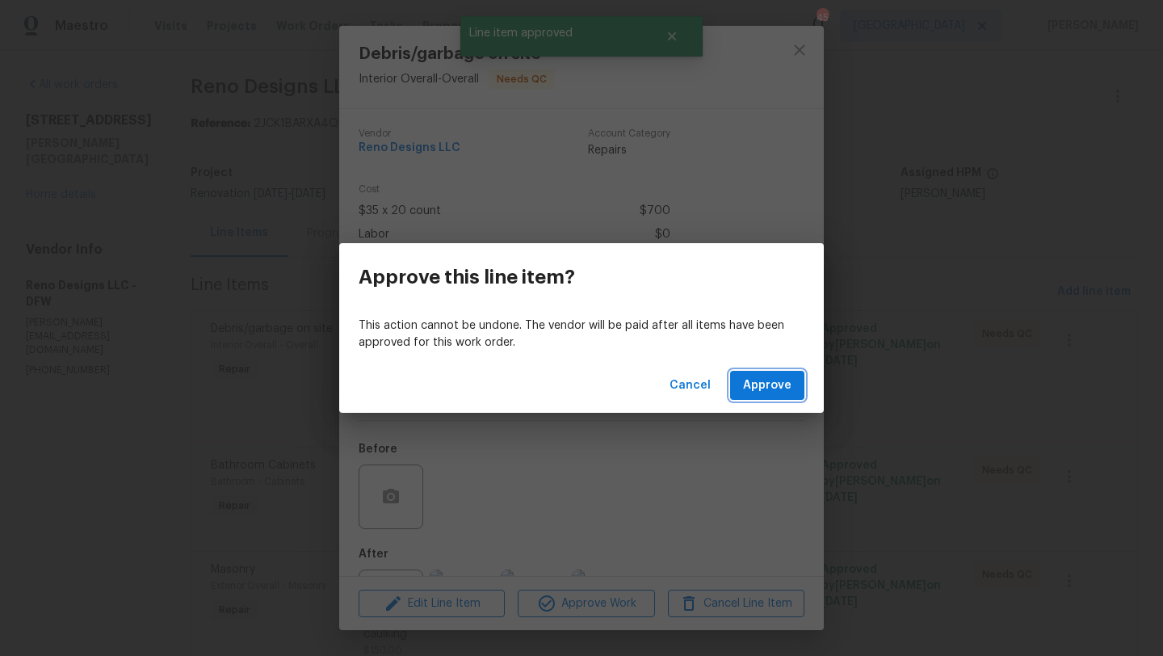
click at [752, 383] on span "Approve" at bounding box center [767, 386] width 48 height 20
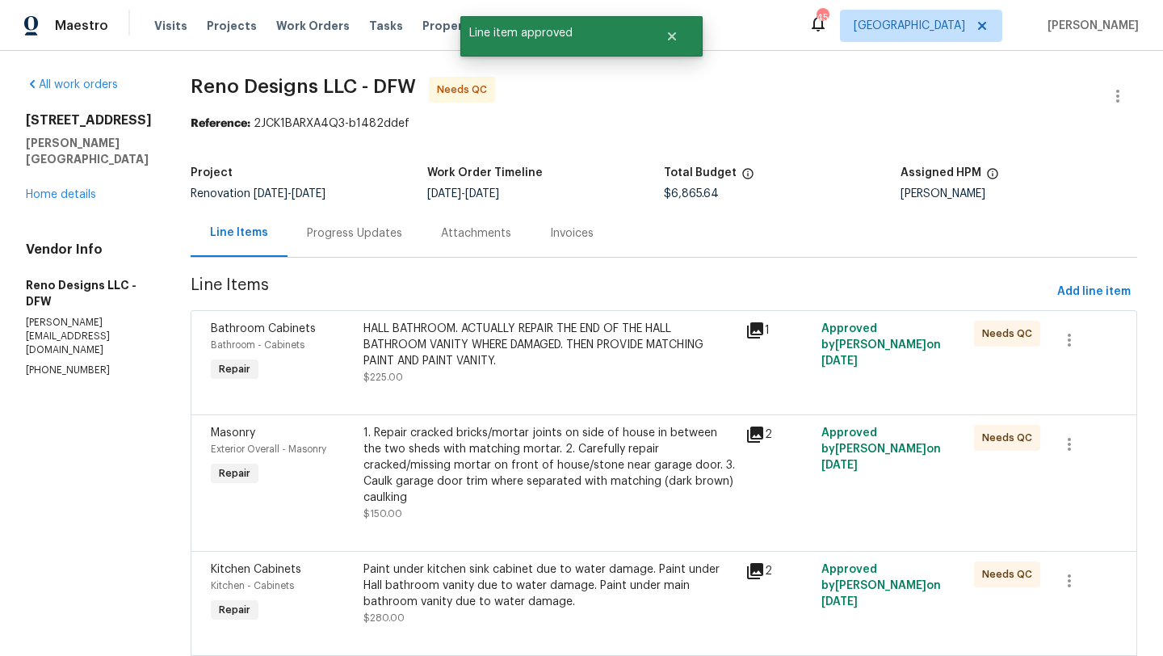
click at [519, 355] on div "HALL BATHROOM. ACTUALLY REPAIR THE END OF THE HALL BATHROOM VANITY WHERE DAMAGE…" at bounding box center [549, 345] width 372 height 48
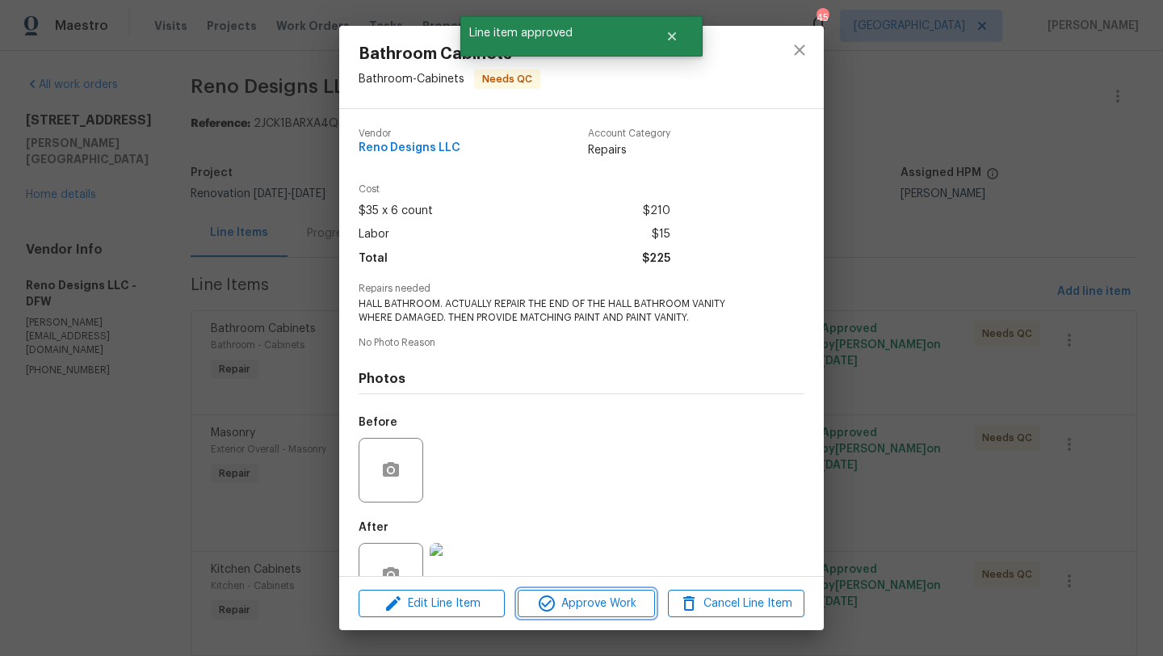
click at [600, 604] on span "Approve Work" at bounding box center [586, 604] width 127 height 20
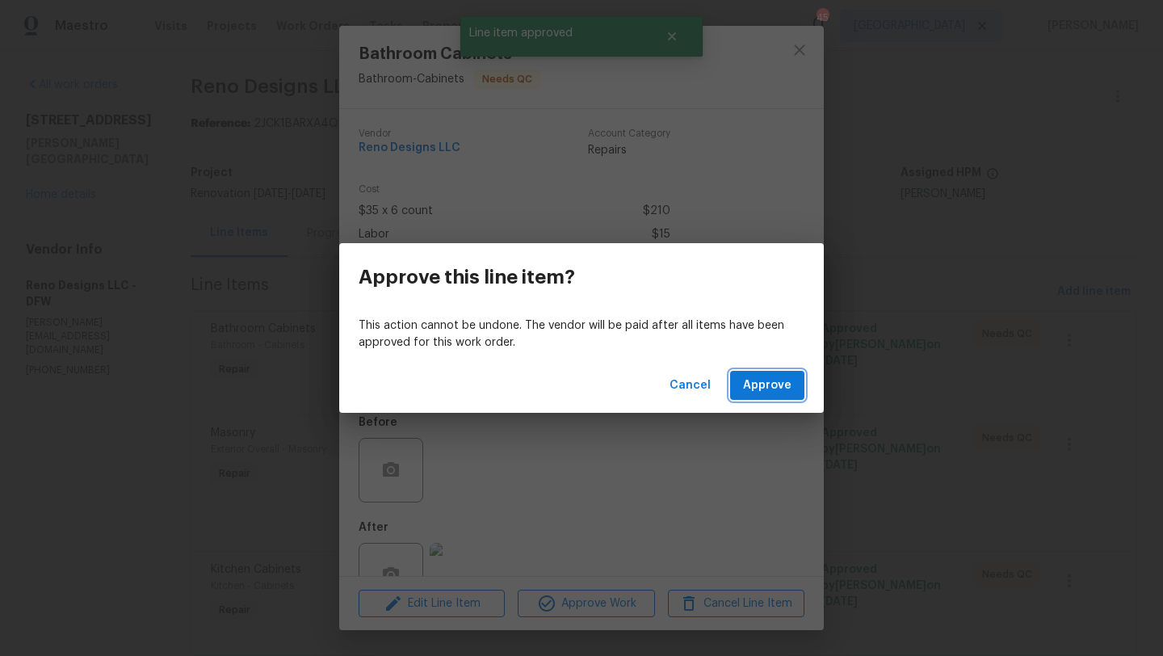
click at [767, 377] on span "Approve" at bounding box center [767, 386] width 48 height 20
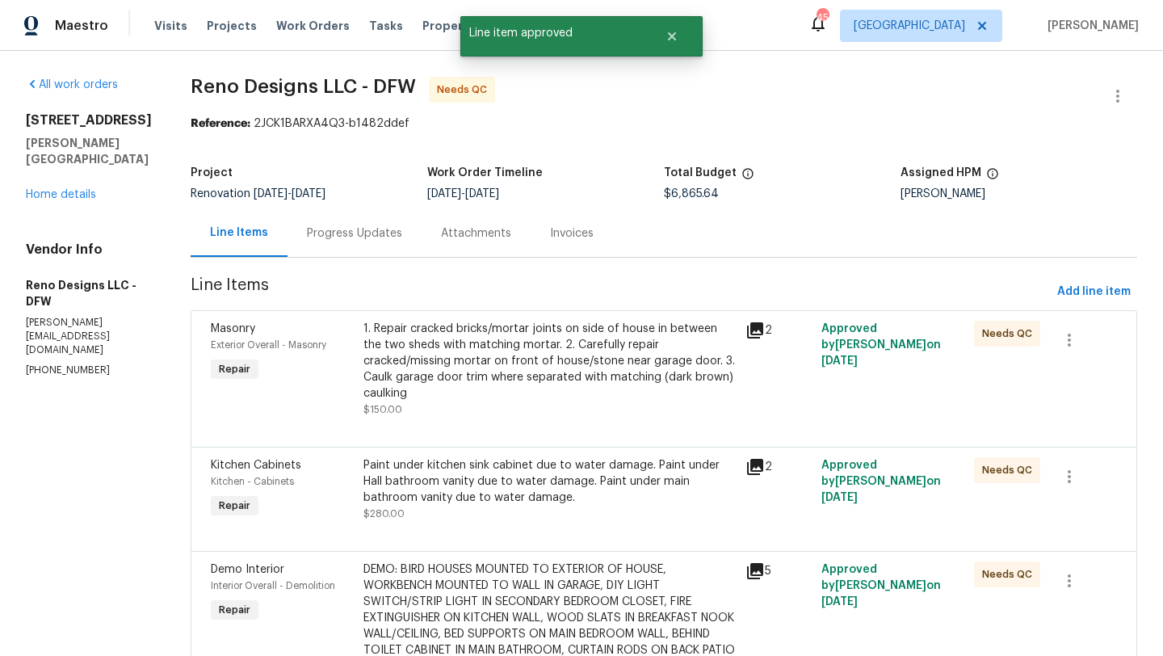
click at [542, 347] on div "1. Repair cracked bricks/mortar joints on side of house in between the two shed…" at bounding box center [549, 361] width 372 height 81
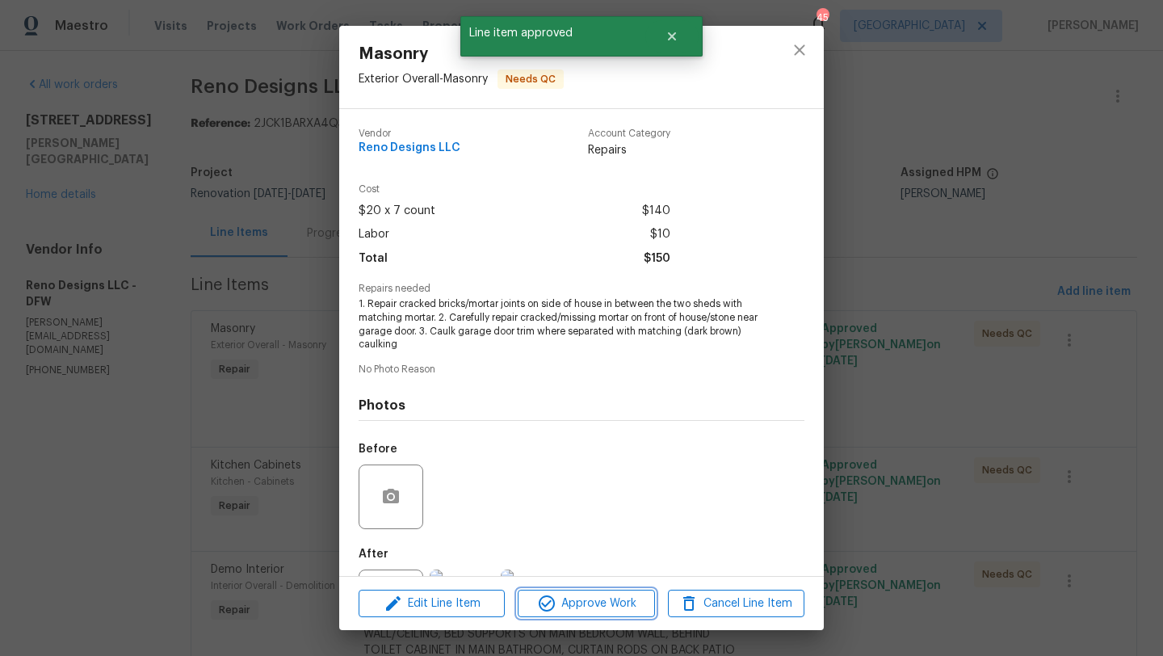
click at [594, 608] on span "Approve Work" at bounding box center [586, 604] width 127 height 20
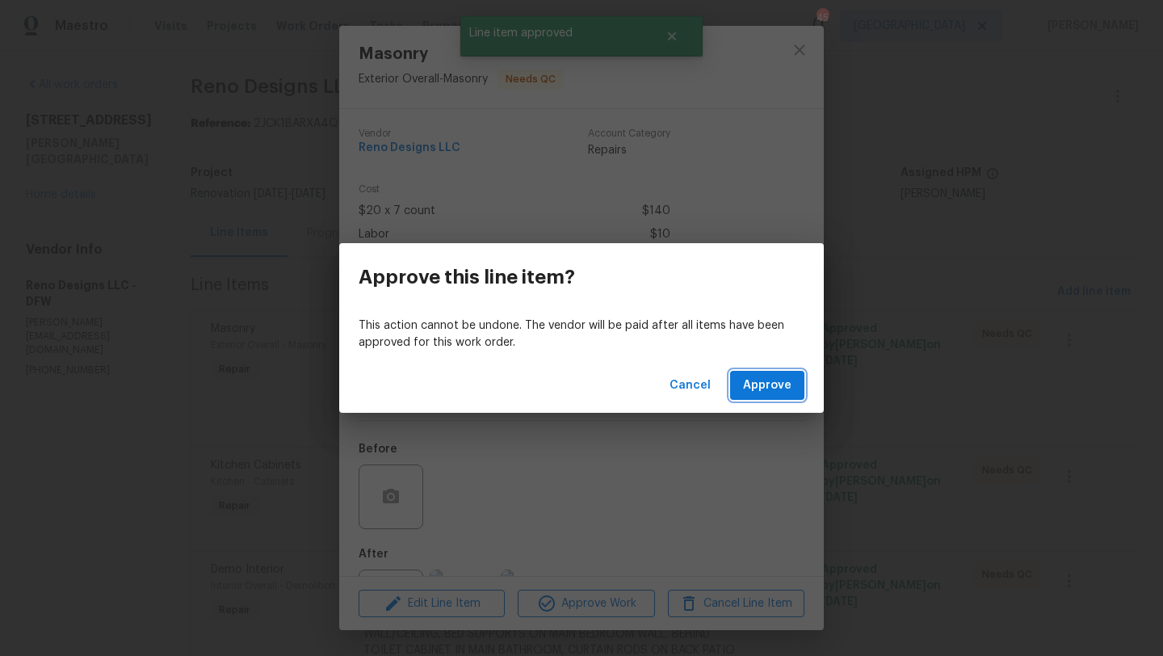
click at [746, 396] on button "Approve" at bounding box center [767, 386] width 74 height 30
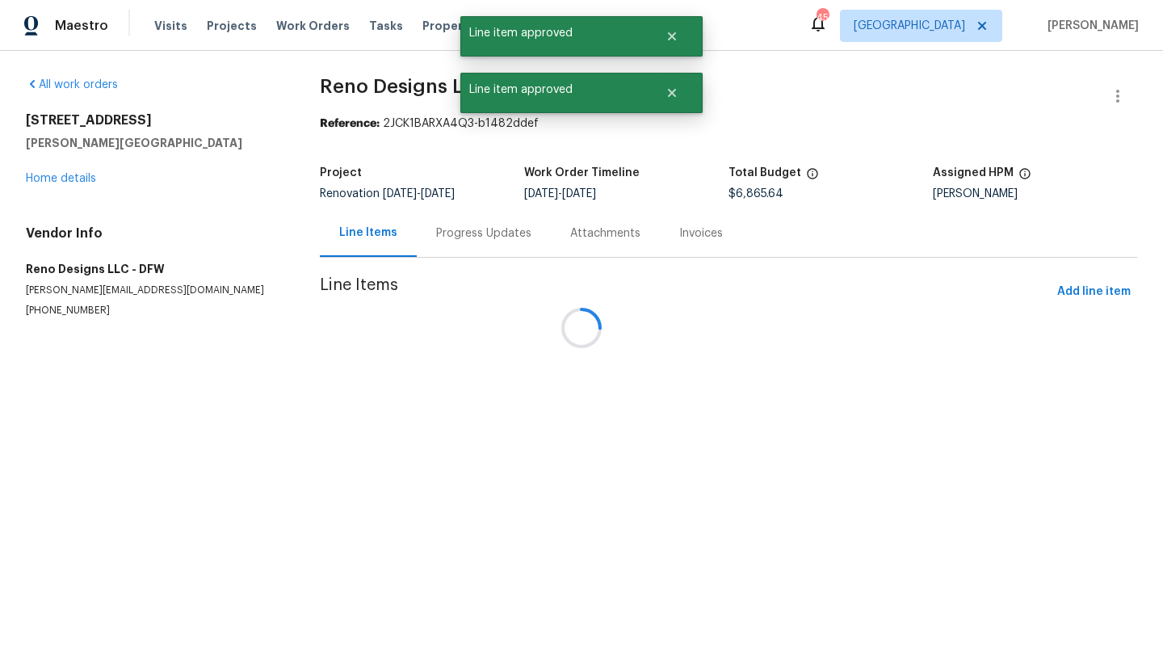
click at [537, 385] on div at bounding box center [581, 328] width 1163 height 656
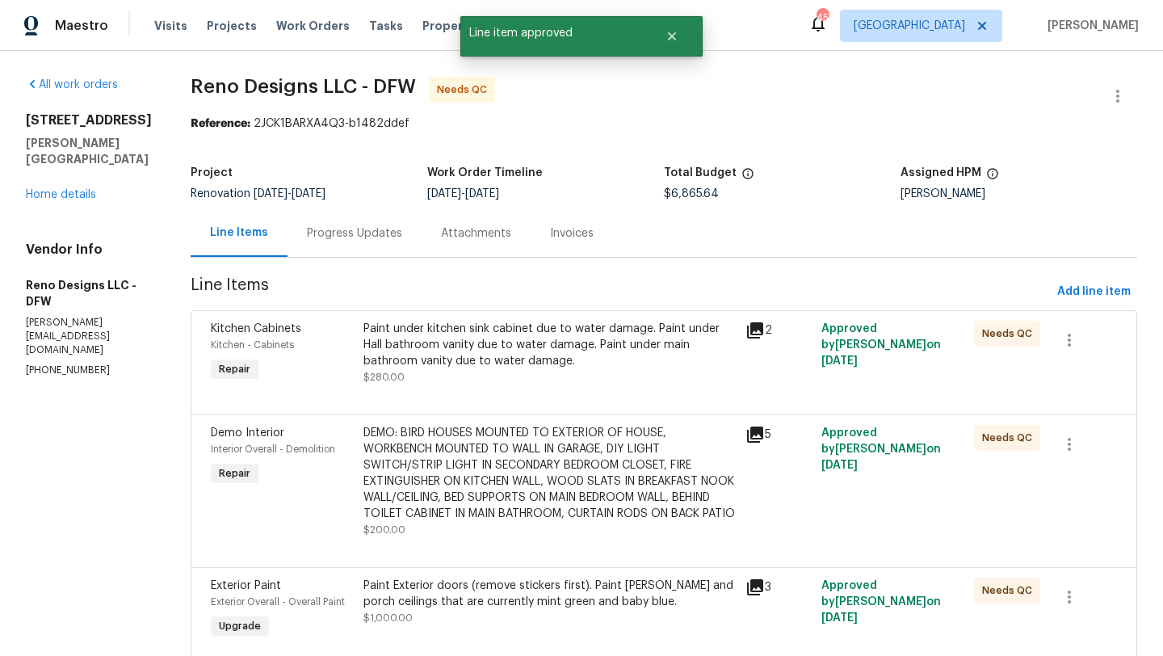
click at [539, 347] on div "Paint under kitchen sink cabinet due to water damage. Paint under Hall bathroom…" at bounding box center [549, 345] width 372 height 48
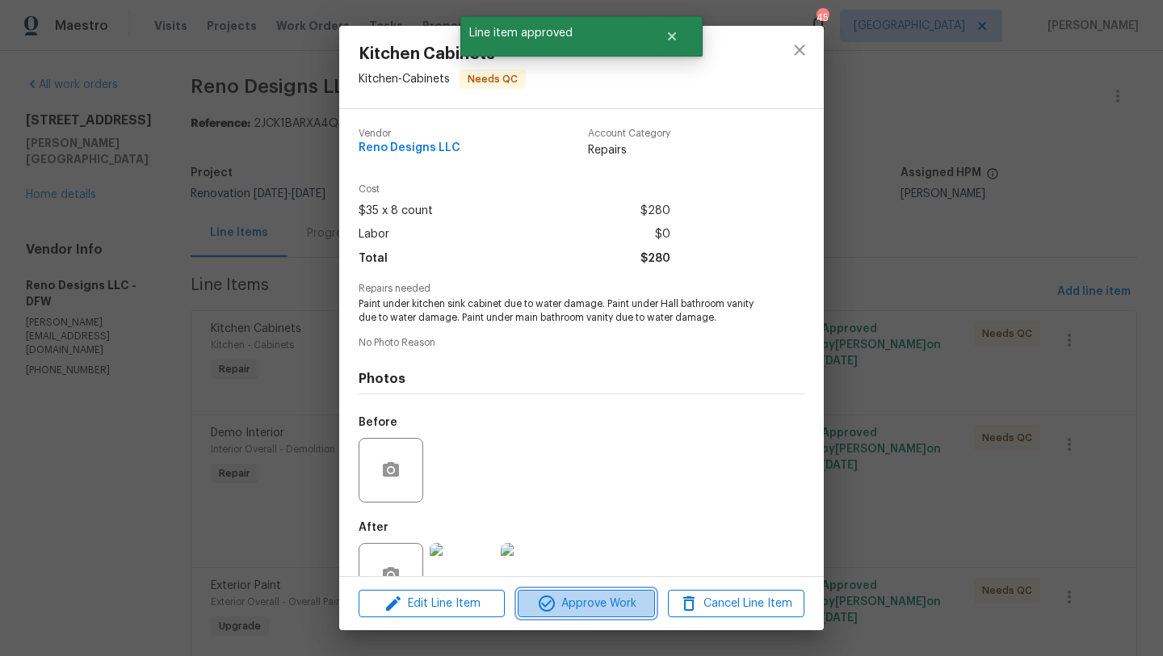
click at [590, 594] on span "Approve Work" at bounding box center [586, 604] width 127 height 20
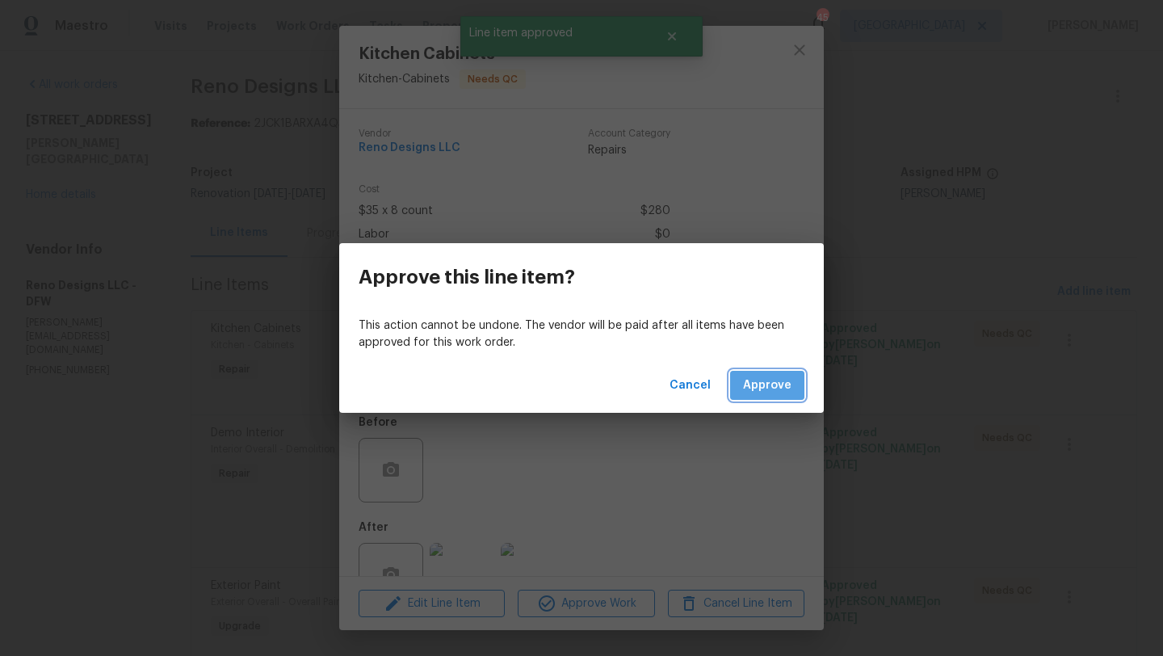
click at [763, 398] on button "Approve" at bounding box center [767, 386] width 74 height 30
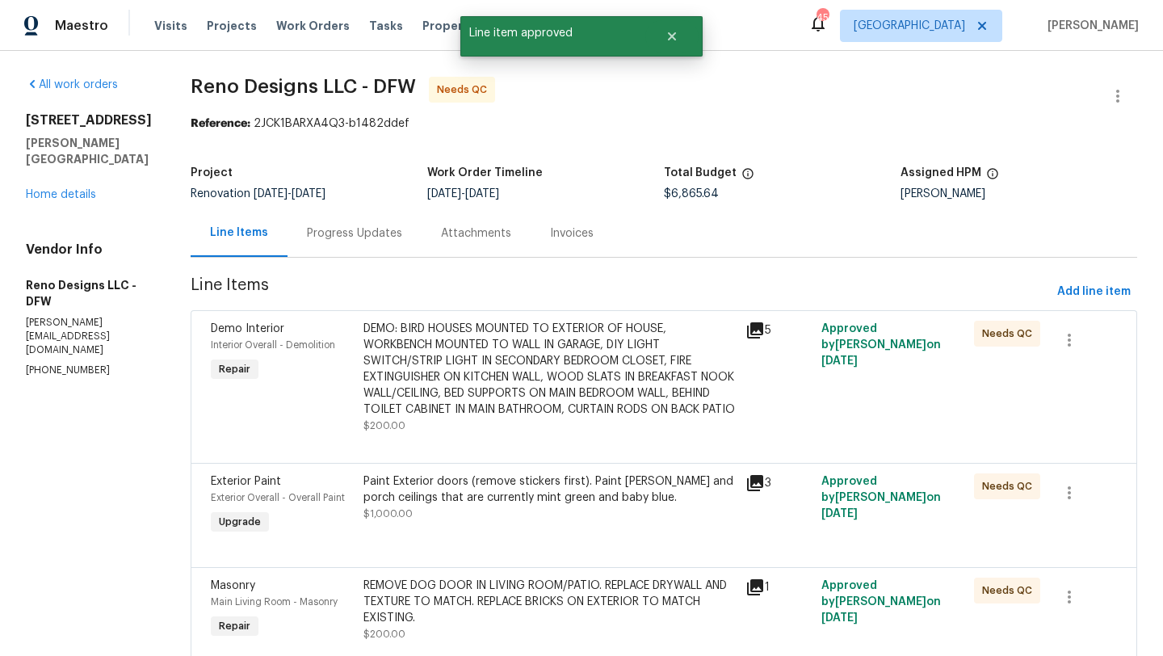
click at [518, 409] on div "DEMO: BIRD HOUSES MOUNTED TO EXTERIOR OF HOUSE, WORKBENCH MOUNTED TO WALL IN GA…" at bounding box center [549, 369] width 372 height 97
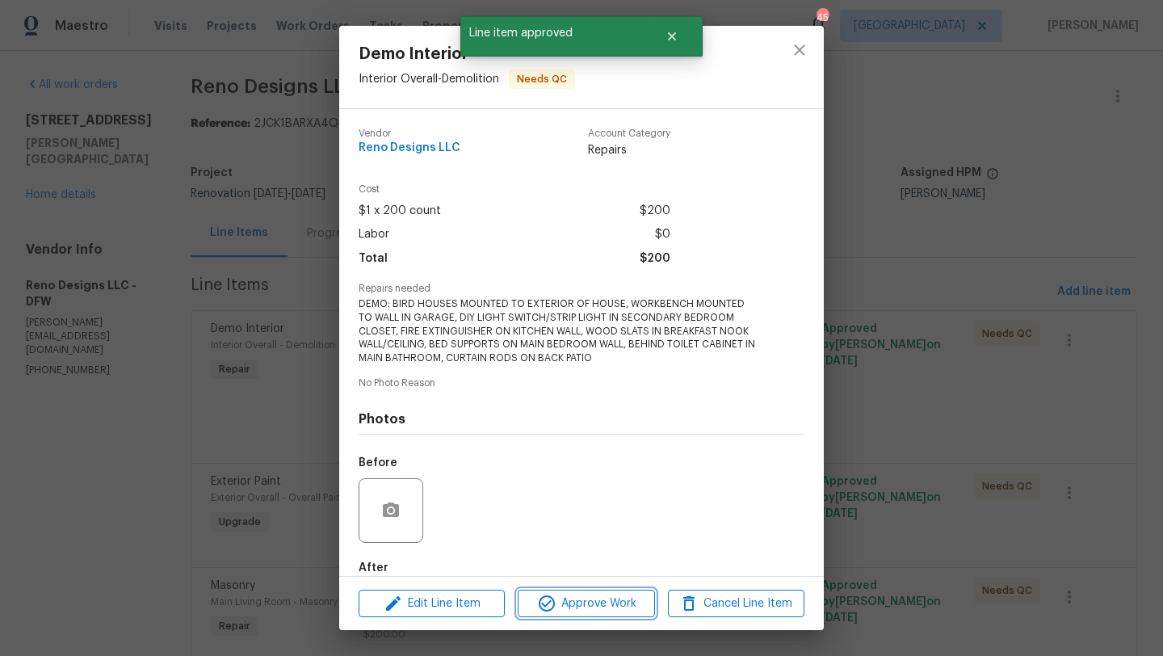
click at [601, 603] on span "Approve Work" at bounding box center [586, 604] width 127 height 20
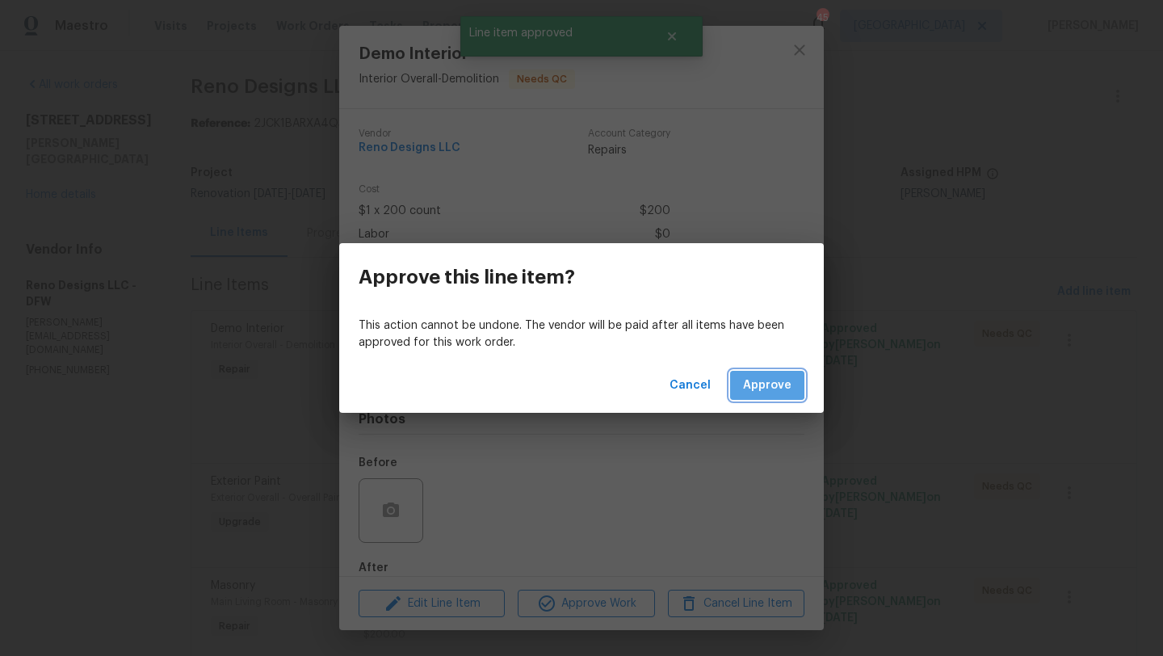
click at [768, 383] on span "Approve" at bounding box center [767, 386] width 48 height 20
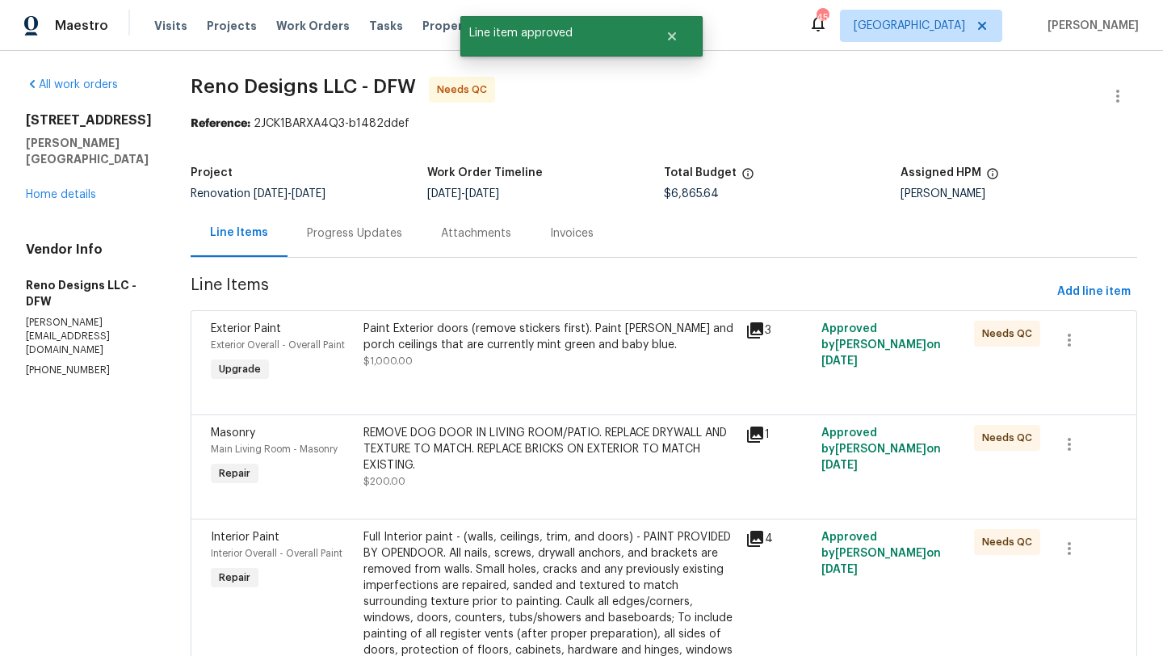
click at [551, 346] on div "Paint Exterior doors (remove stickers first). Paint [PERSON_NAME] and porch cei…" at bounding box center [549, 337] width 372 height 32
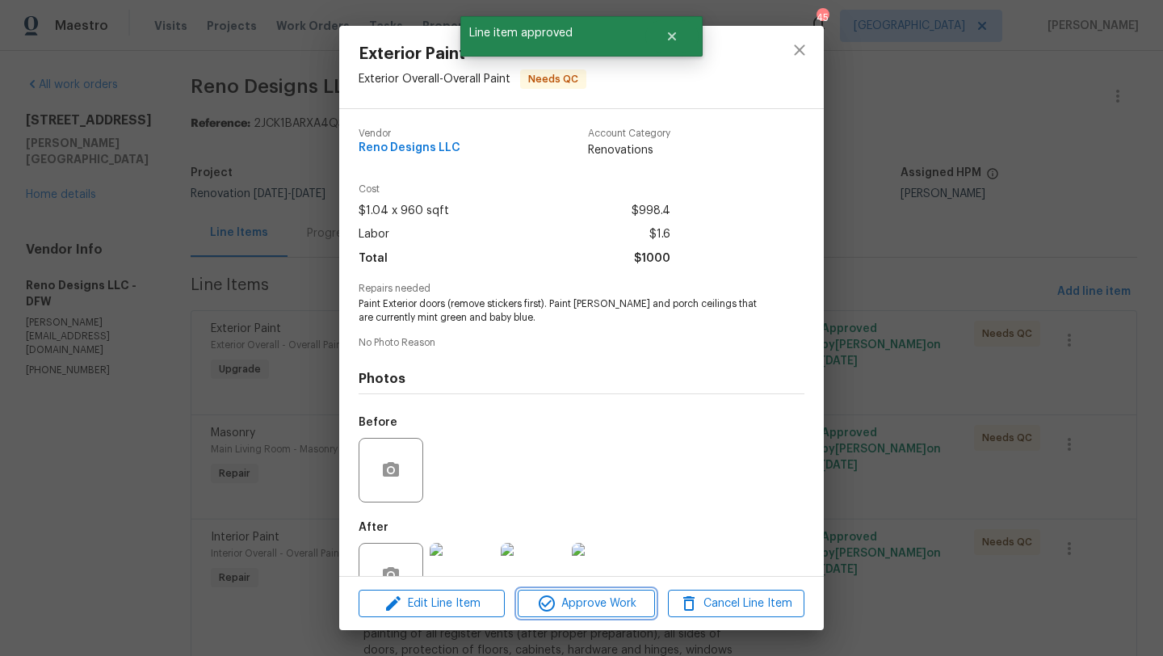
click at [590, 591] on button "Approve Work" at bounding box center [586, 604] width 137 height 28
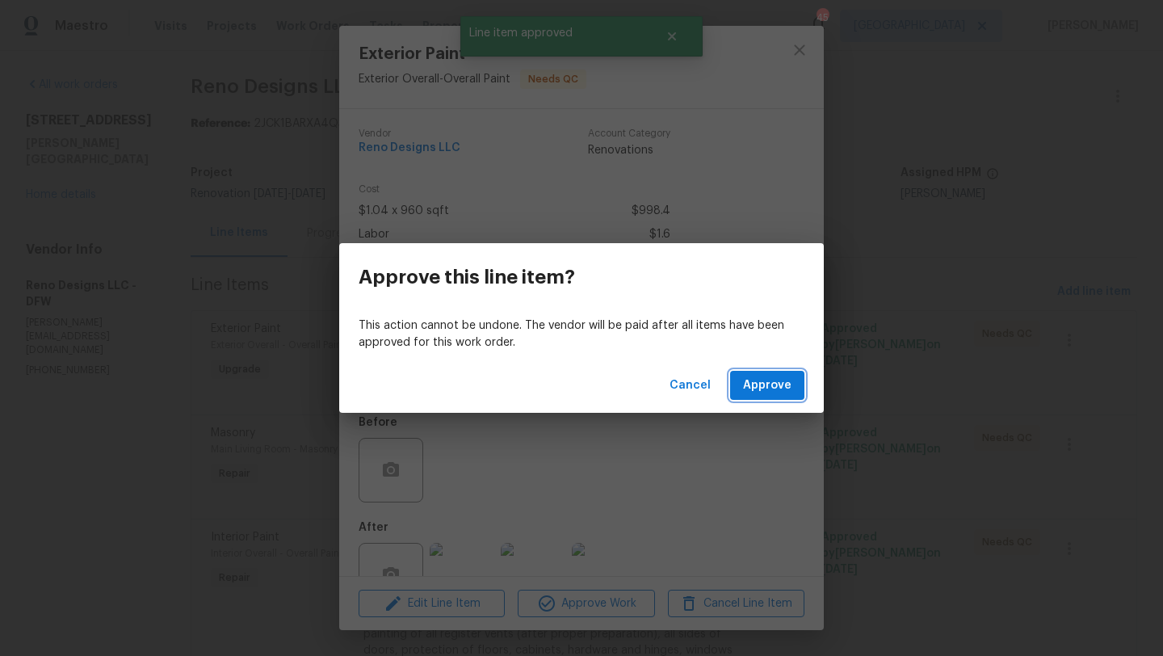
click at [774, 387] on span "Approve" at bounding box center [767, 386] width 48 height 20
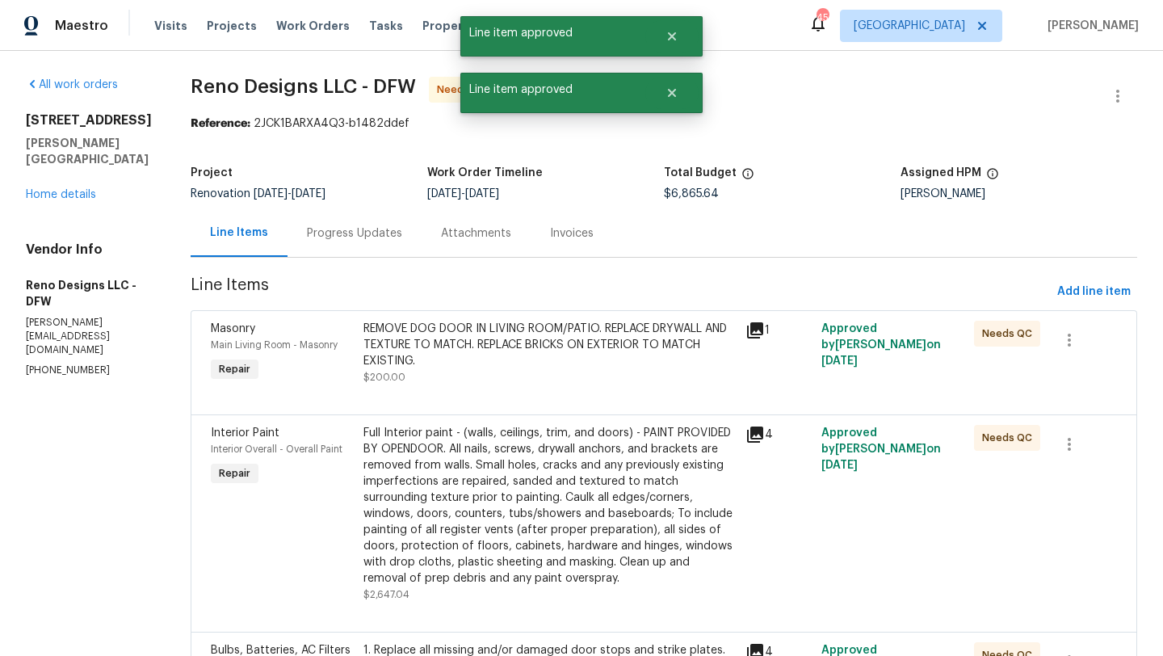
click at [571, 373] on div "REMOVE DOG DOOR IN LIVING ROOM/PATIO. REPLACE DRYWALL AND TEXTURE TO MATCH. REP…" at bounding box center [549, 353] width 372 height 65
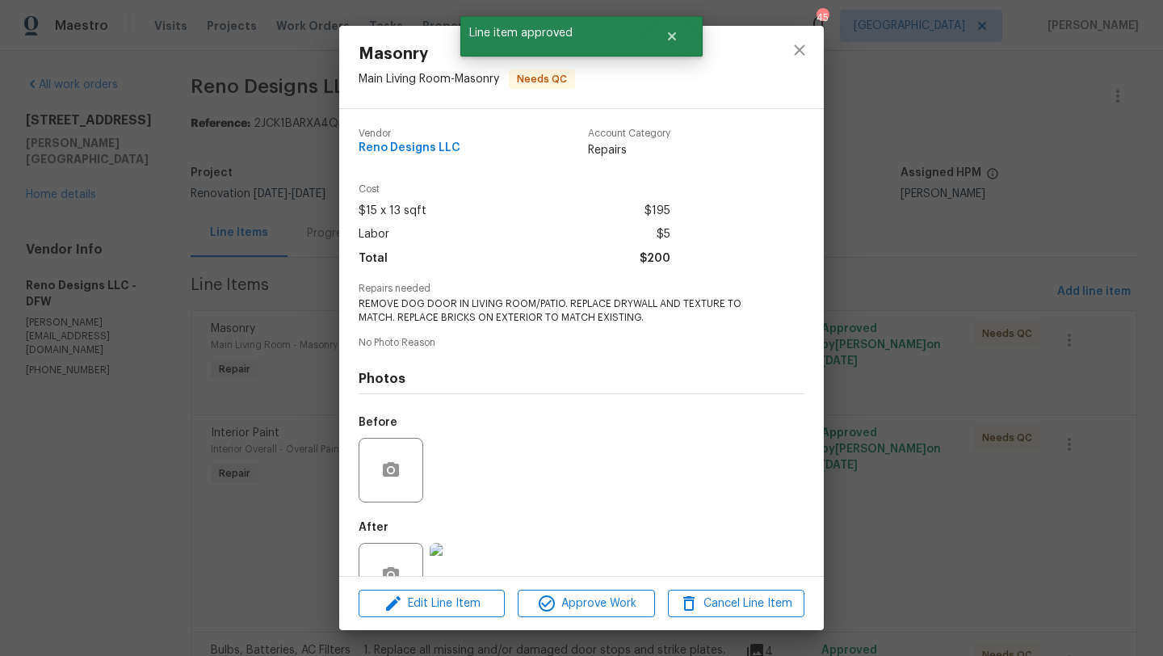
click at [603, 584] on div "Edit Line Item Approve Work Cancel Line Item" at bounding box center [581, 604] width 485 height 54
click at [603, 597] on span "Approve Work" at bounding box center [586, 604] width 127 height 20
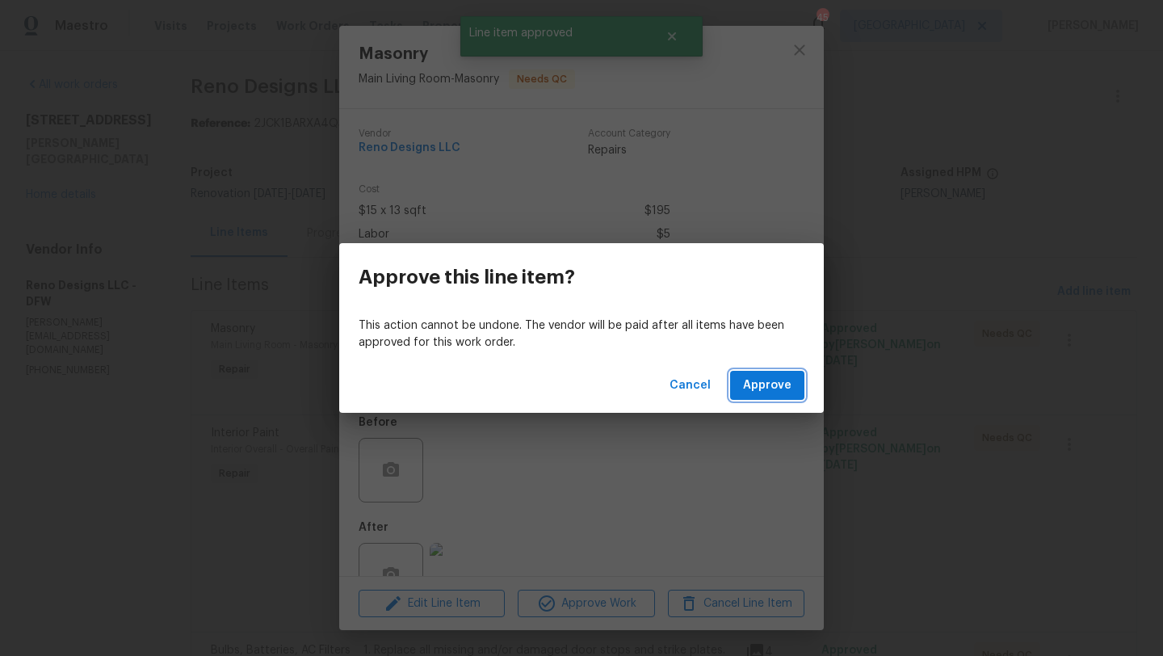
click at [773, 379] on span "Approve" at bounding box center [767, 386] width 48 height 20
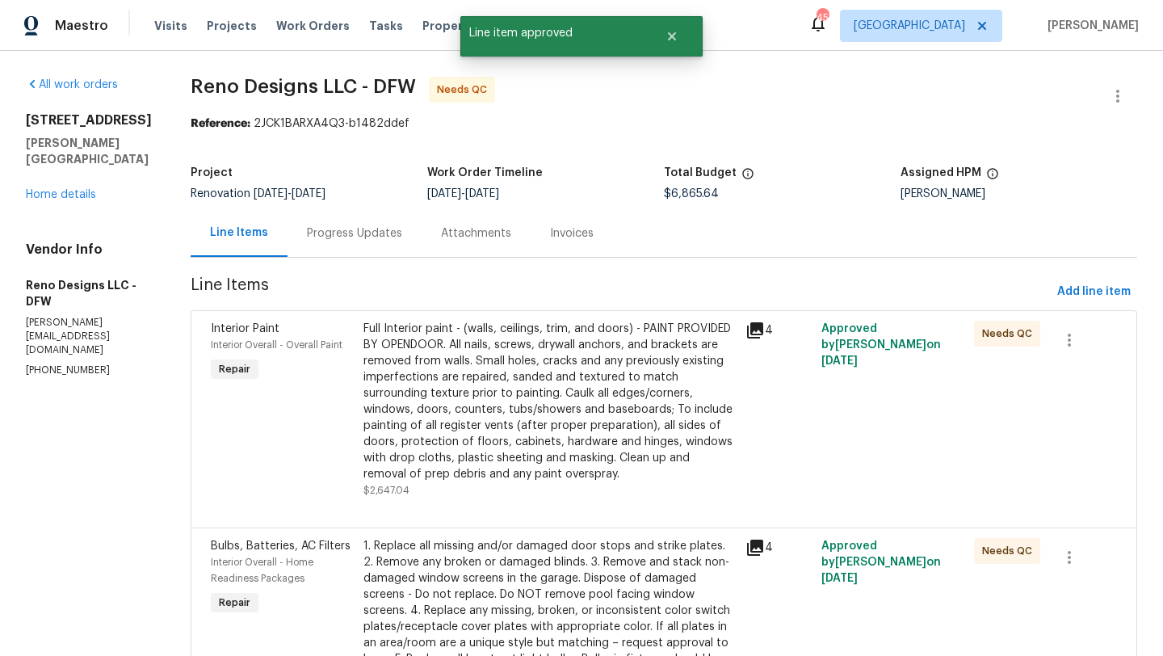
click at [570, 376] on div "Full Interior paint - (walls, ceilings, trim, and doors) - PAINT PROVIDED BY OP…" at bounding box center [549, 402] width 372 height 162
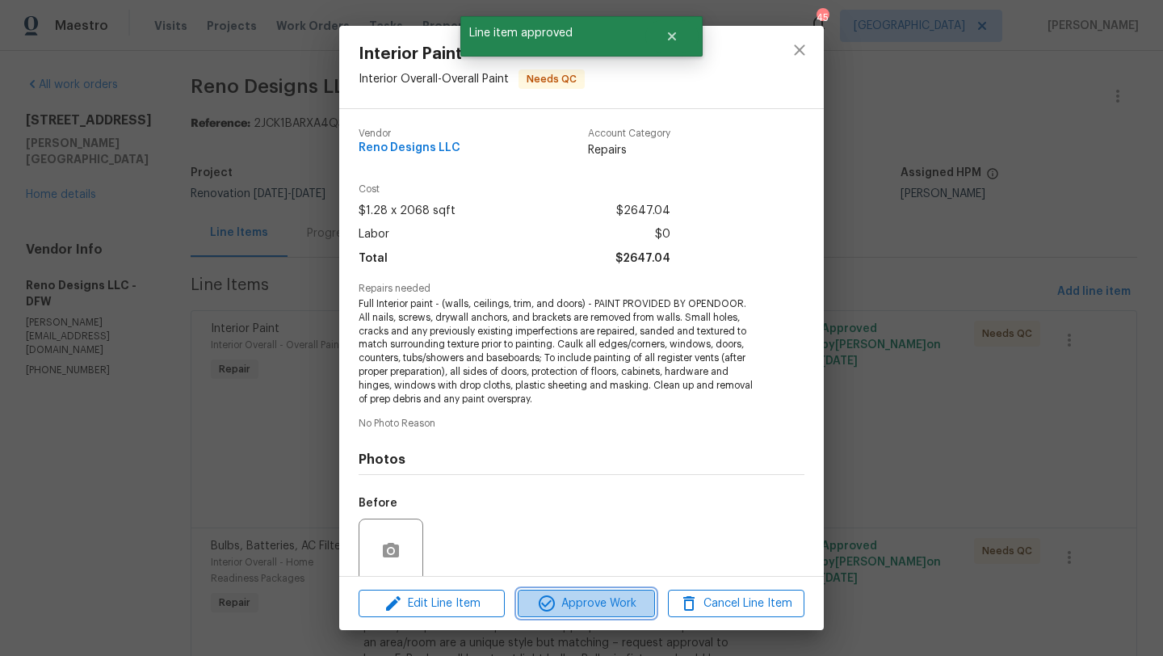
click at [600, 607] on span "Approve Work" at bounding box center [586, 604] width 127 height 20
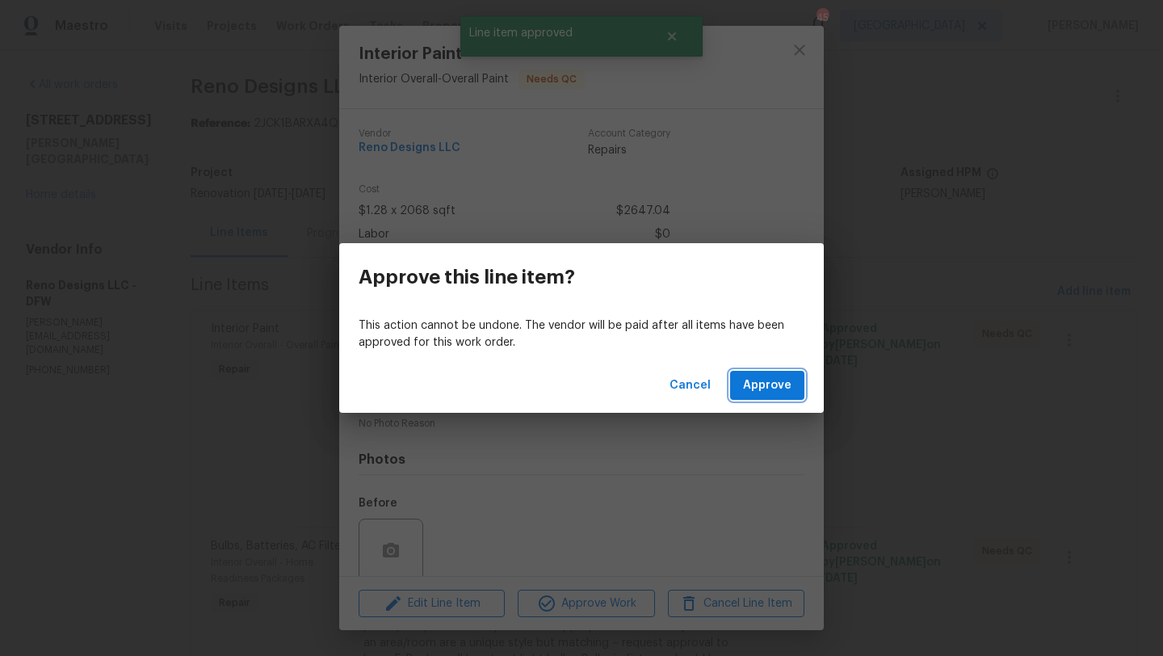
click at [771, 393] on span "Approve" at bounding box center [767, 386] width 48 height 20
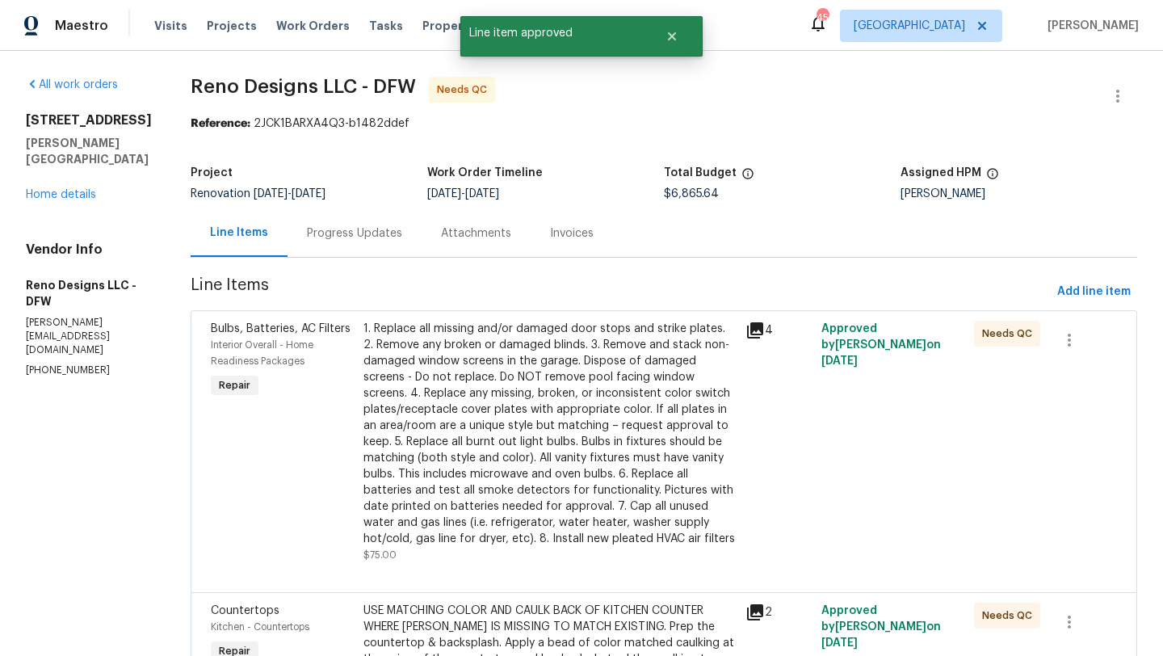
click at [627, 398] on div "1. Replace all missing and/or damaged door stops and strike plates. 2. Remove a…" at bounding box center [549, 434] width 372 height 226
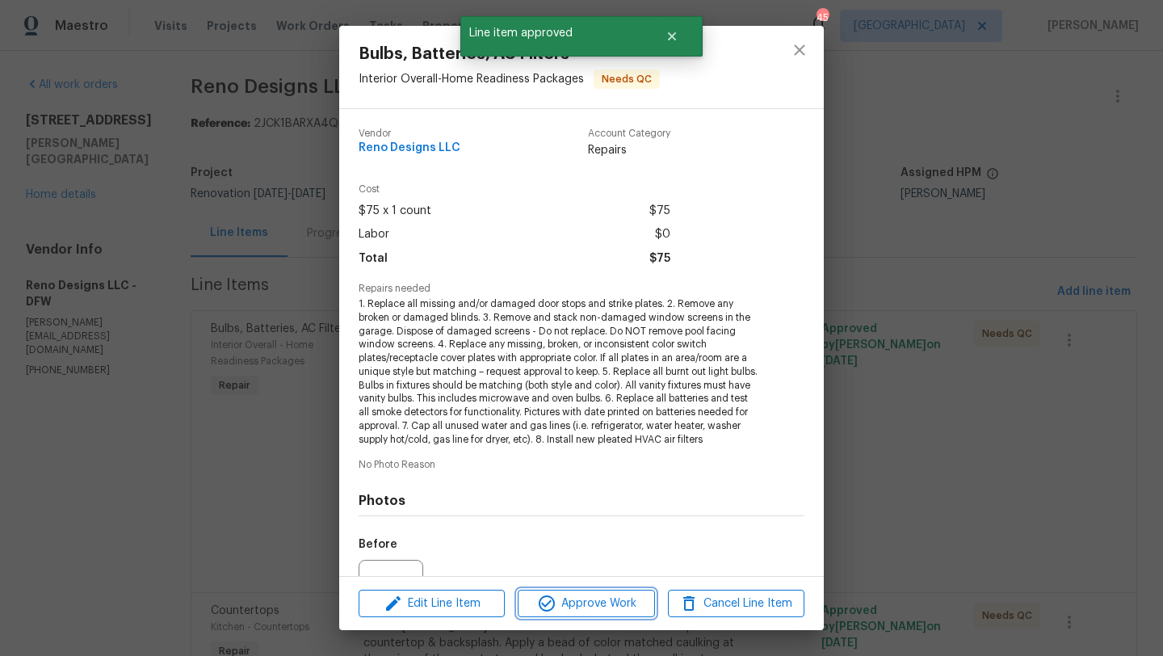
click at [622, 598] on span "Approve Work" at bounding box center [586, 604] width 127 height 20
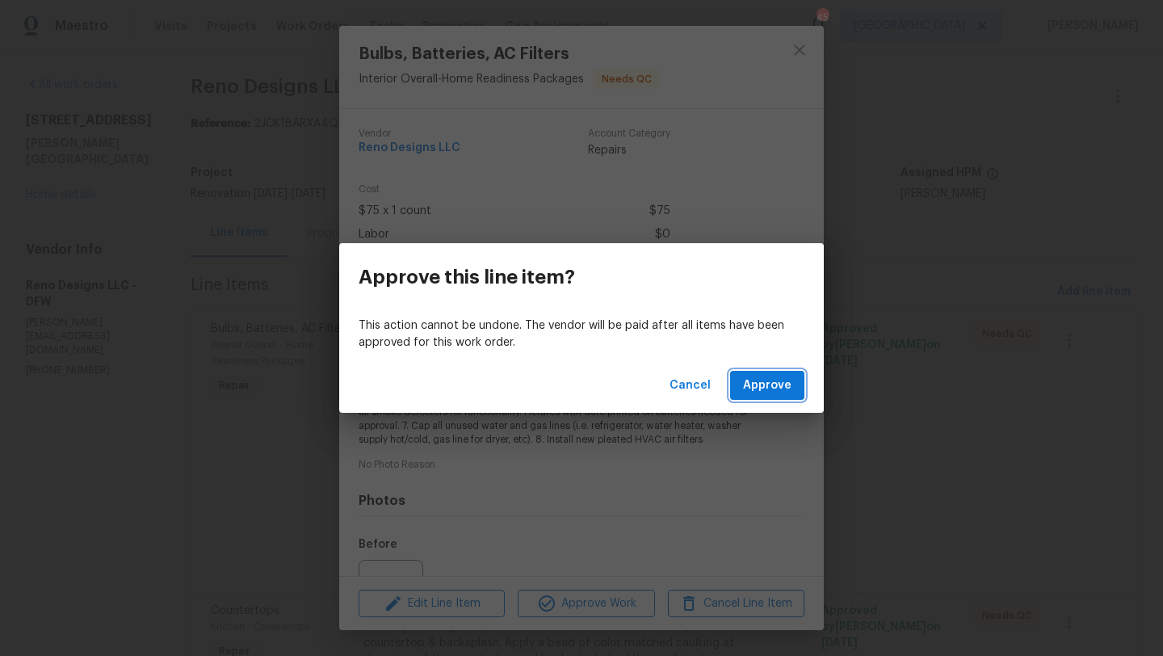
click at [765, 388] on span "Approve" at bounding box center [767, 386] width 48 height 20
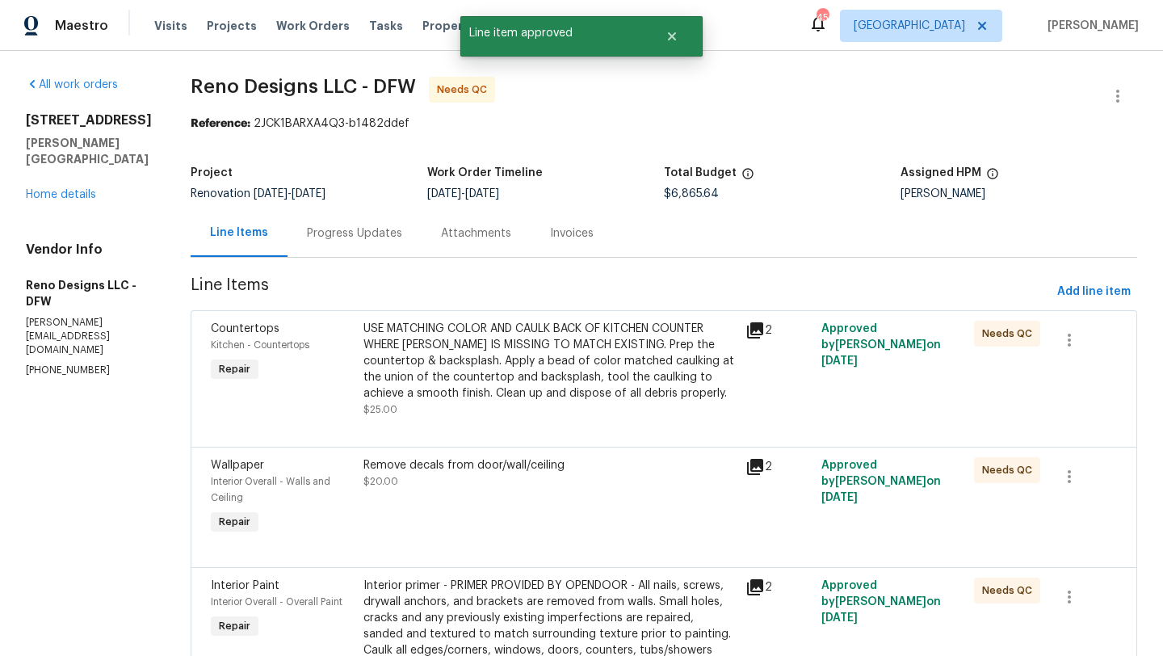
click at [611, 389] on div "USE MATCHING COLOR AND CAULK BACK OF KITCHEN COUNTER WHERE [PERSON_NAME] IS MIS…" at bounding box center [549, 361] width 372 height 81
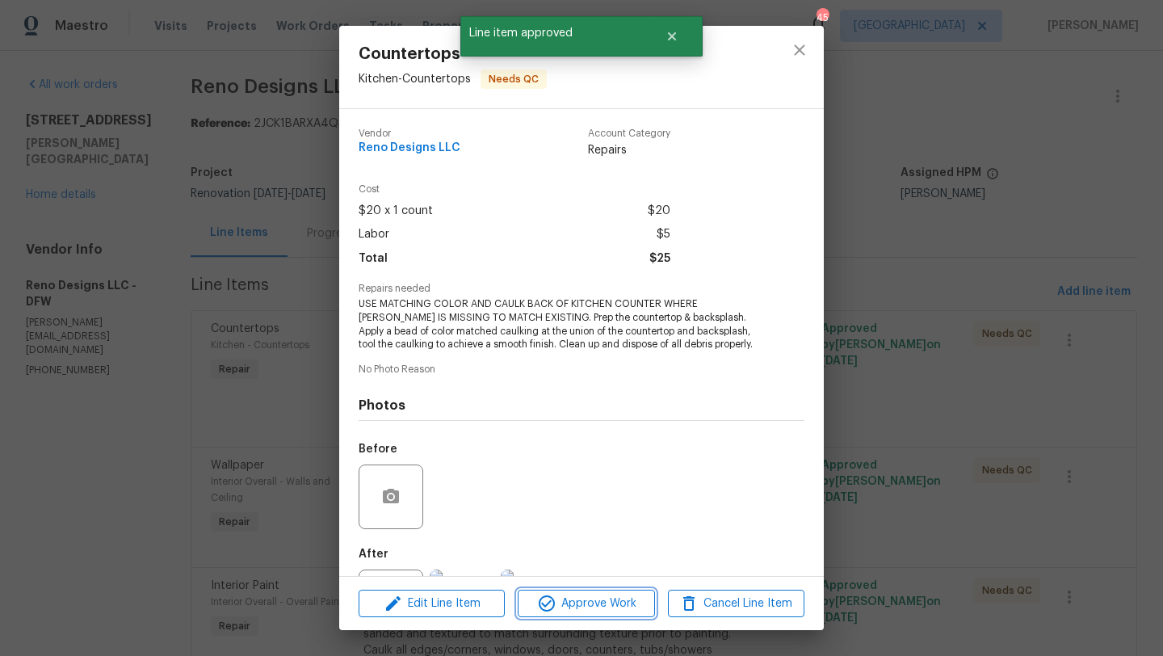
click at [611, 599] on span "Approve Work" at bounding box center [586, 604] width 127 height 20
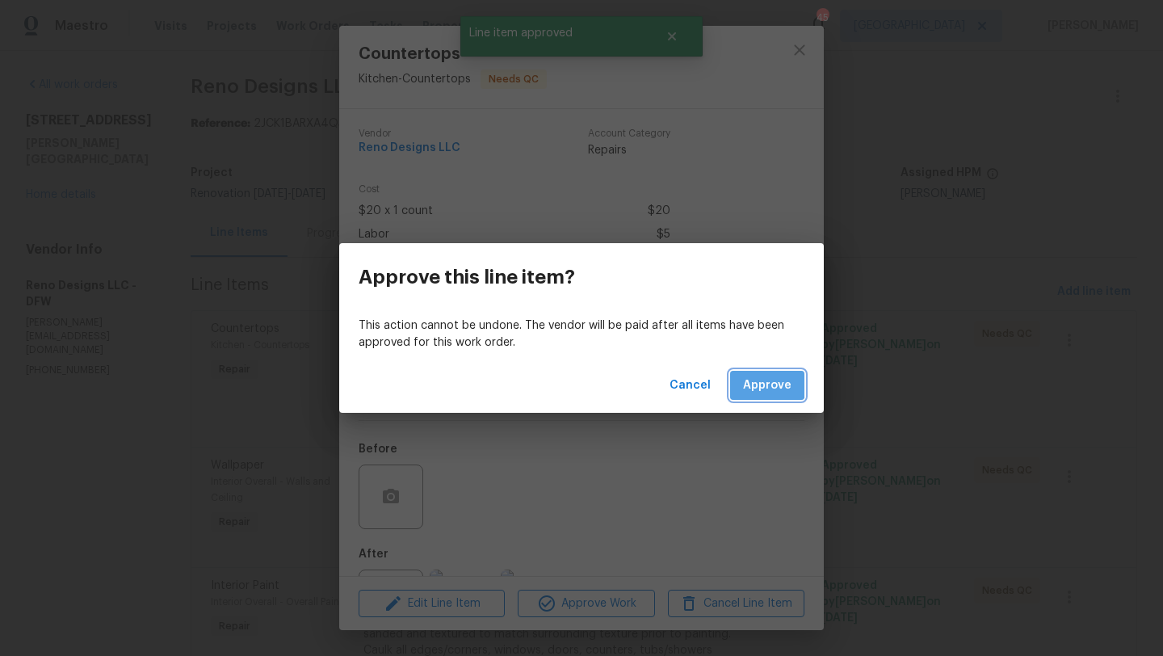
click at [757, 384] on span "Approve" at bounding box center [767, 386] width 48 height 20
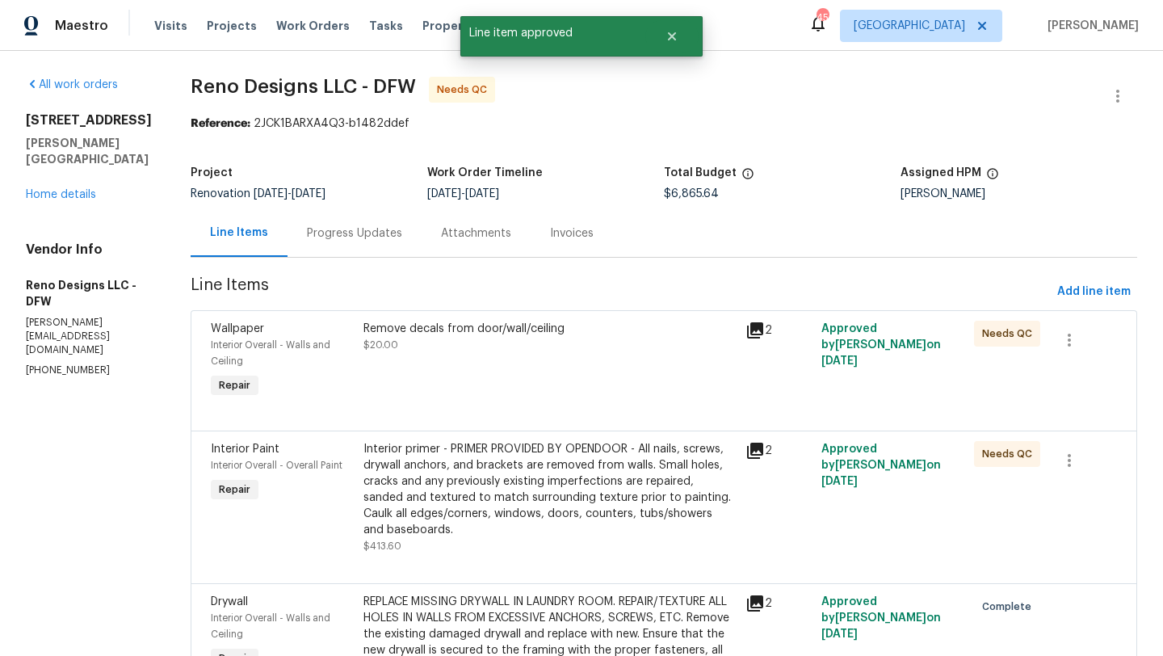
click at [529, 381] on div "Remove decals from door/wall/ceiling $20.00" at bounding box center [550, 361] width 382 height 90
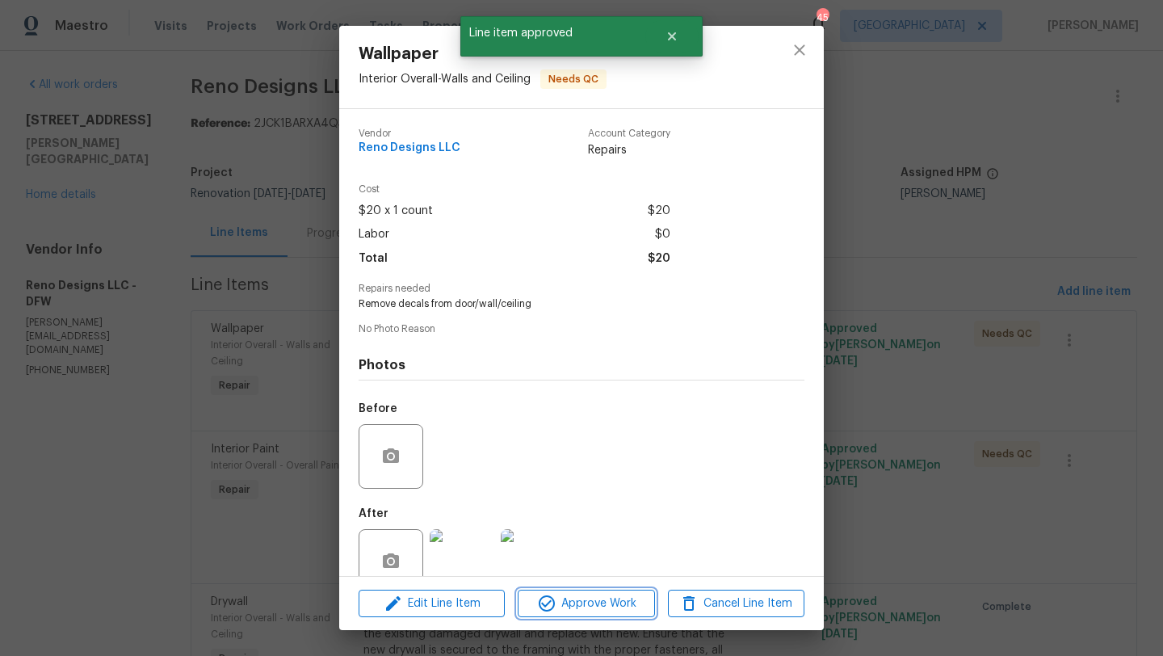
click at [592, 603] on span "Approve Work" at bounding box center [586, 604] width 127 height 20
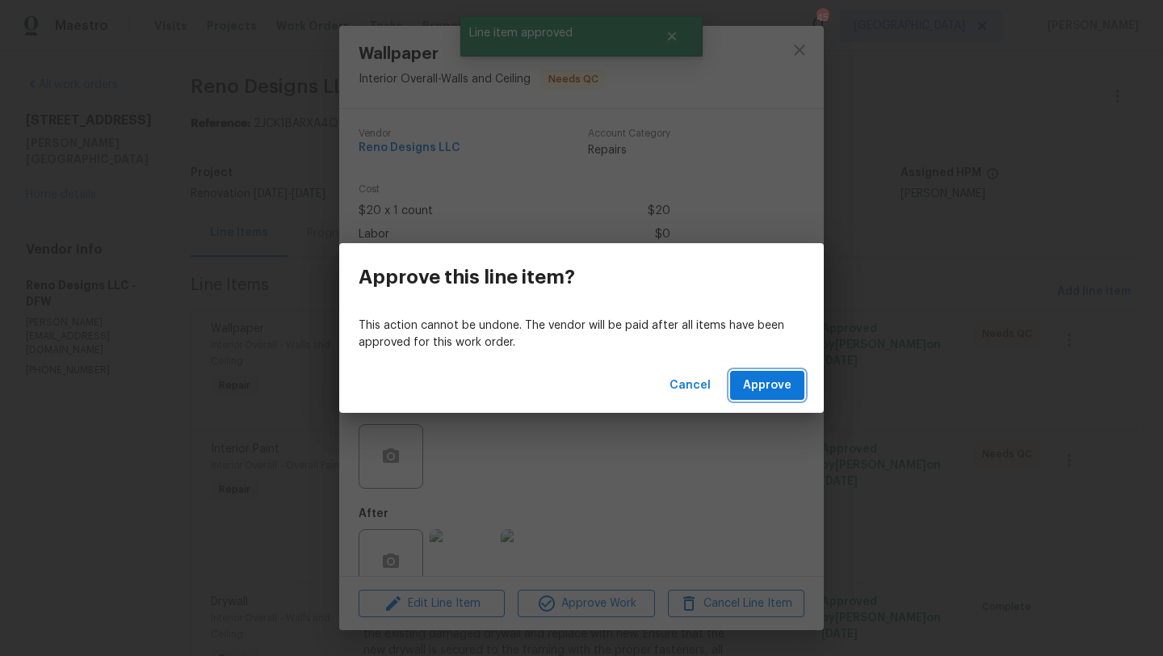
click at [756, 376] on span "Approve" at bounding box center [767, 386] width 48 height 20
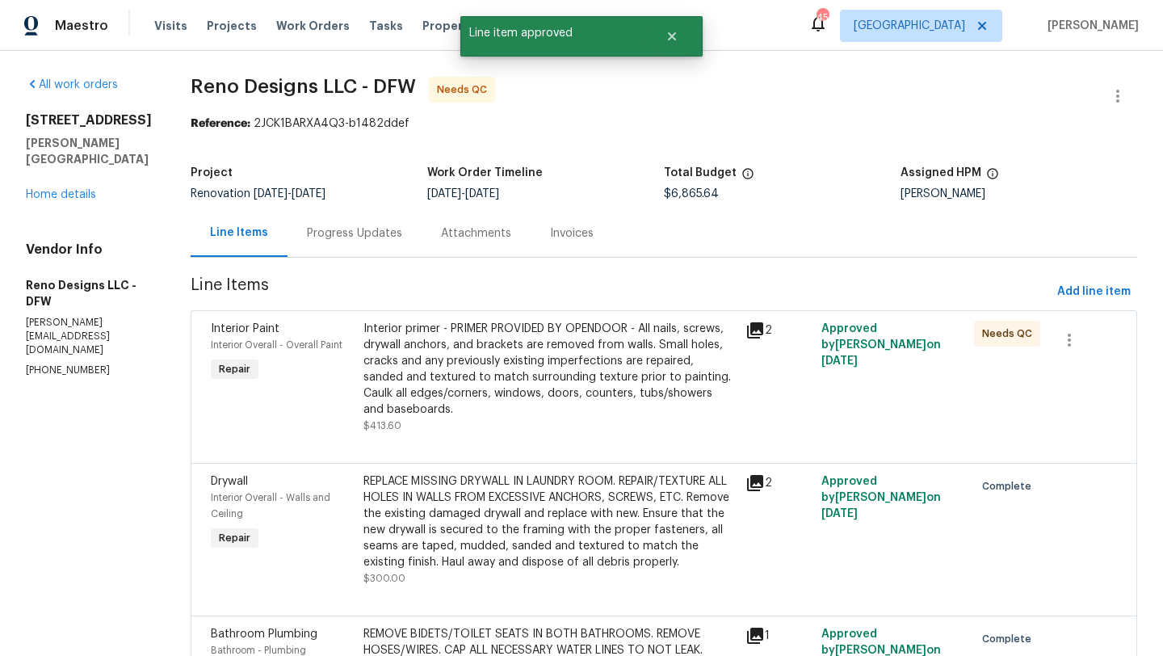
click at [570, 364] on div "Interior primer - PRIMER PROVIDED BY OPENDOOR - All nails, screws, drywall anch…" at bounding box center [549, 369] width 372 height 97
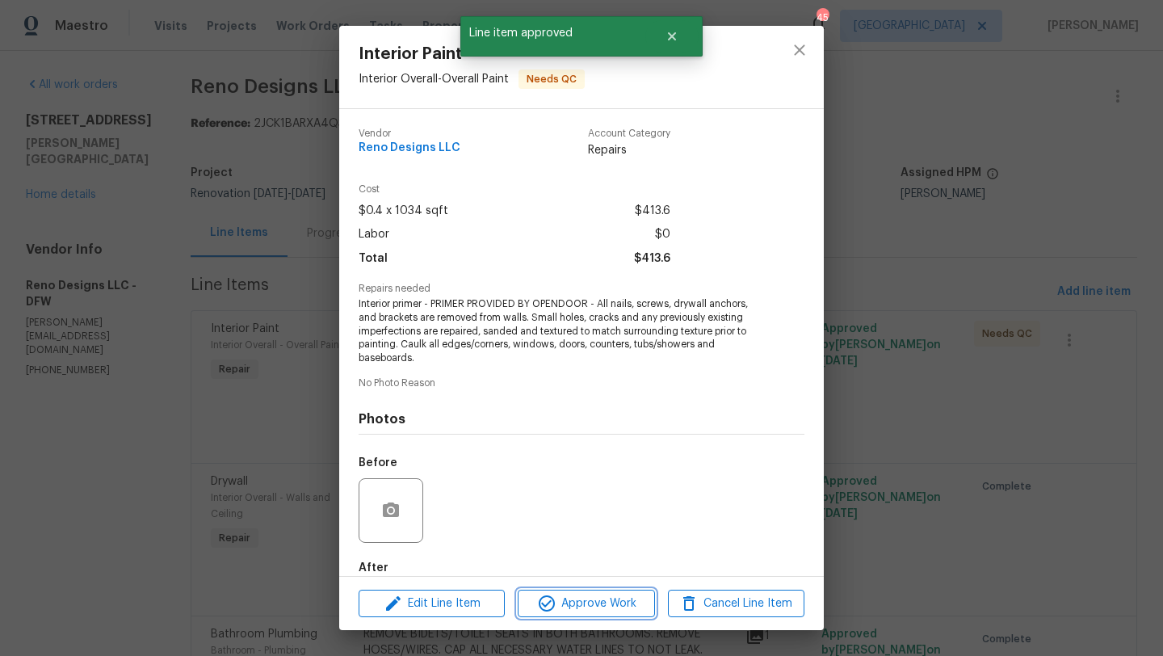
click at [607, 611] on span "Approve Work" at bounding box center [586, 604] width 127 height 20
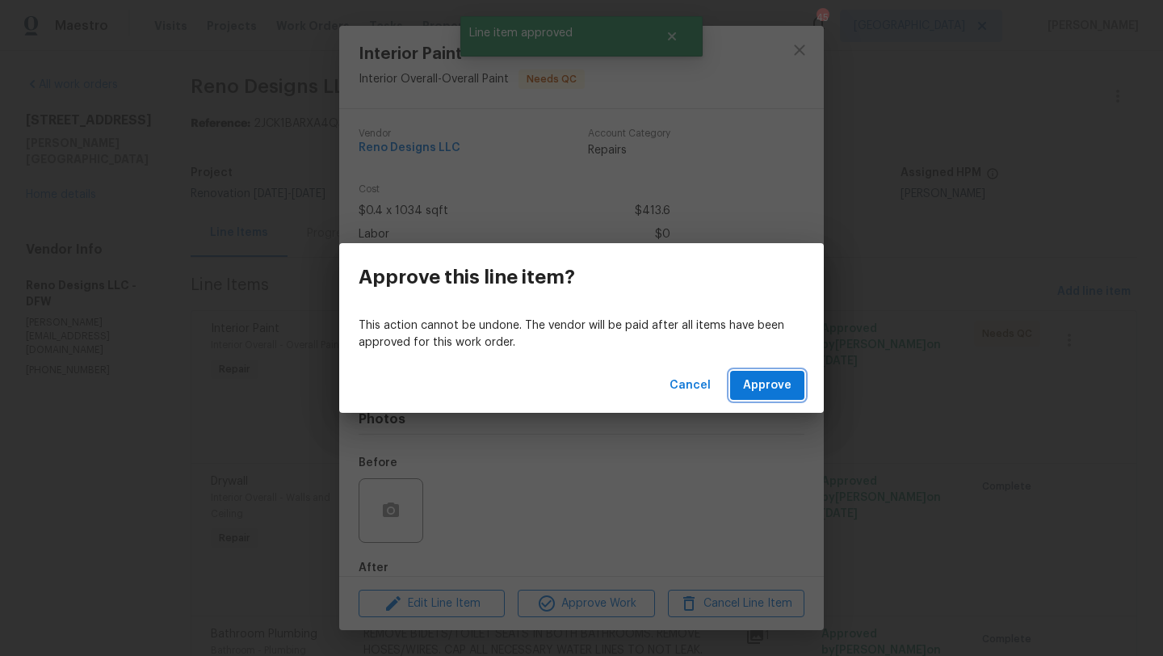
click at [764, 383] on span "Approve" at bounding box center [767, 386] width 48 height 20
